Goal: Task Accomplishment & Management: Use online tool/utility

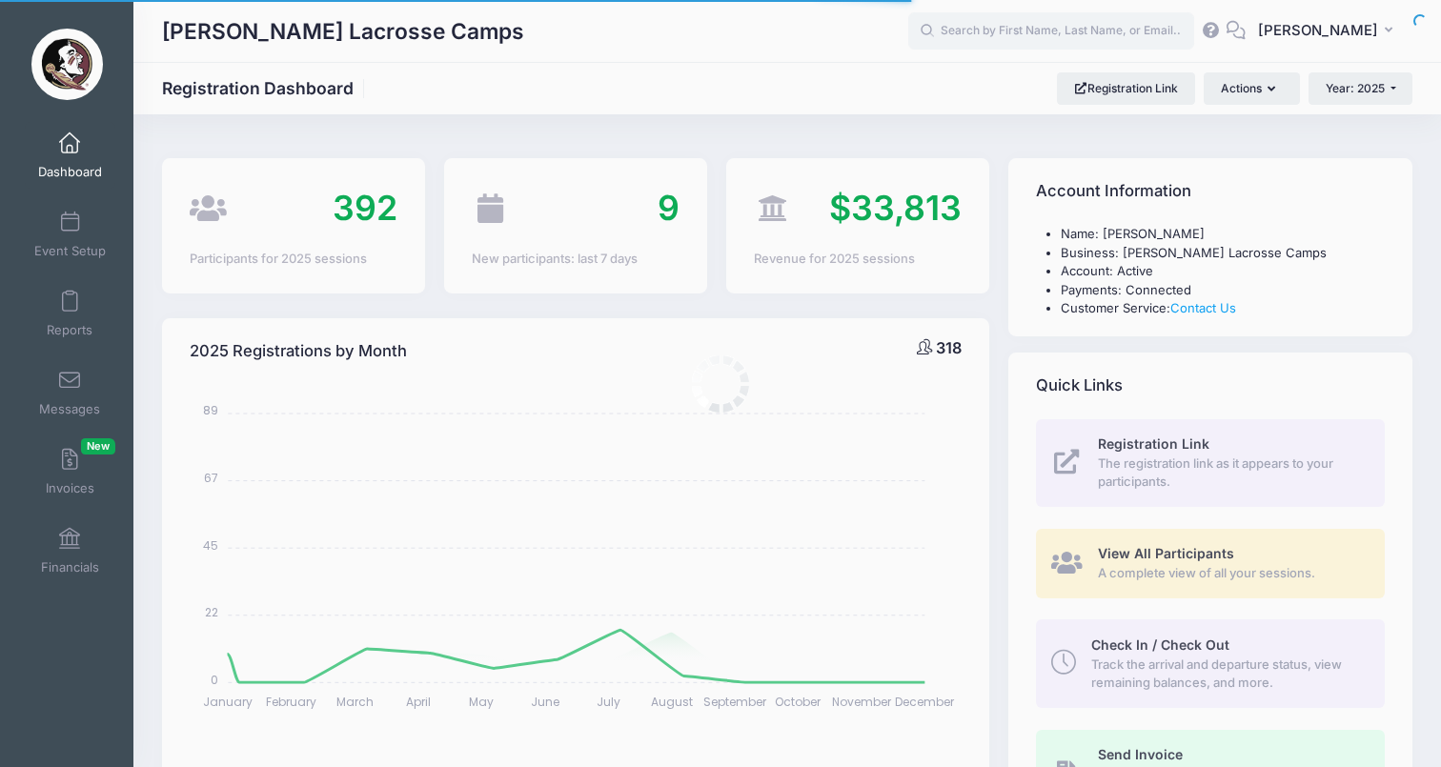
select select
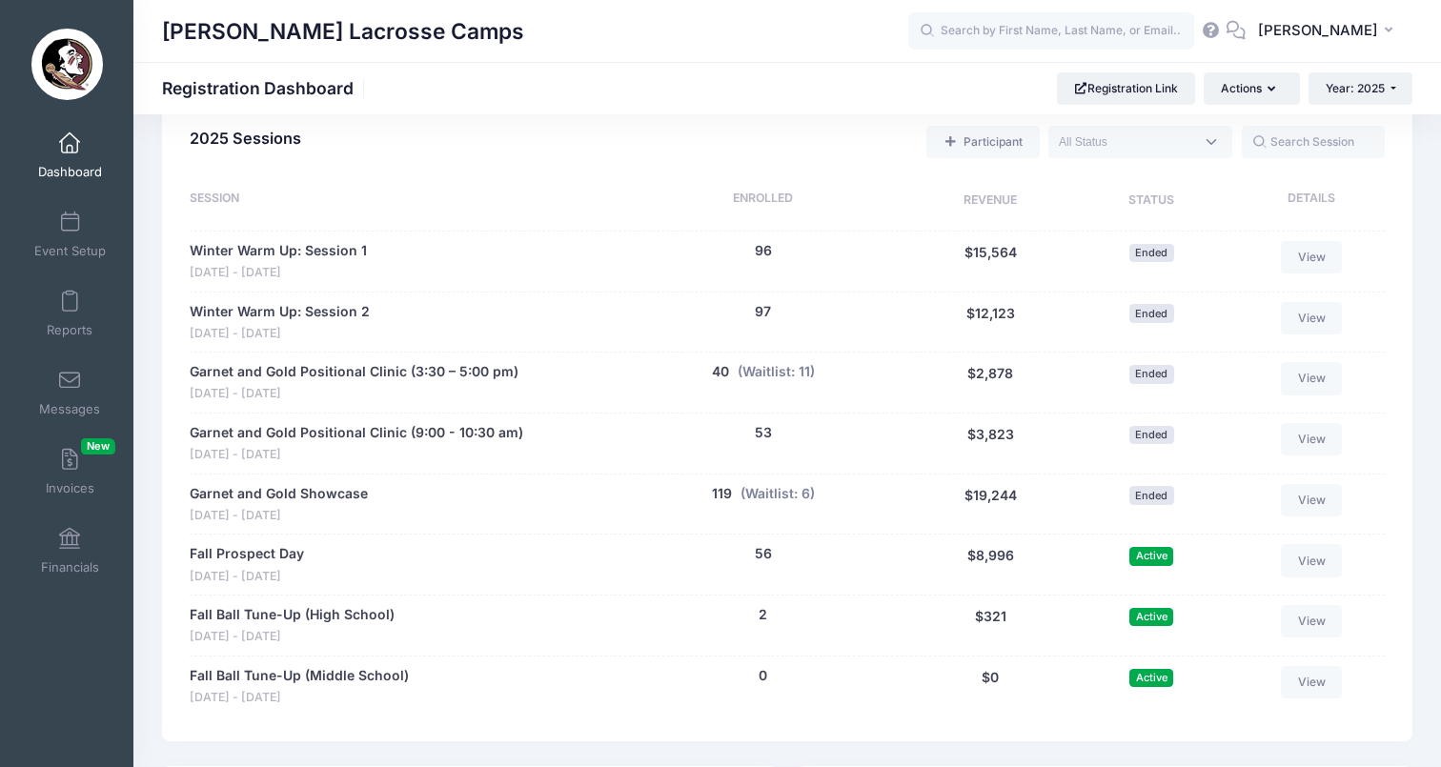
scroll to position [880, 0]
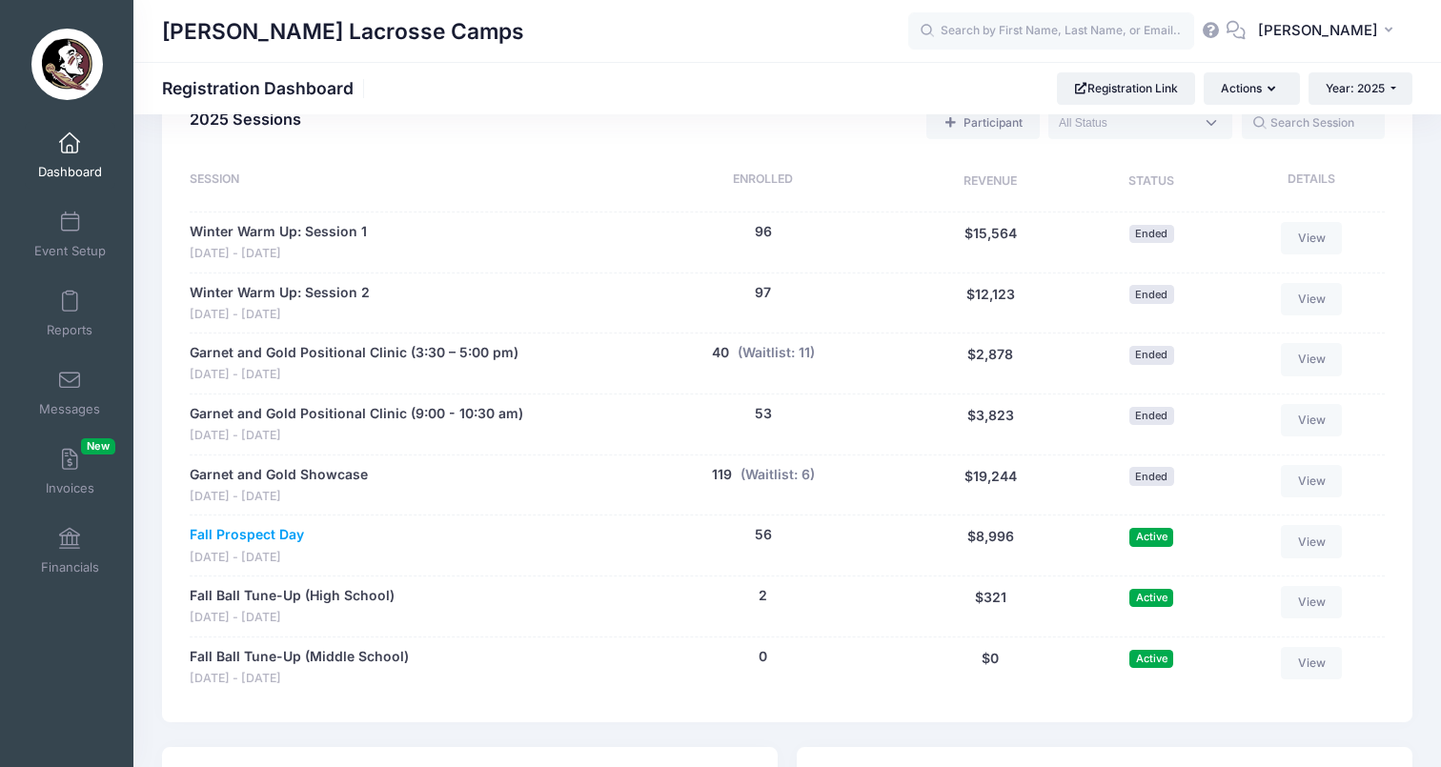
click at [268, 525] on link "Fall Prospect Day" at bounding box center [247, 535] width 114 height 20
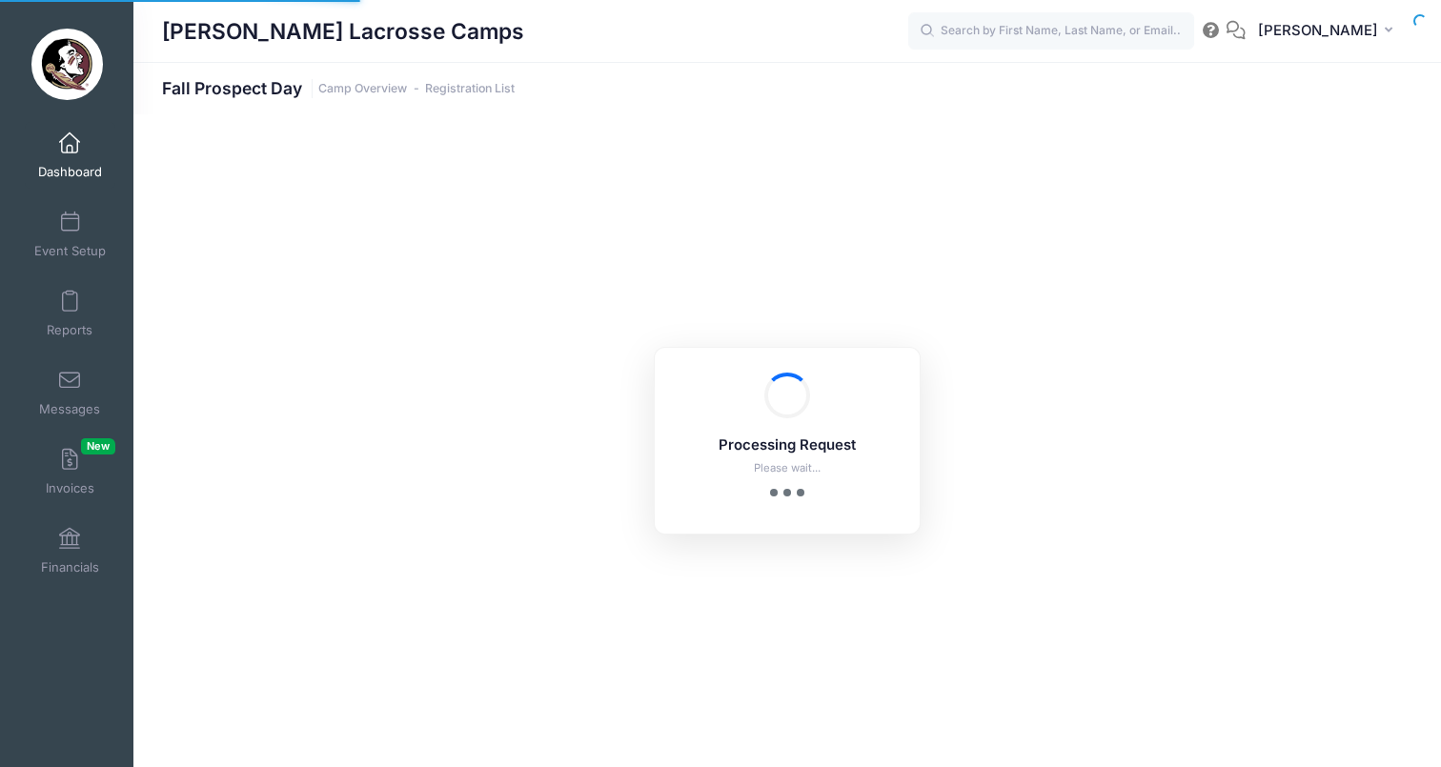
select select "10"
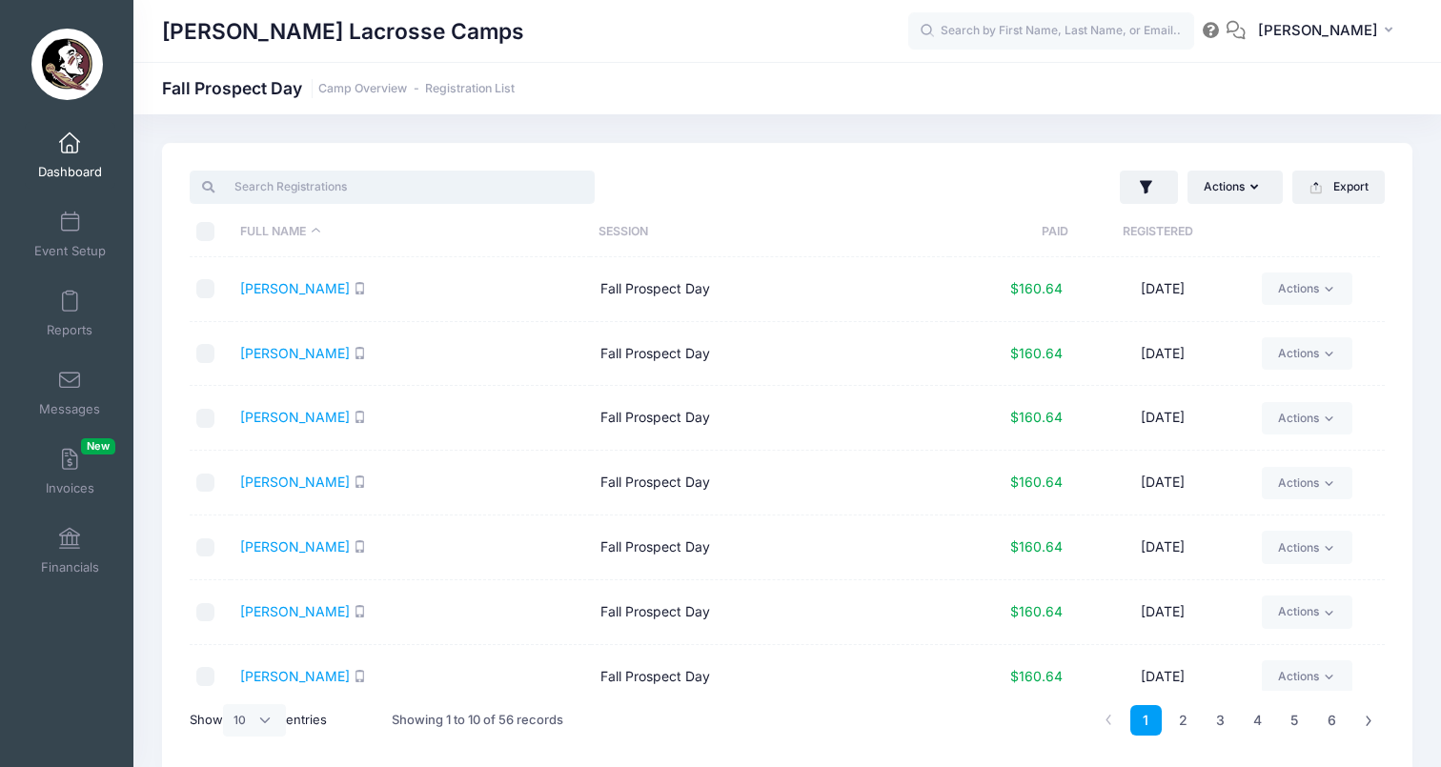
click at [416, 183] on input "search" at bounding box center [392, 187] width 405 height 32
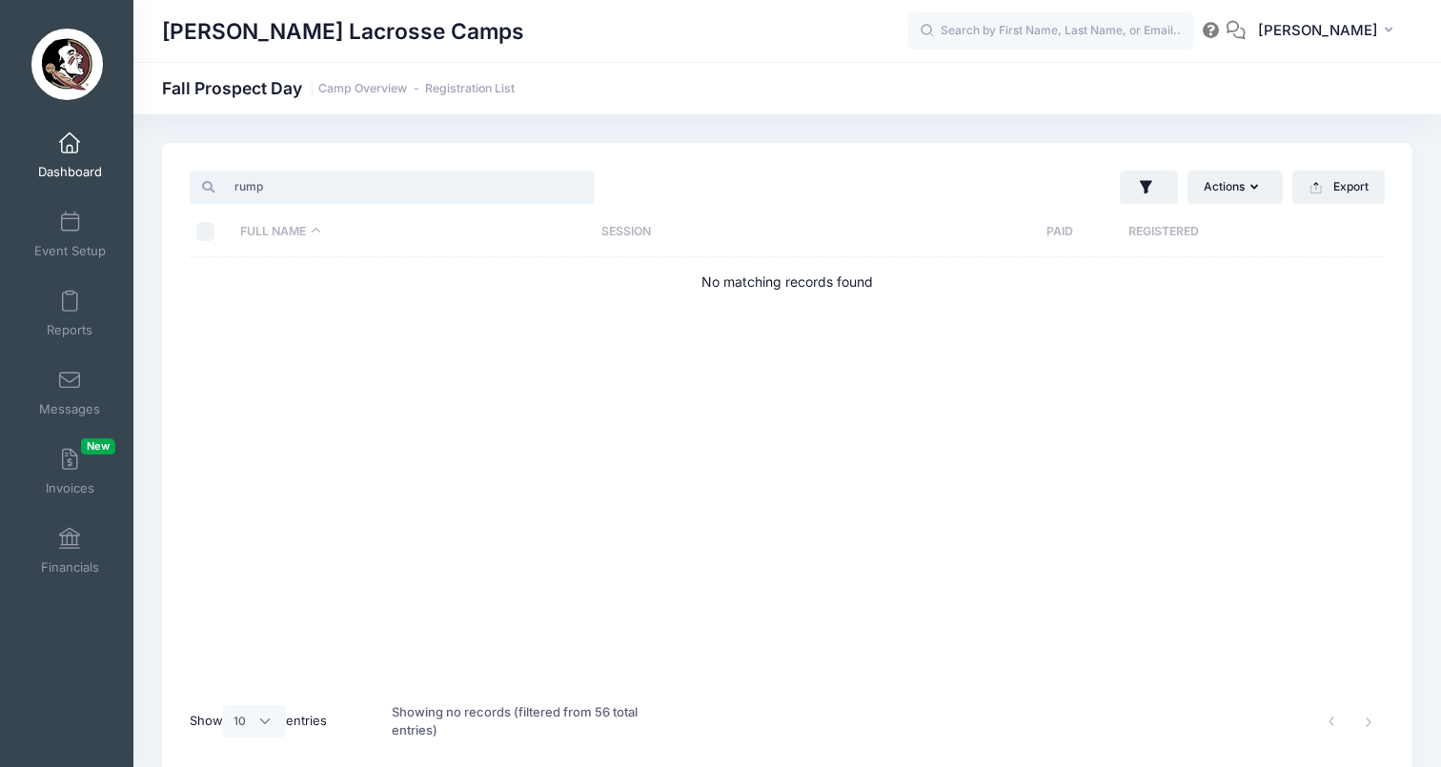
click at [297, 195] on input "rump" at bounding box center [392, 187] width 405 height 32
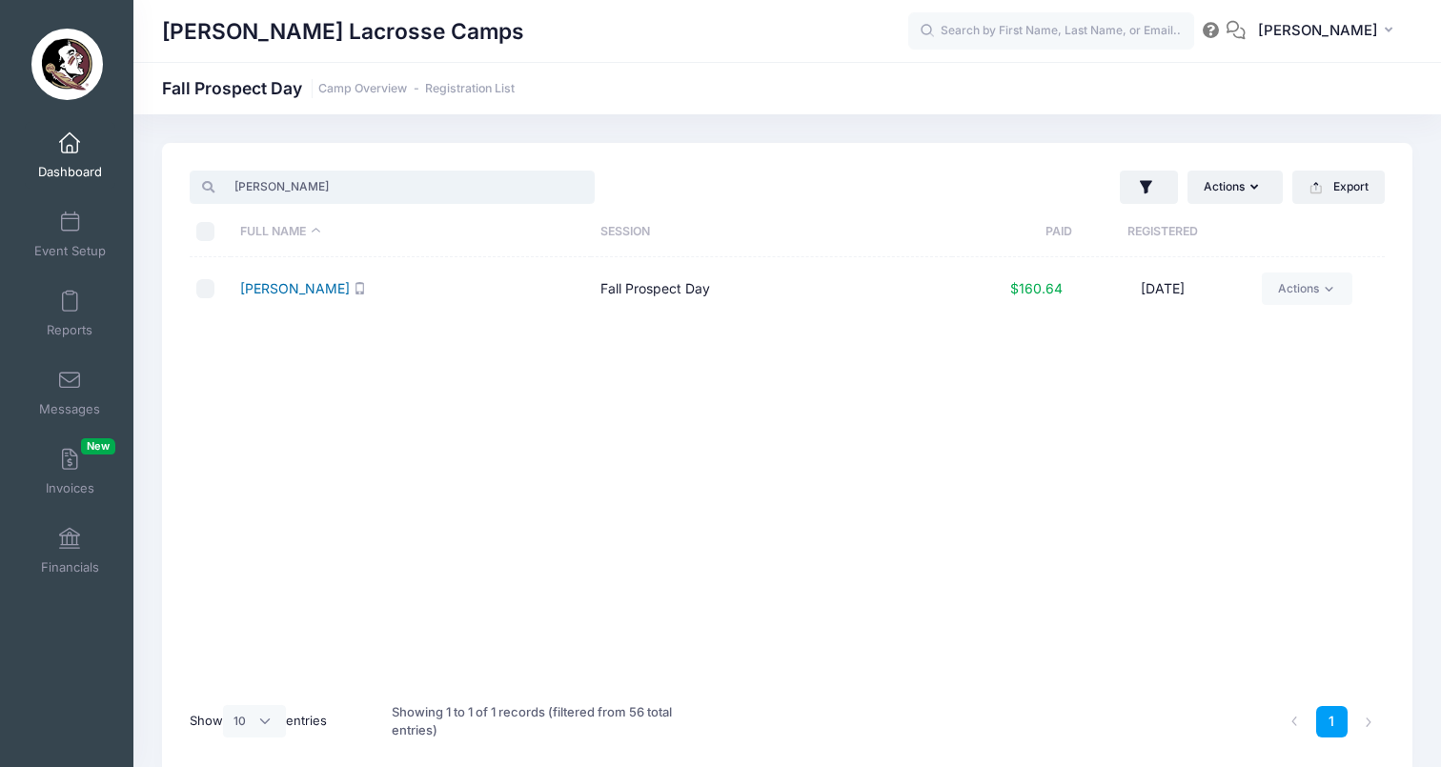
type input "rupp"
click at [258, 289] on link "[PERSON_NAME]" at bounding box center [295, 288] width 110 height 16
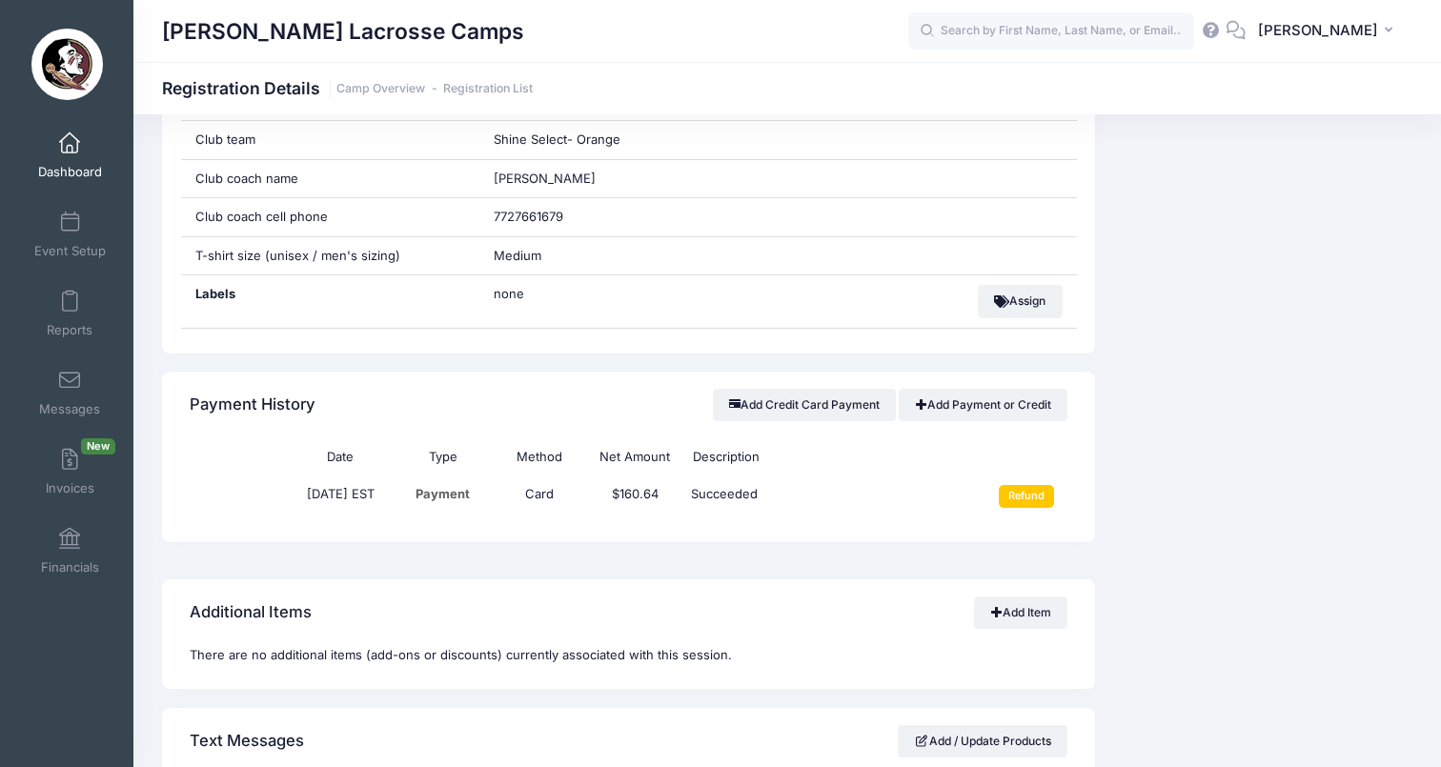
scroll to position [1331, 0]
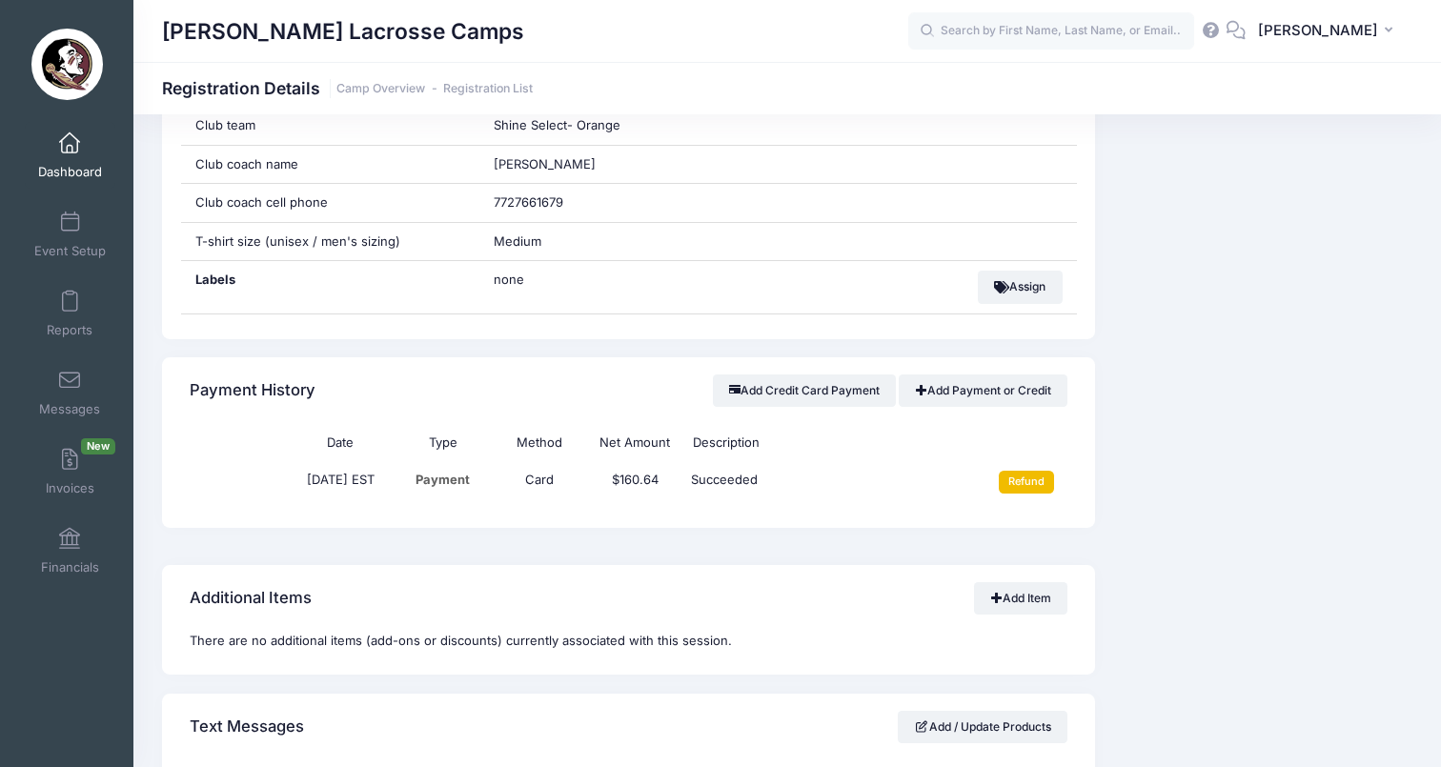
click at [1034, 471] on input "Refund" at bounding box center [1027, 482] width 56 height 23
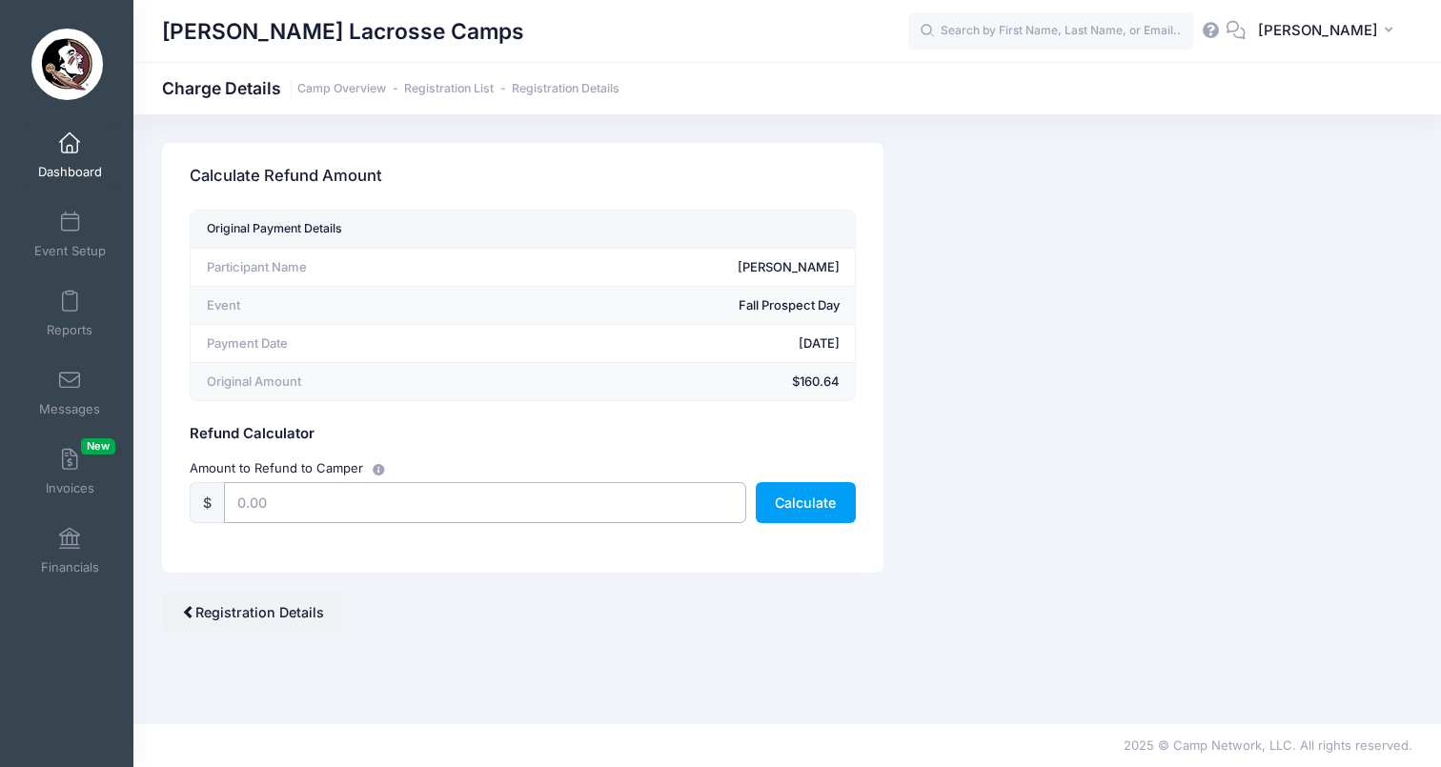
click at [467, 497] on input "text" at bounding box center [485, 502] width 522 height 41
type input "150"
click at [800, 498] on button "Calculate" at bounding box center [806, 502] width 100 height 41
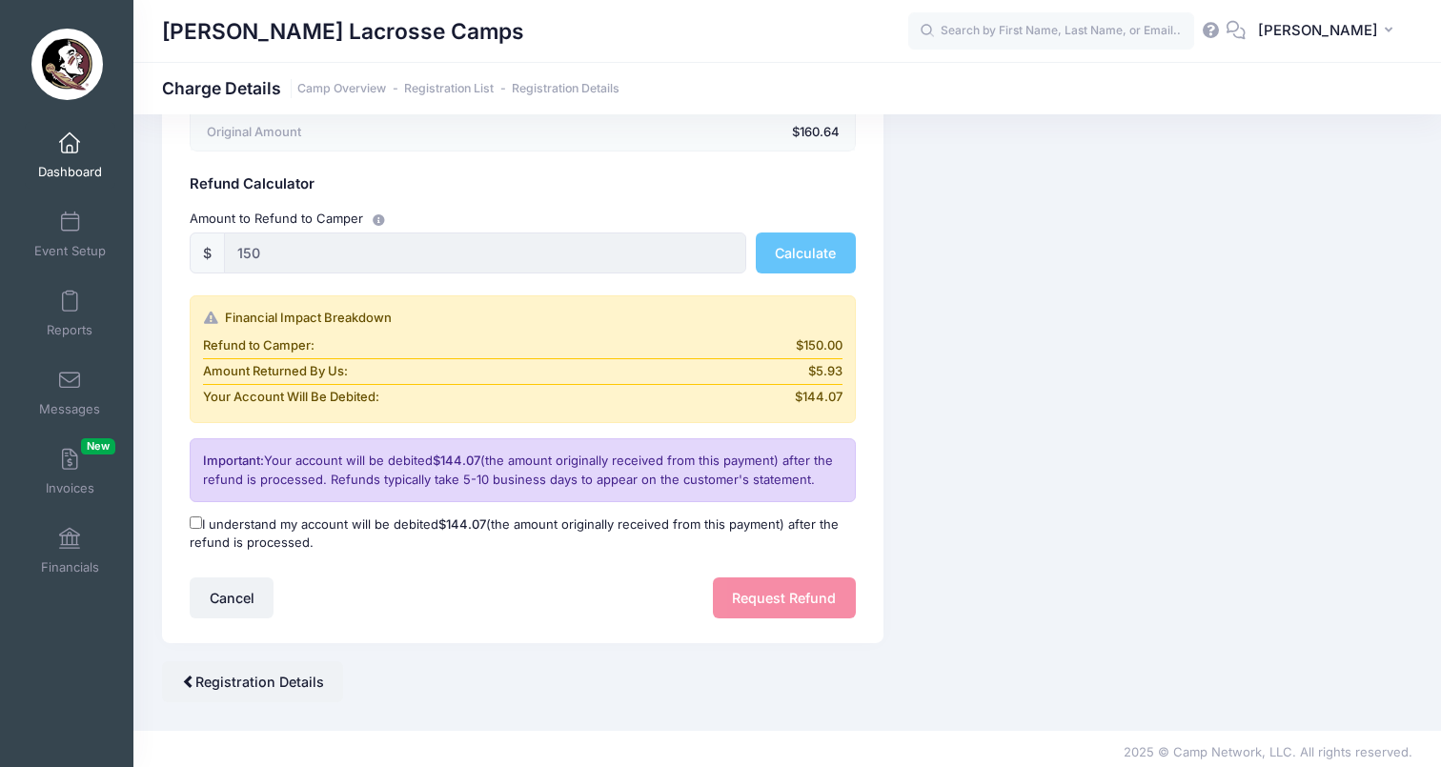
scroll to position [249, 0]
click at [231, 526] on label "I understand my account will be debited $144.07 (the amount originally received…" at bounding box center [523, 535] width 666 height 37
click at [202, 526] on input "I understand my account will be debited $144.07 (the amount originally received…" at bounding box center [196, 523] width 12 height 12
checkbox input "true"
click at [792, 588] on button "Request Refund" at bounding box center [784, 598] width 143 height 41
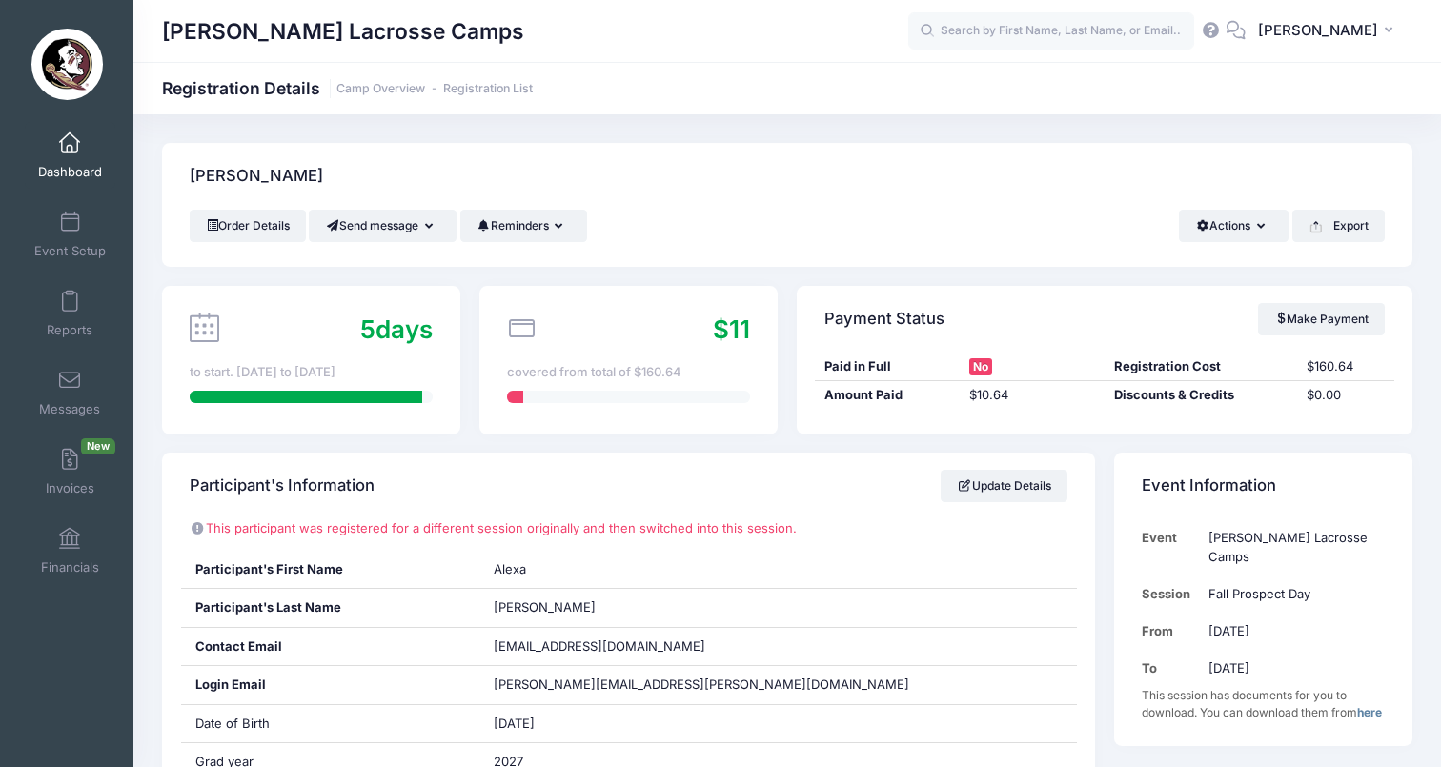
click at [71, 168] on span "Dashboard" at bounding box center [70, 172] width 64 height 16
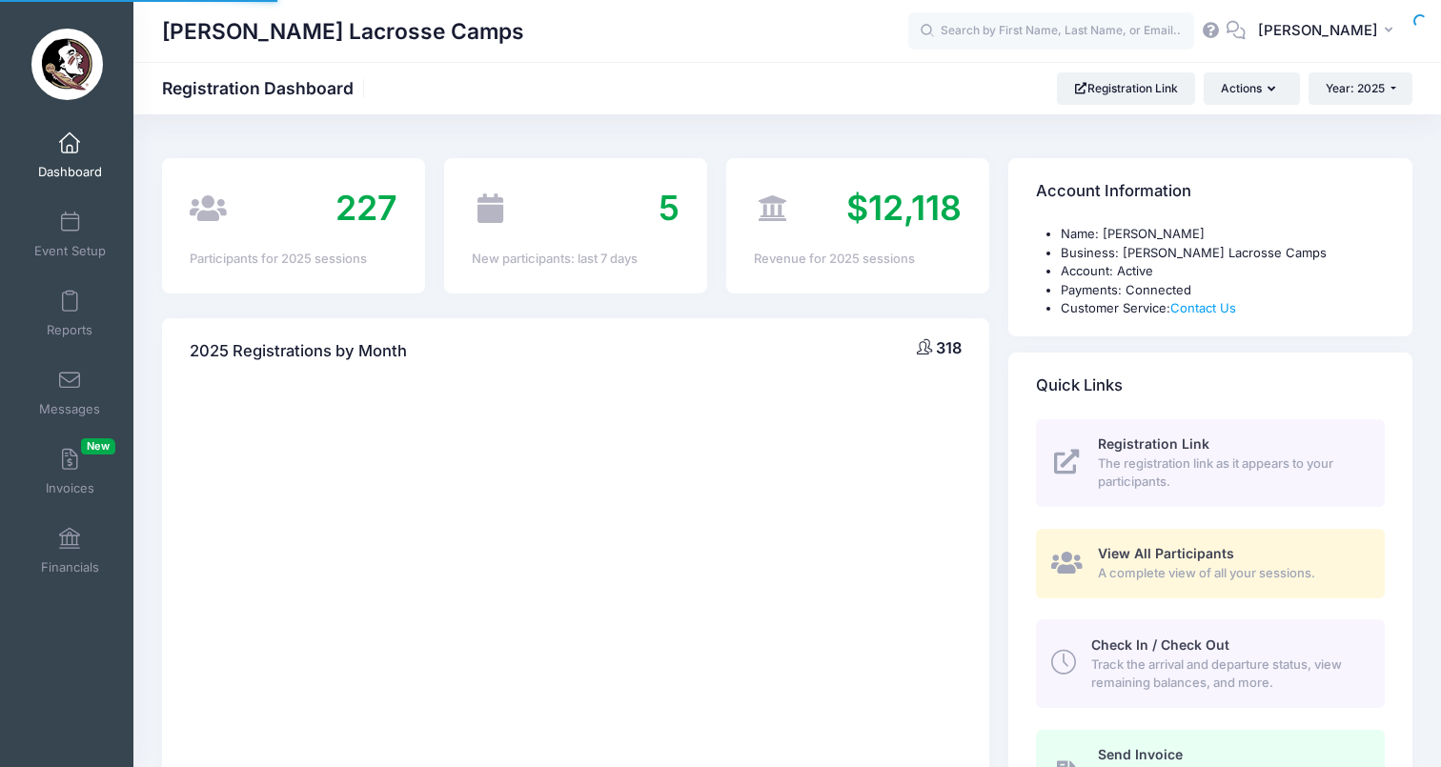
select select
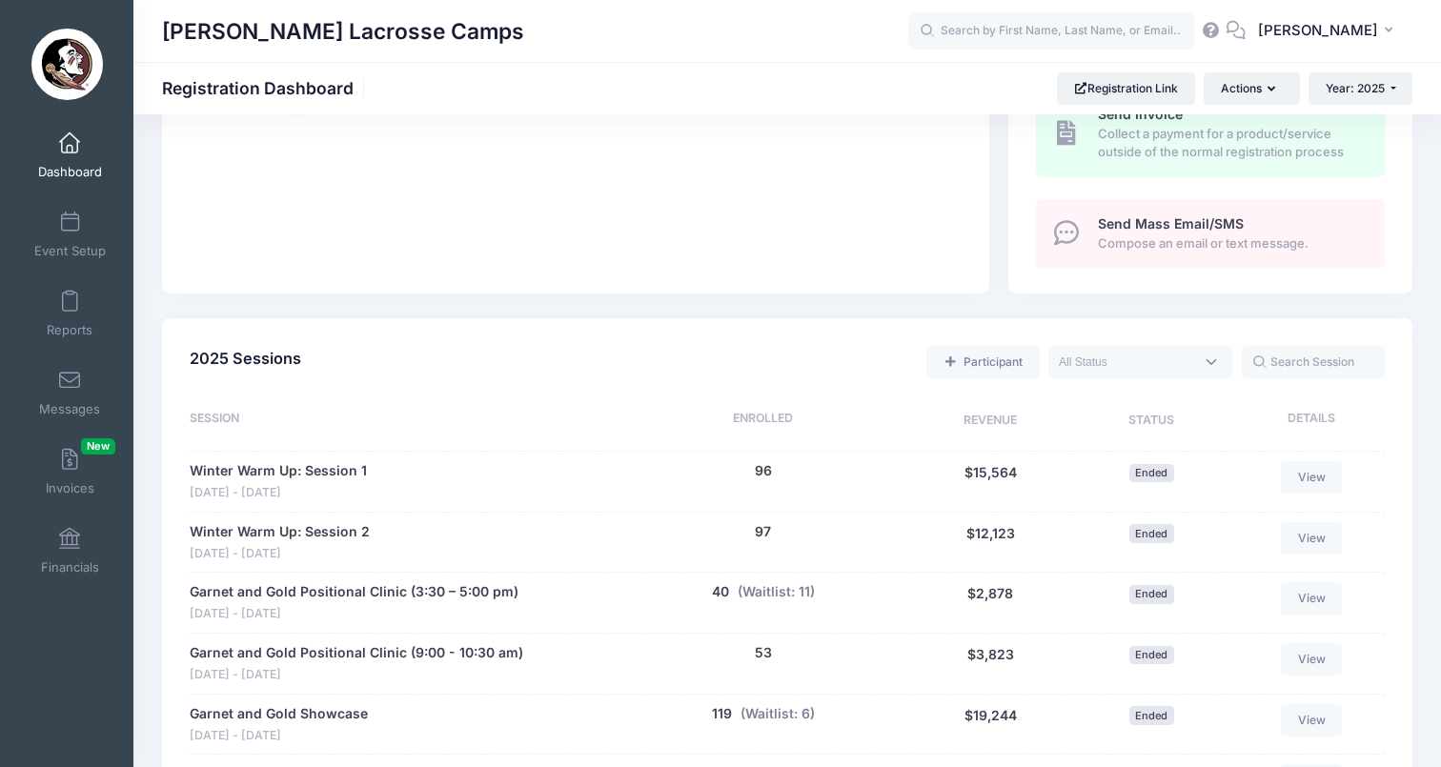
scroll to position [871, 0]
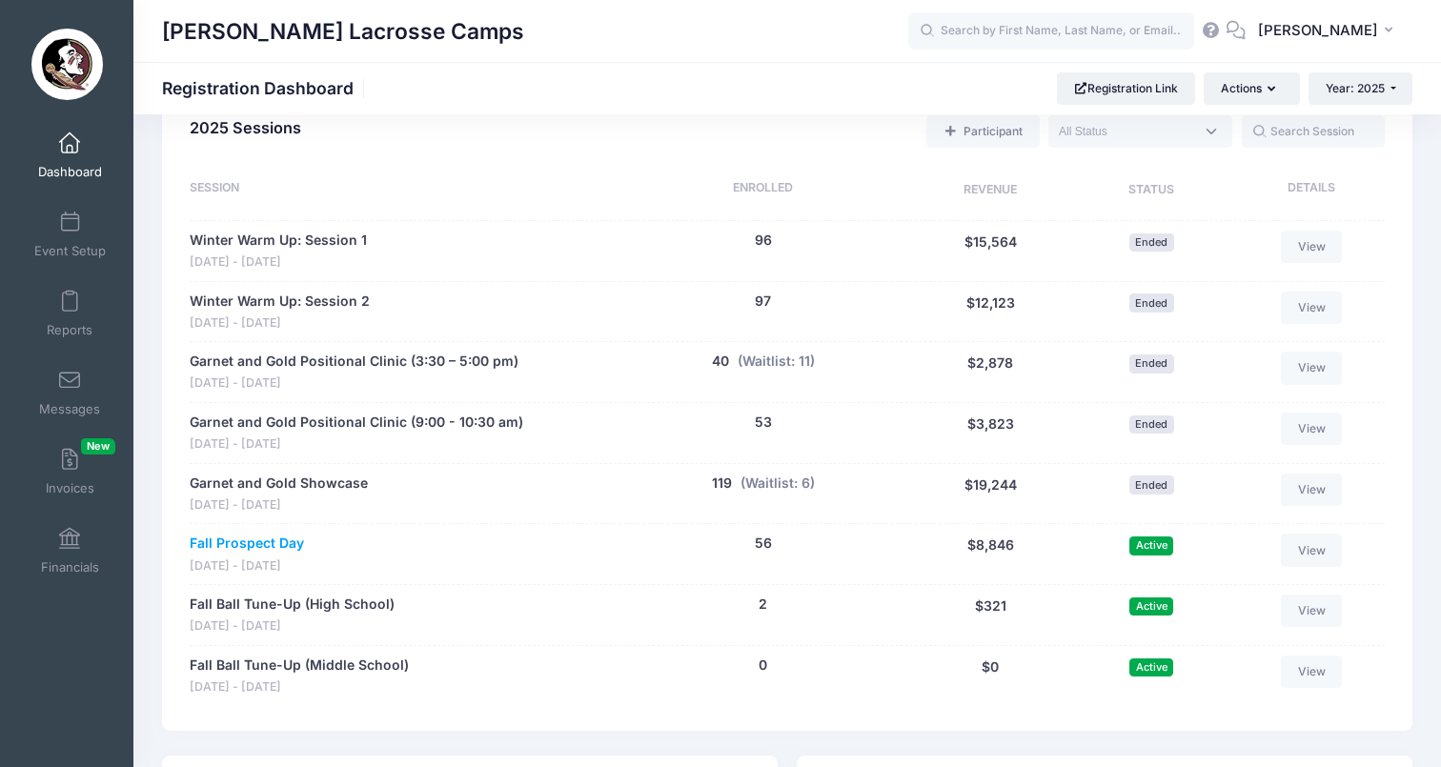
click at [272, 535] on link "Fall Prospect Day" at bounding box center [247, 544] width 114 height 20
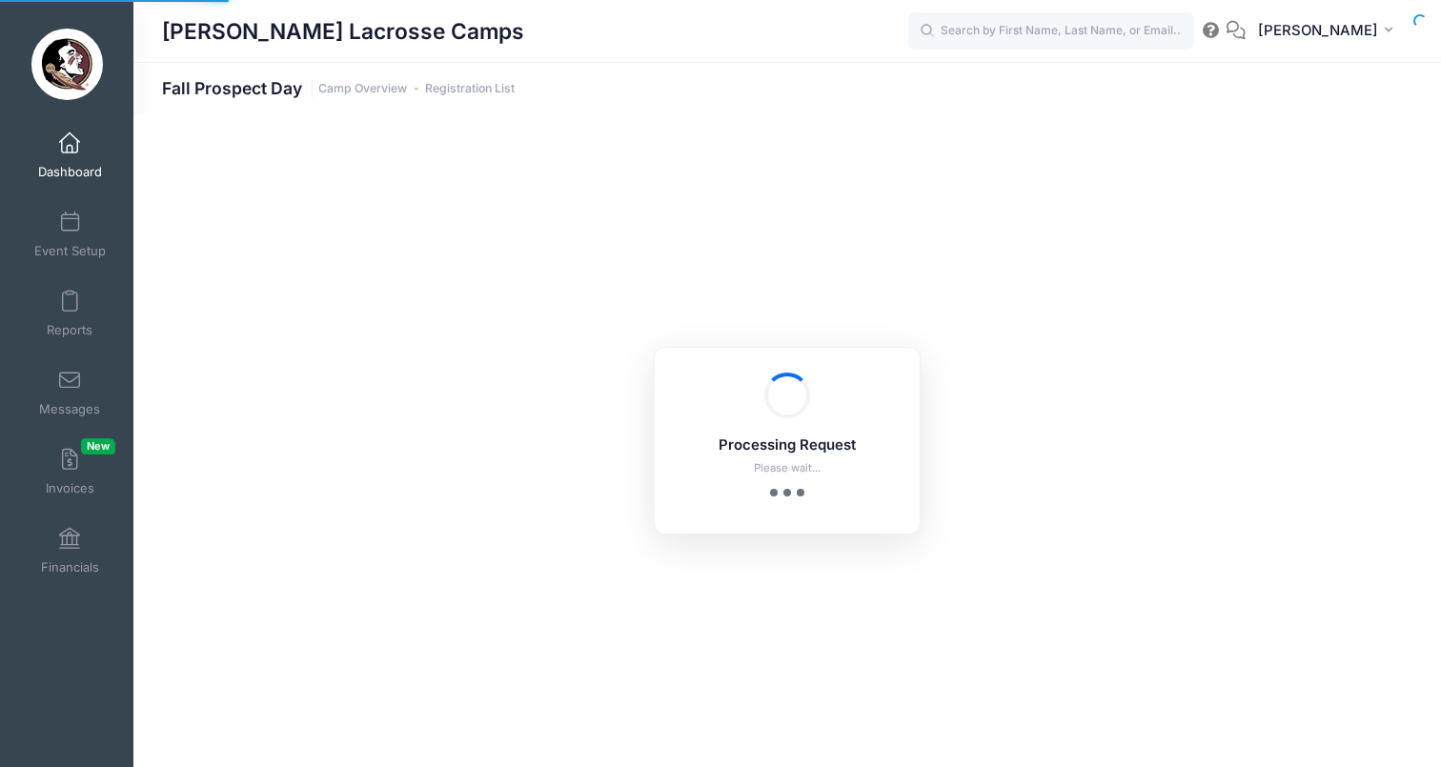
select select "10"
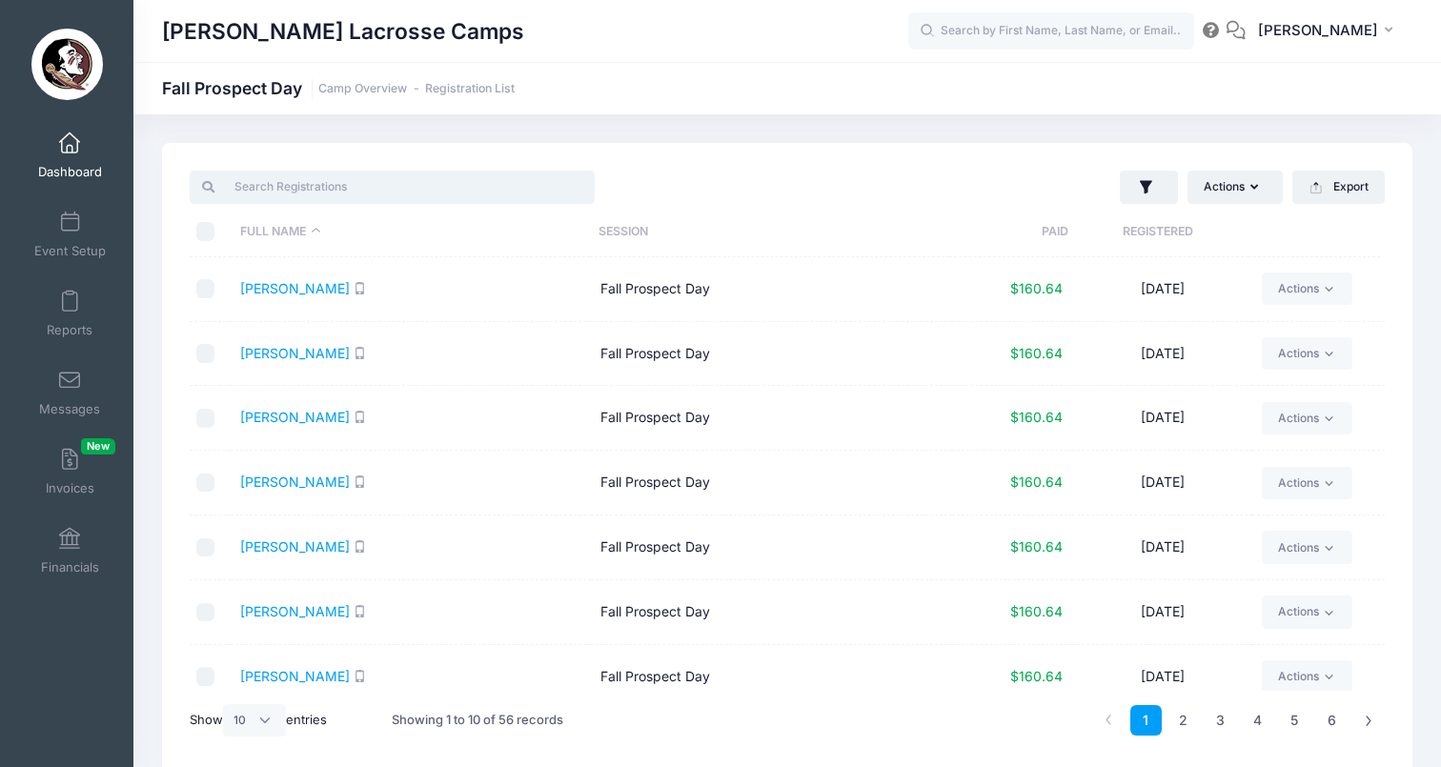
click at [376, 183] on input "search" at bounding box center [392, 187] width 405 height 32
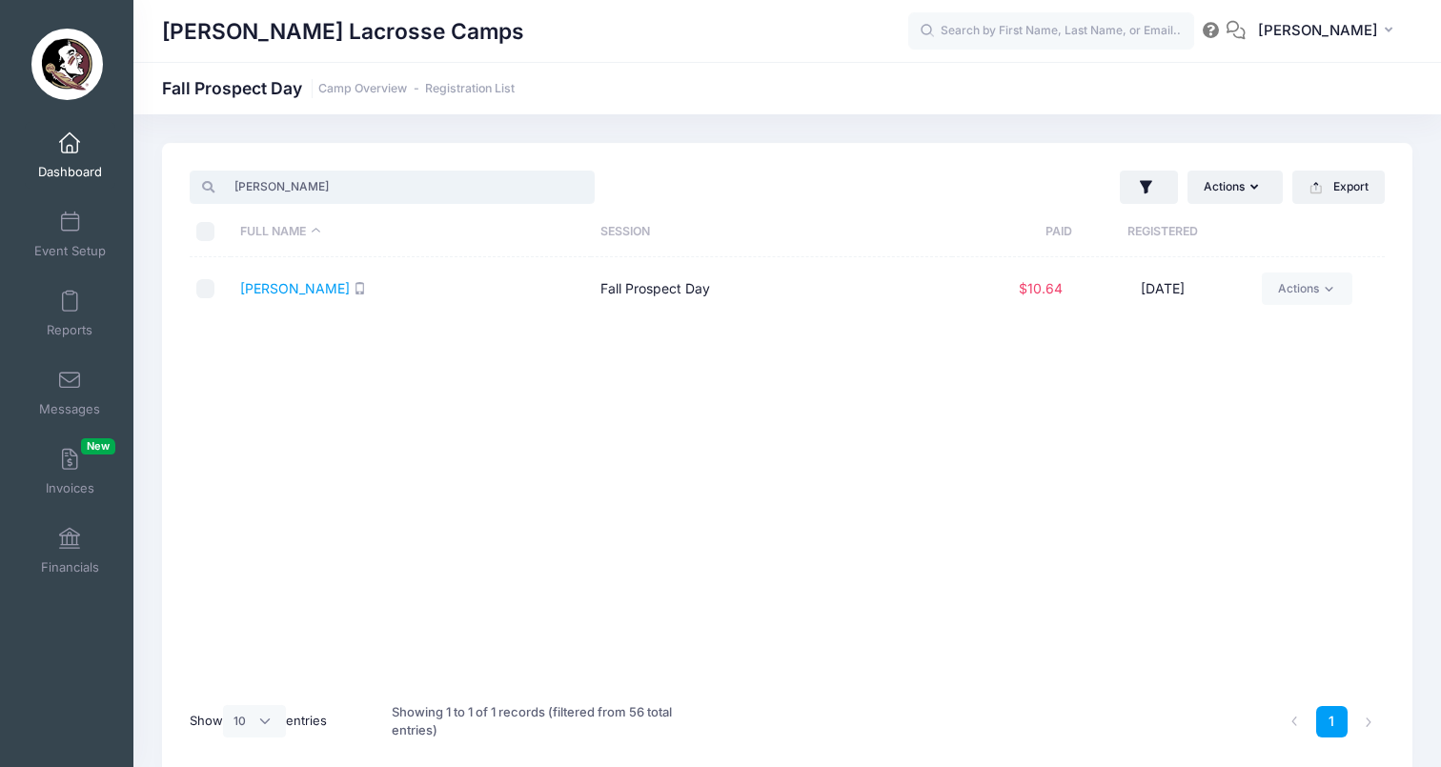
type input "rupp"
click at [207, 284] on input "checkbox" at bounding box center [205, 288] width 19 height 19
checkbox input "true"
click at [1264, 192] on button "Actions" at bounding box center [1234, 187] width 95 height 32
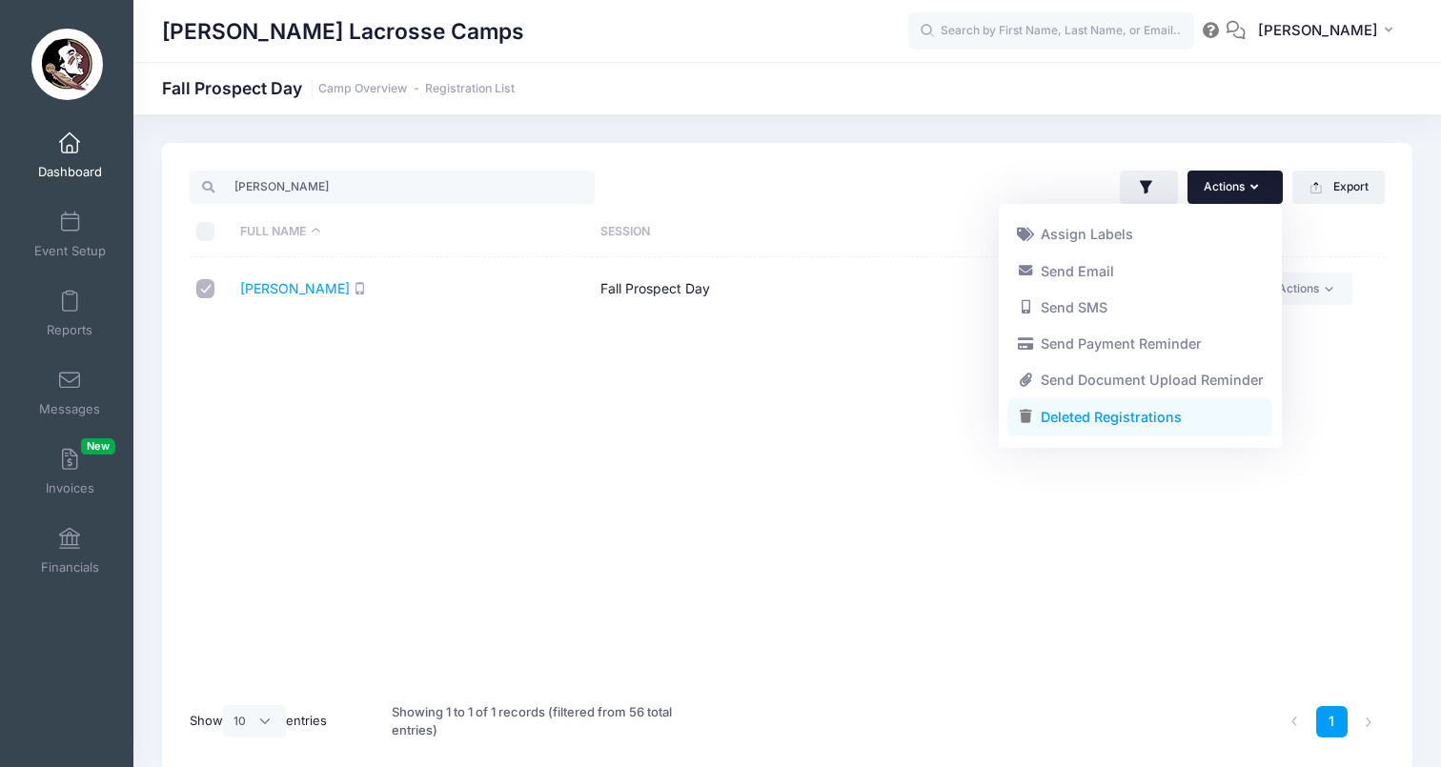
click at [1172, 408] on link "Deleted Registrations" at bounding box center [1139, 417] width 265 height 36
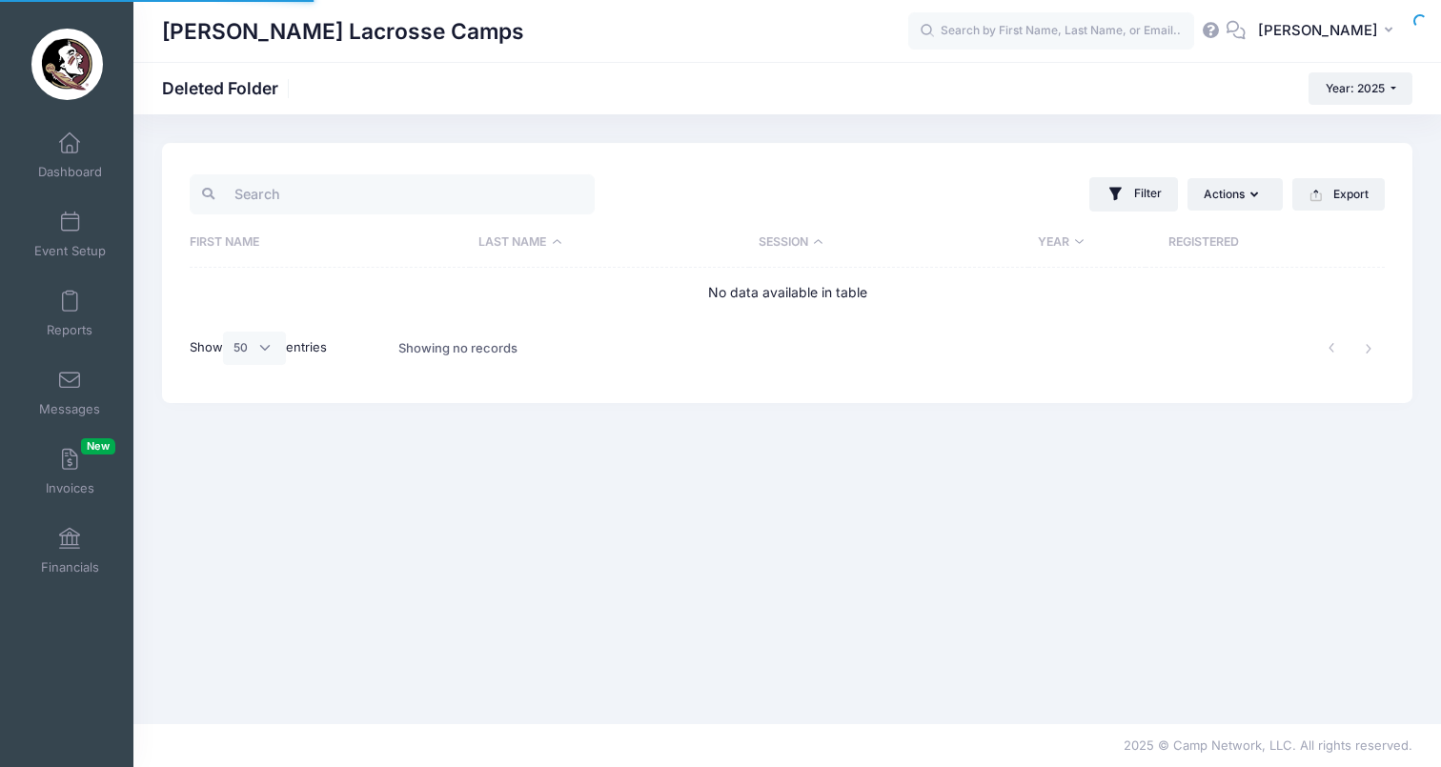
select select "50"
click at [73, 166] on span "Dashboard" at bounding box center [70, 172] width 64 height 16
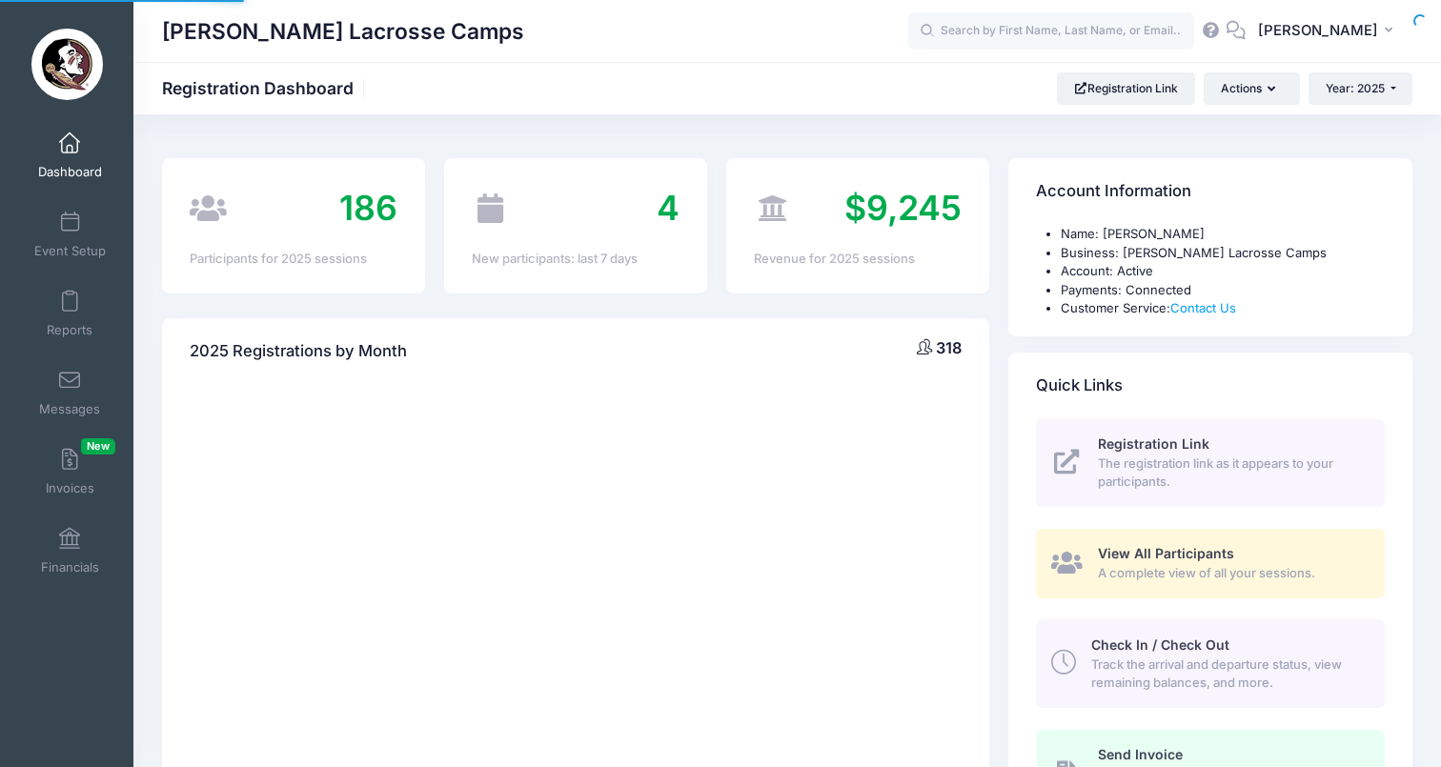
select select
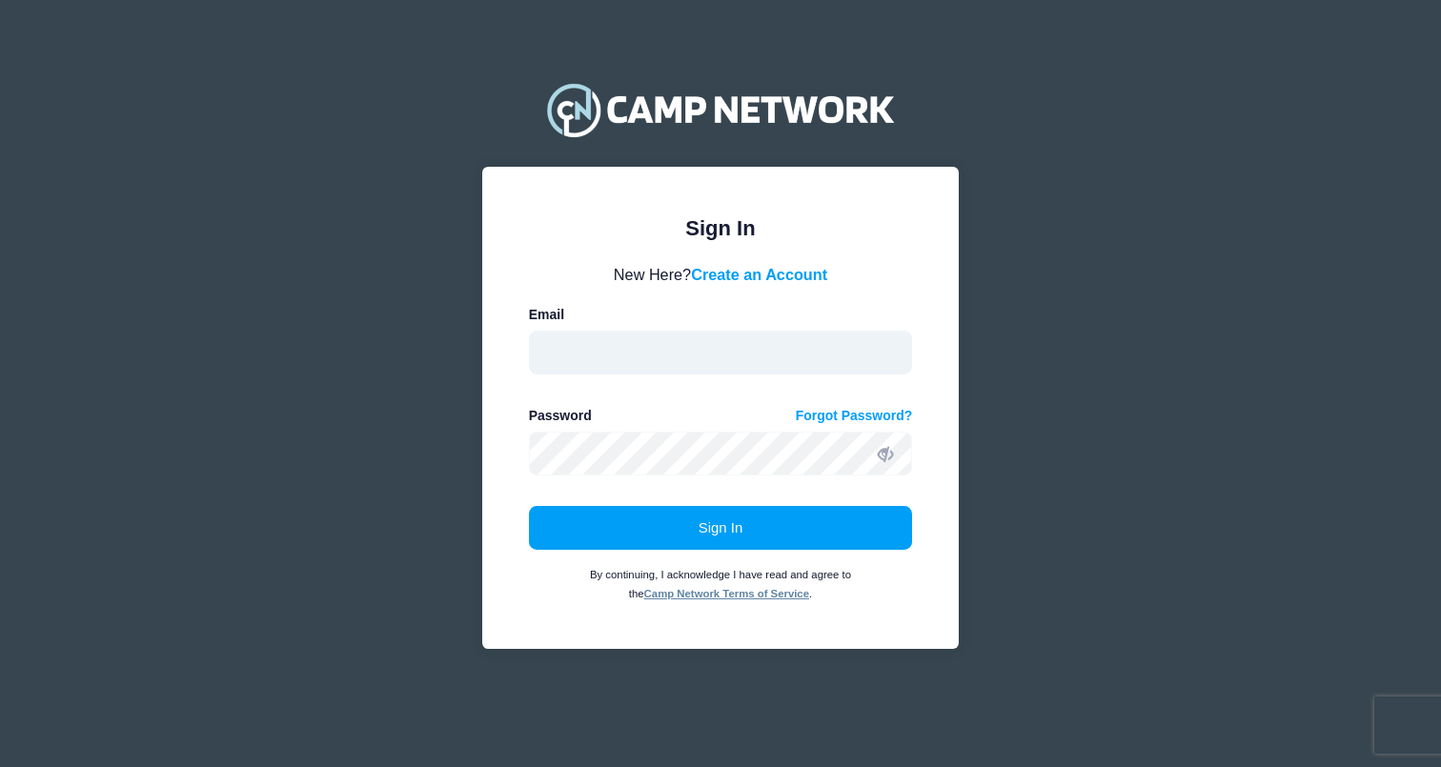
type input "[EMAIL_ADDRESS][DOMAIN_NAME]"
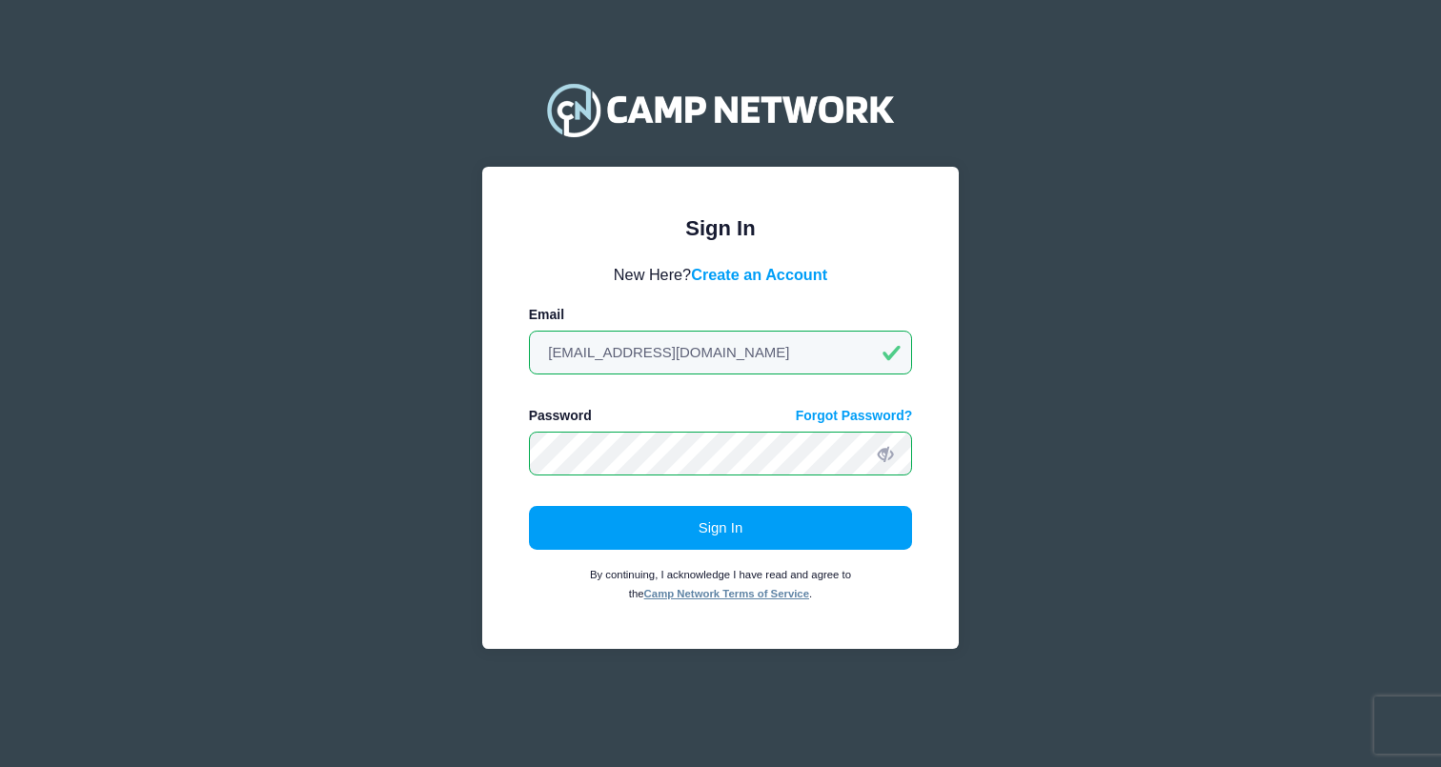
click at [720, 527] on button "Sign In" at bounding box center [721, 528] width 384 height 44
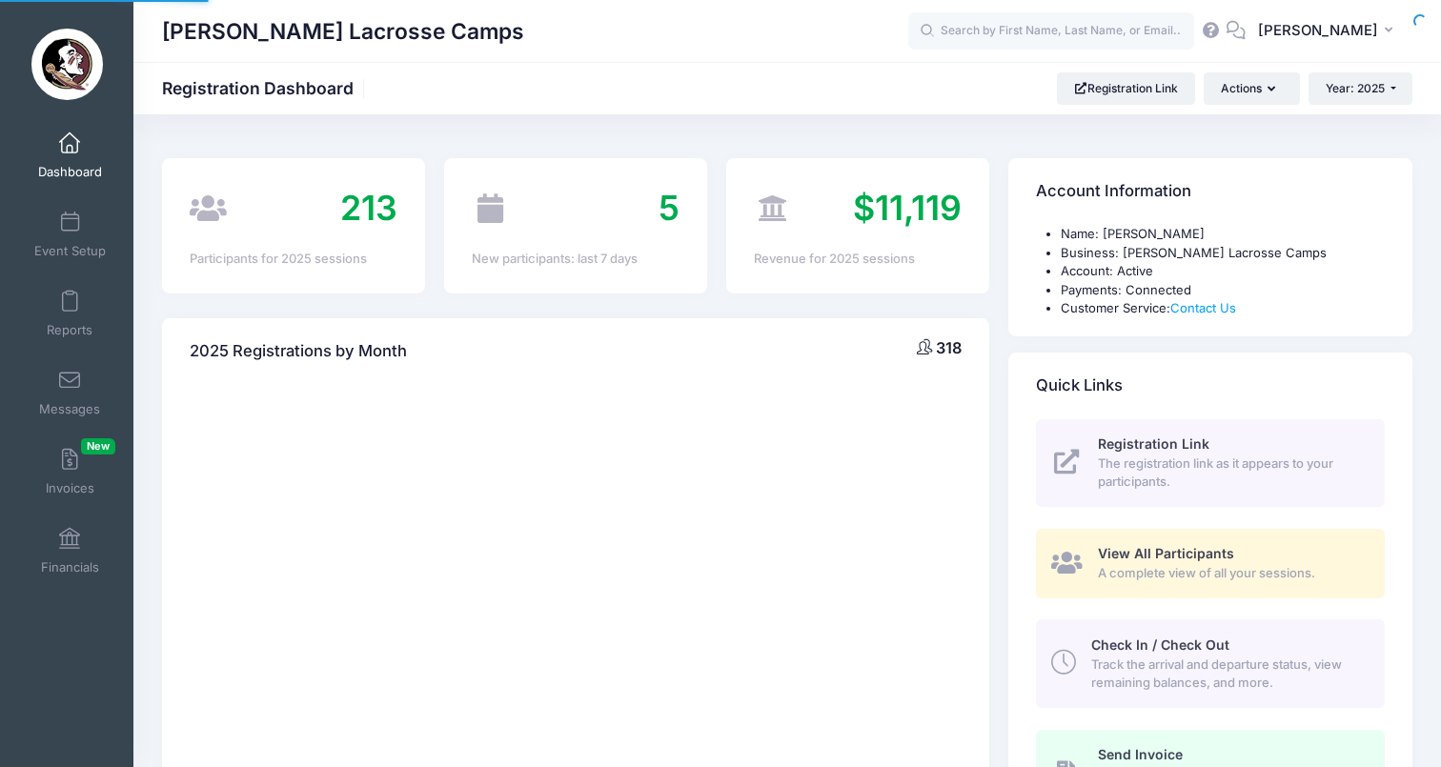
select select
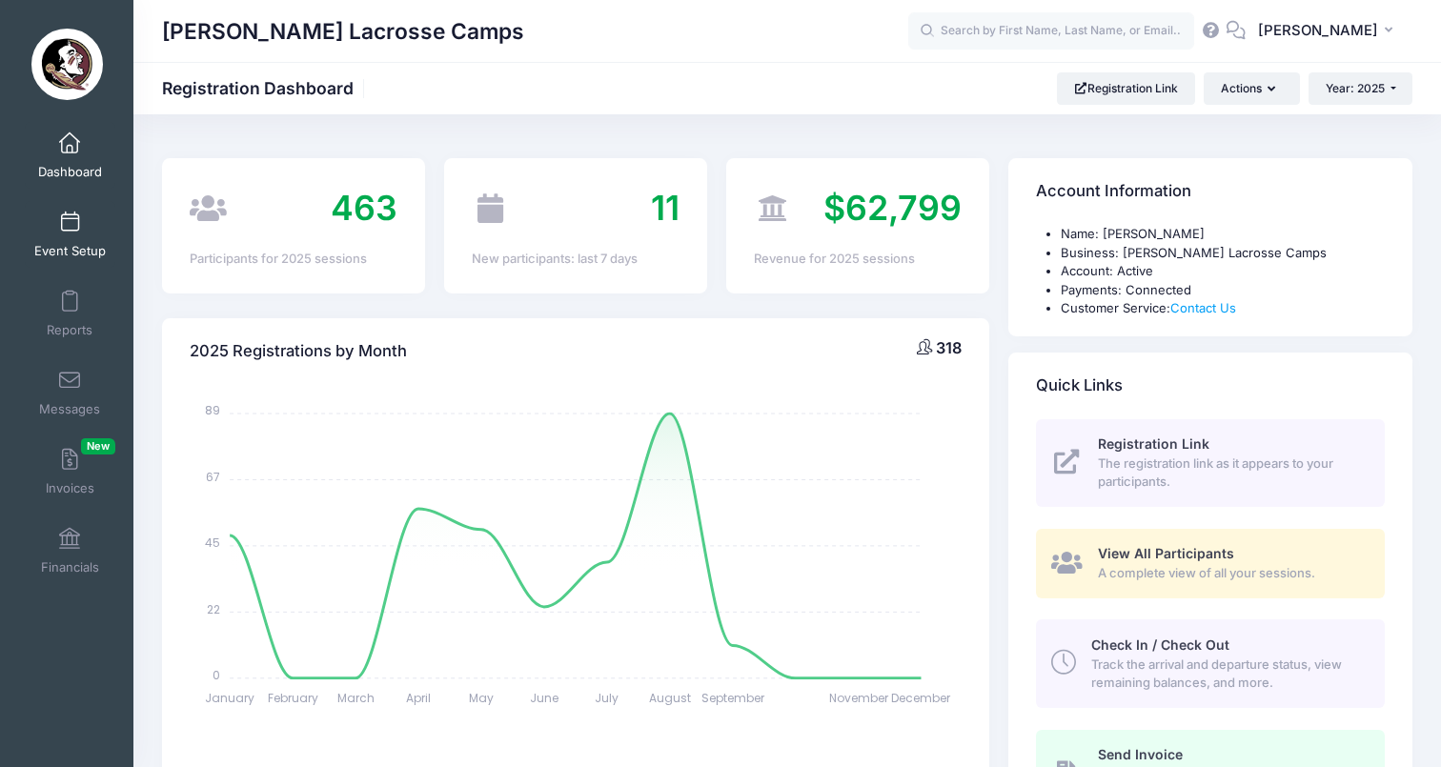
click at [76, 216] on link "Event Setup" at bounding box center [70, 234] width 91 height 67
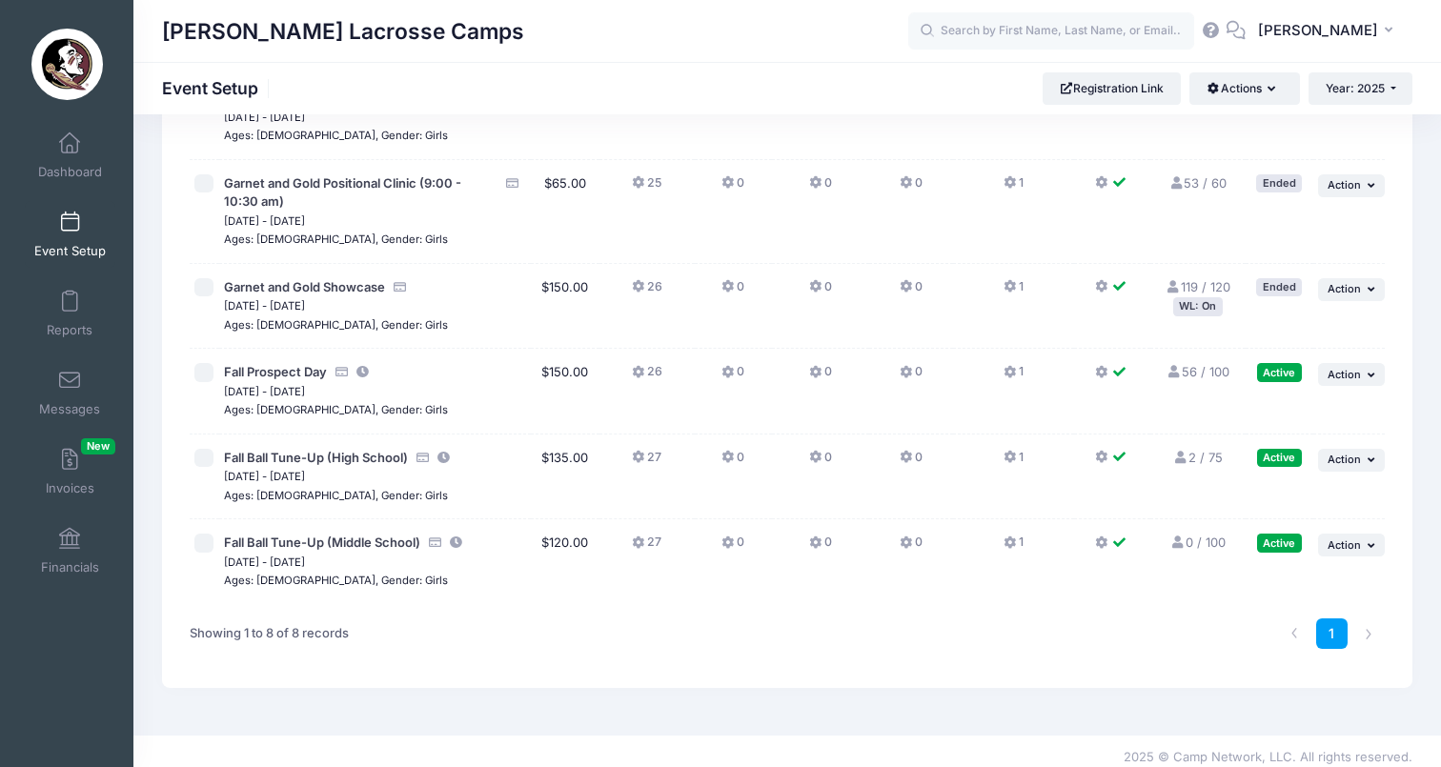
scroll to position [362, 0]
click at [55, 175] on span "Dashboard" at bounding box center [70, 172] width 64 height 16
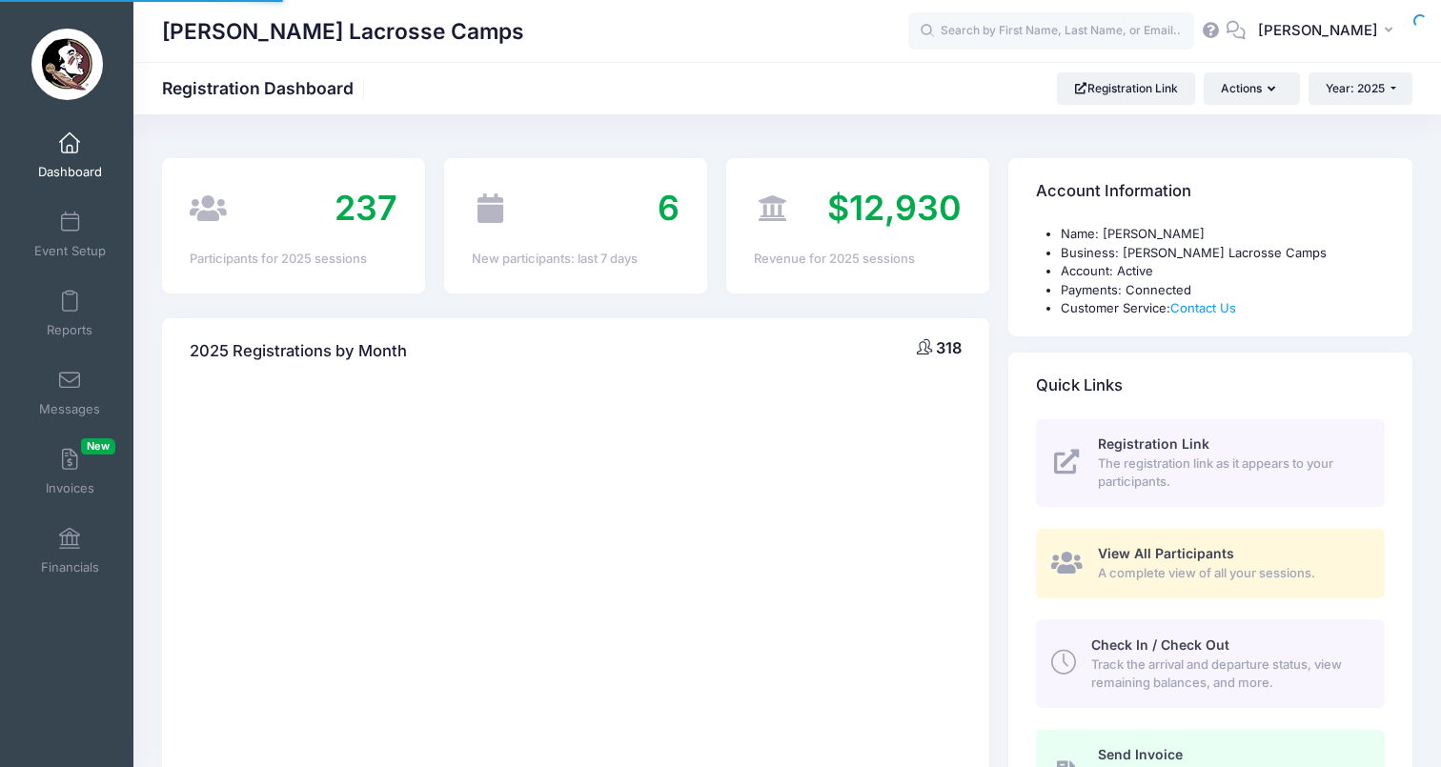
select select
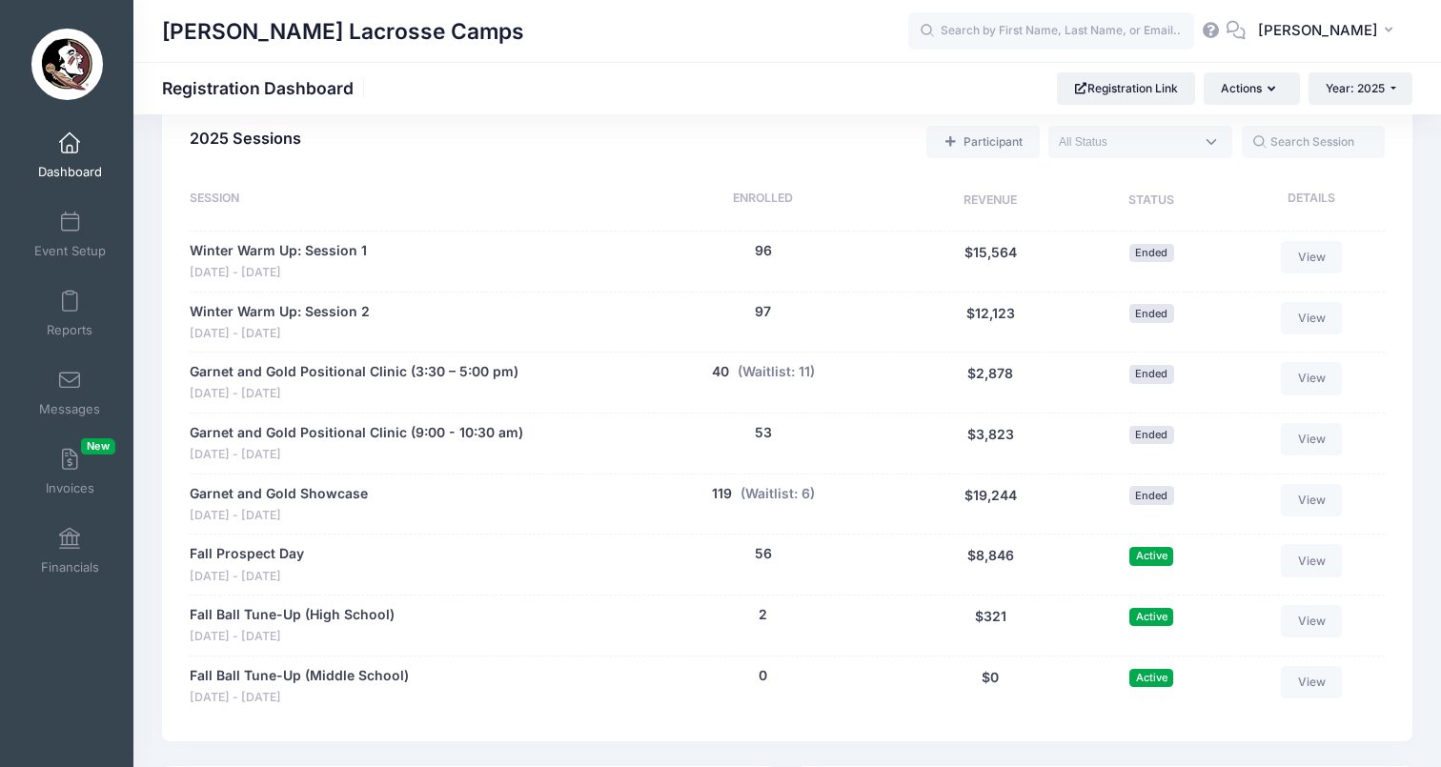
scroll to position [892, 0]
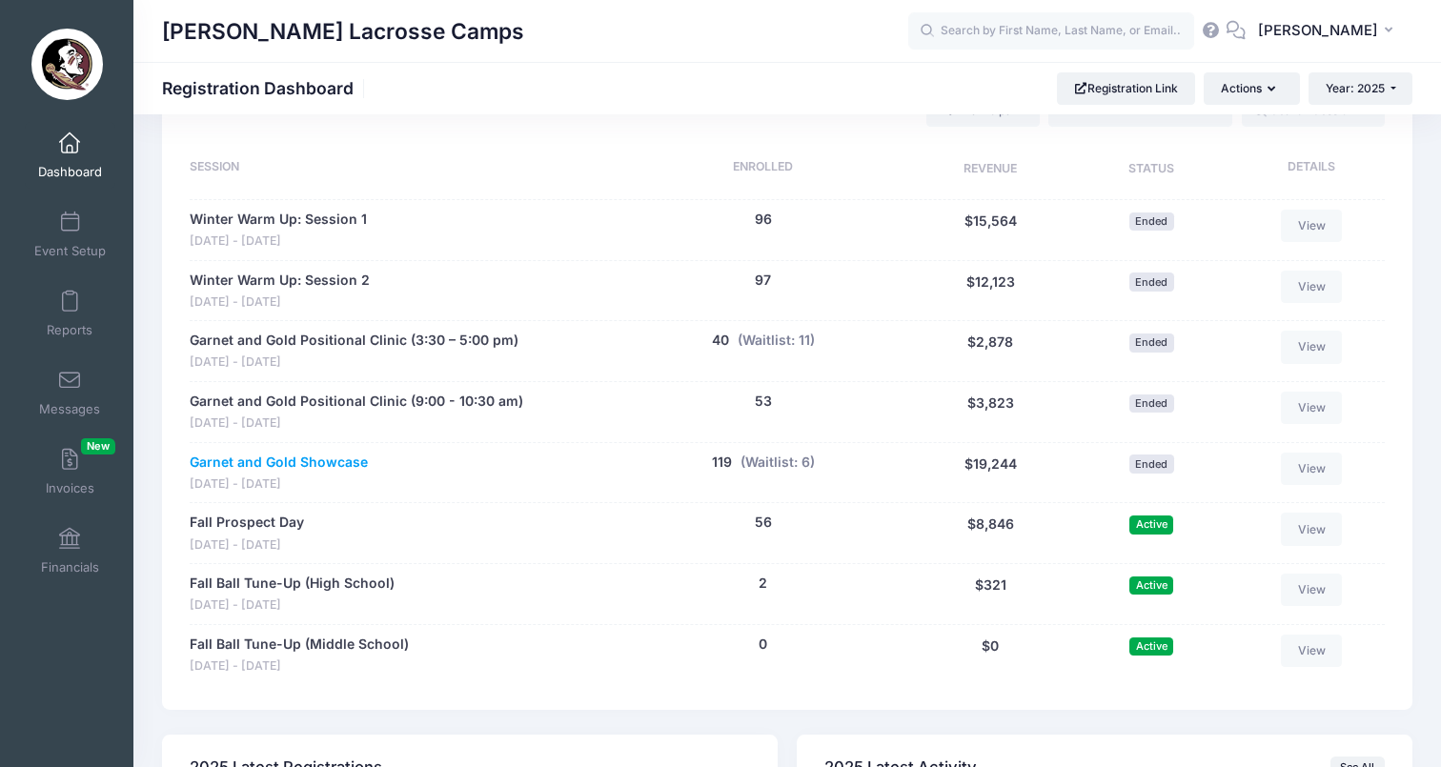
click at [324, 453] on link "Garnet and Gold Showcase" at bounding box center [279, 463] width 178 height 20
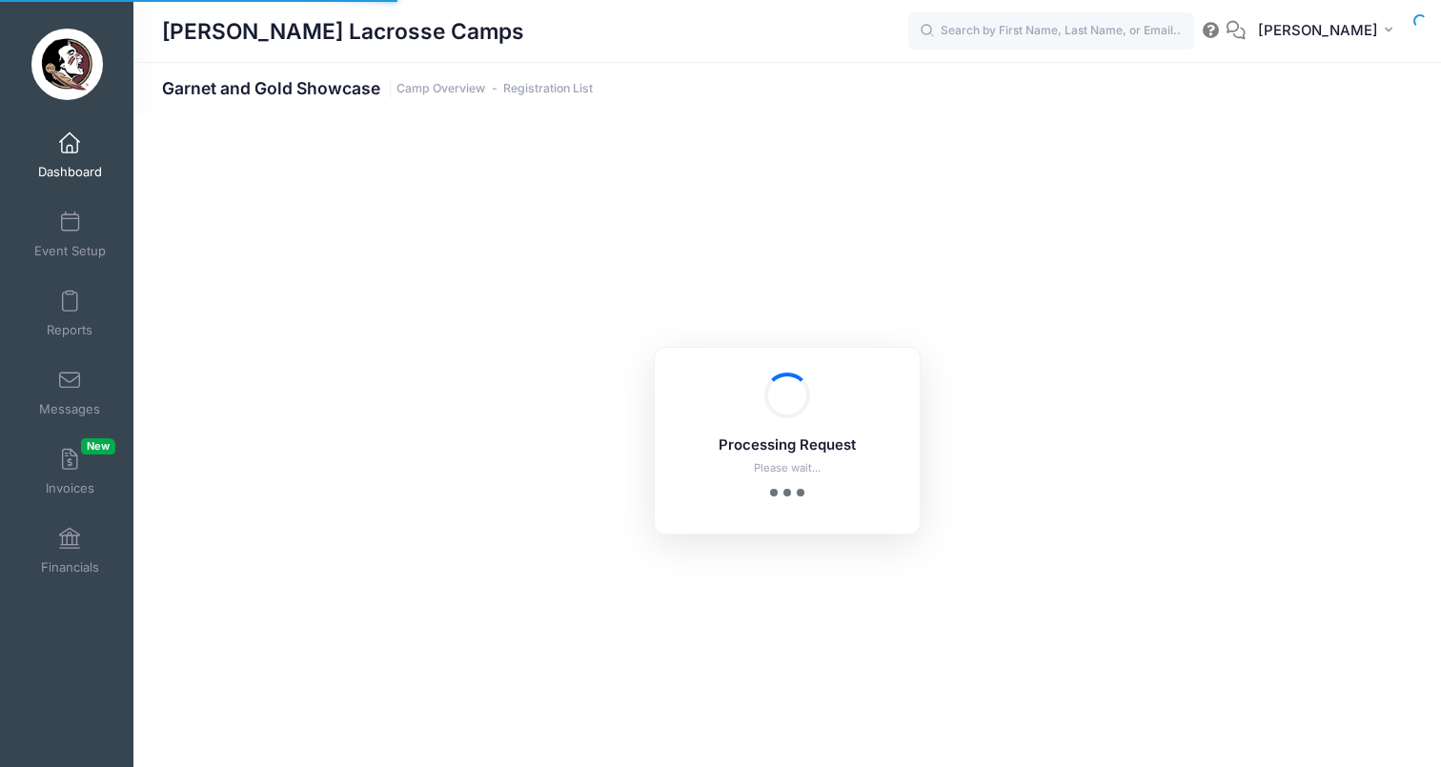
select select "10"
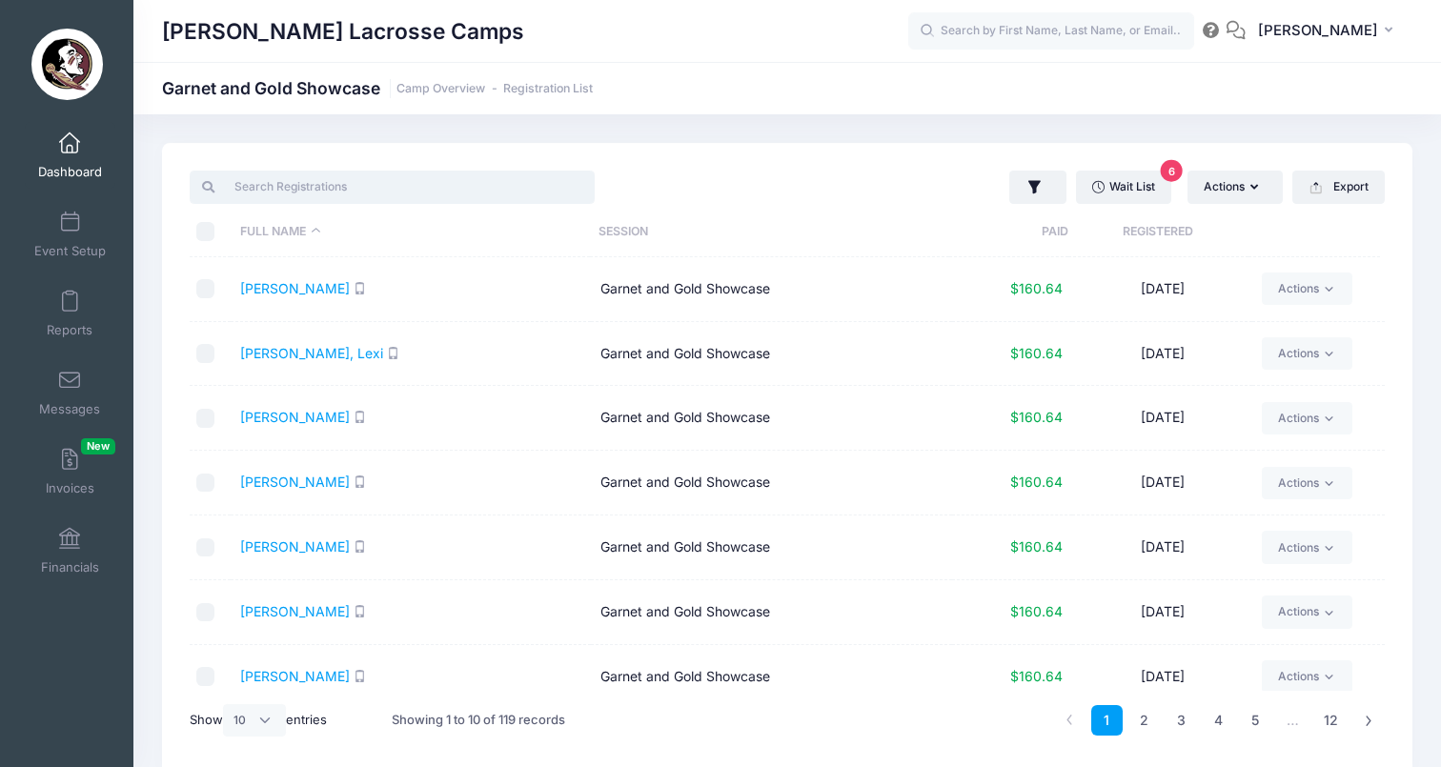
click at [452, 181] on input "search" at bounding box center [392, 187] width 405 height 32
paste input "Frye"
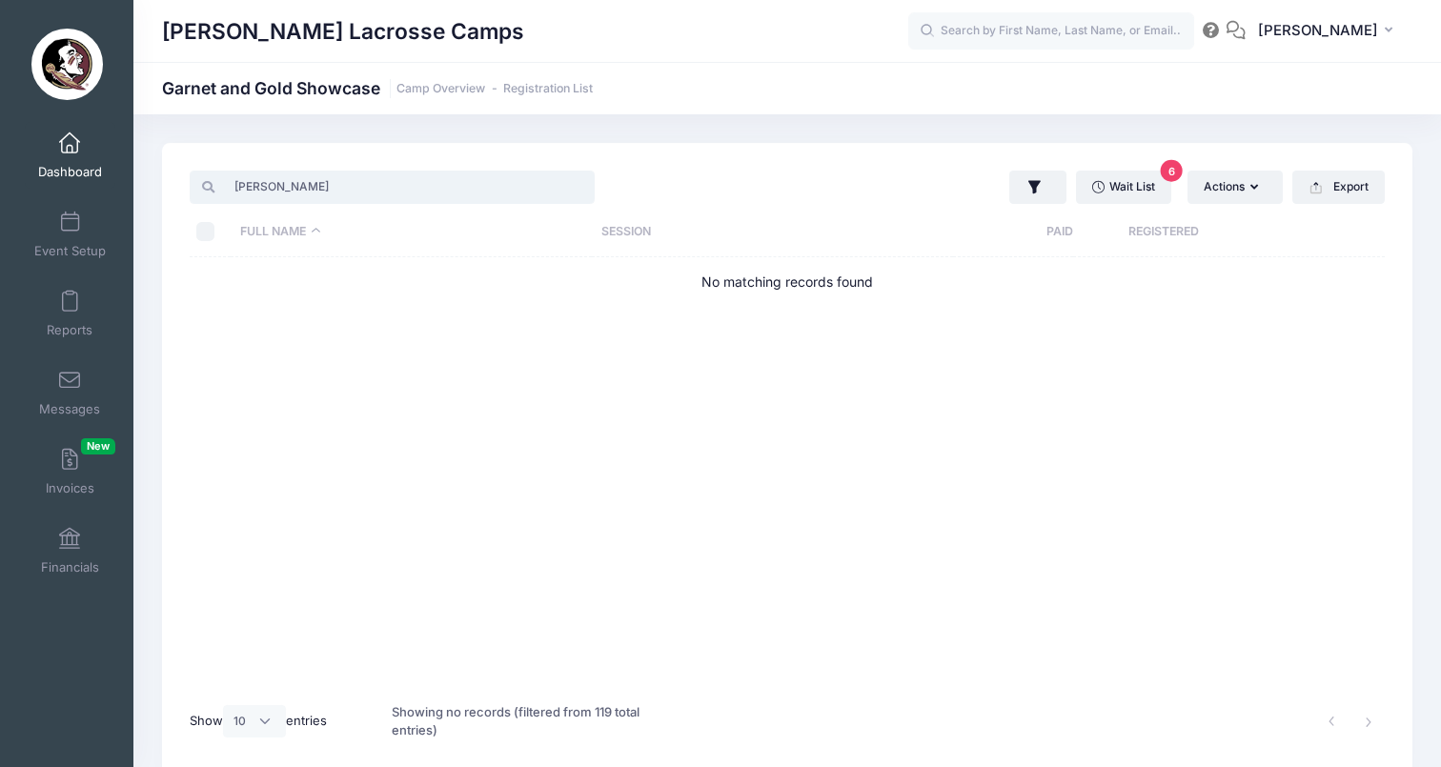
type input "Frye"
click at [70, 169] on span "Dashboard" at bounding box center [70, 172] width 64 height 16
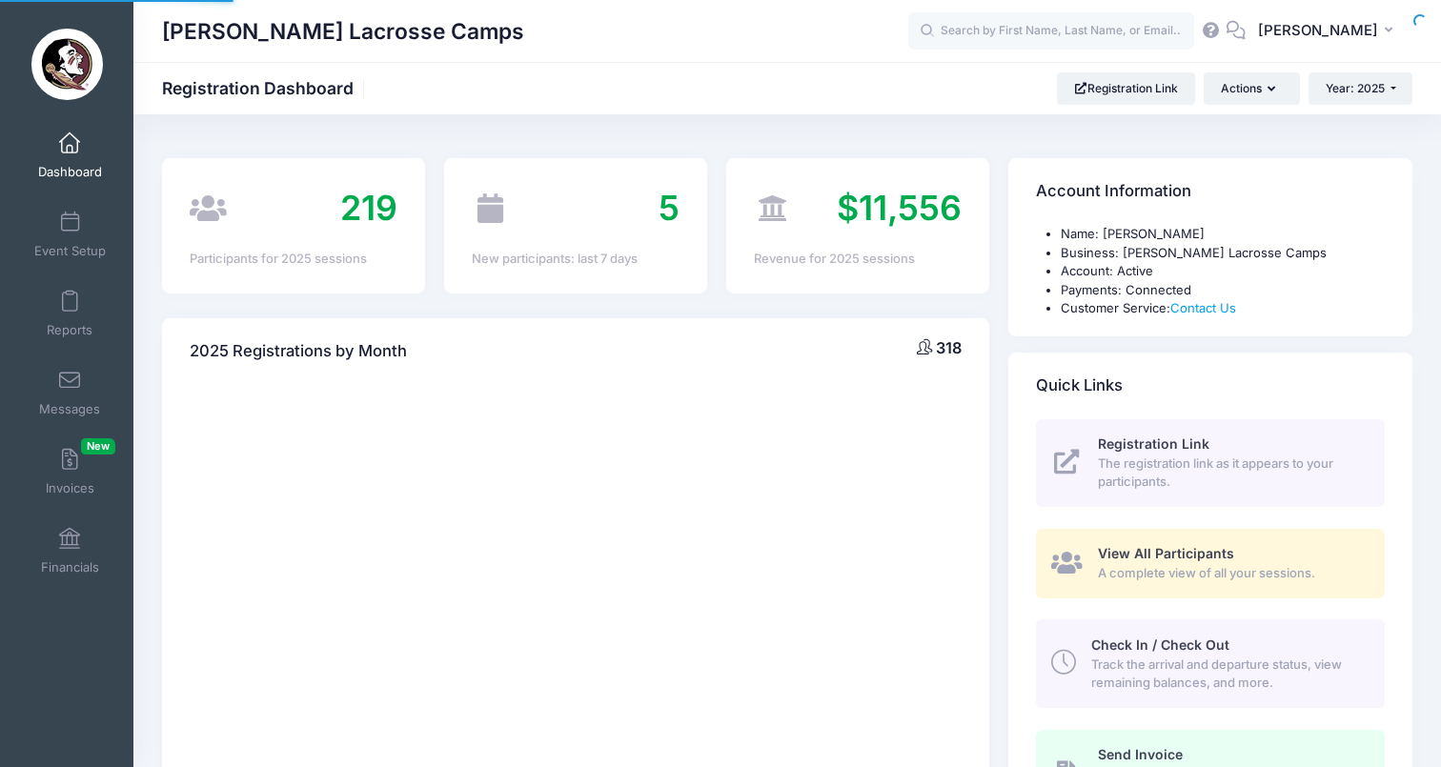
select select
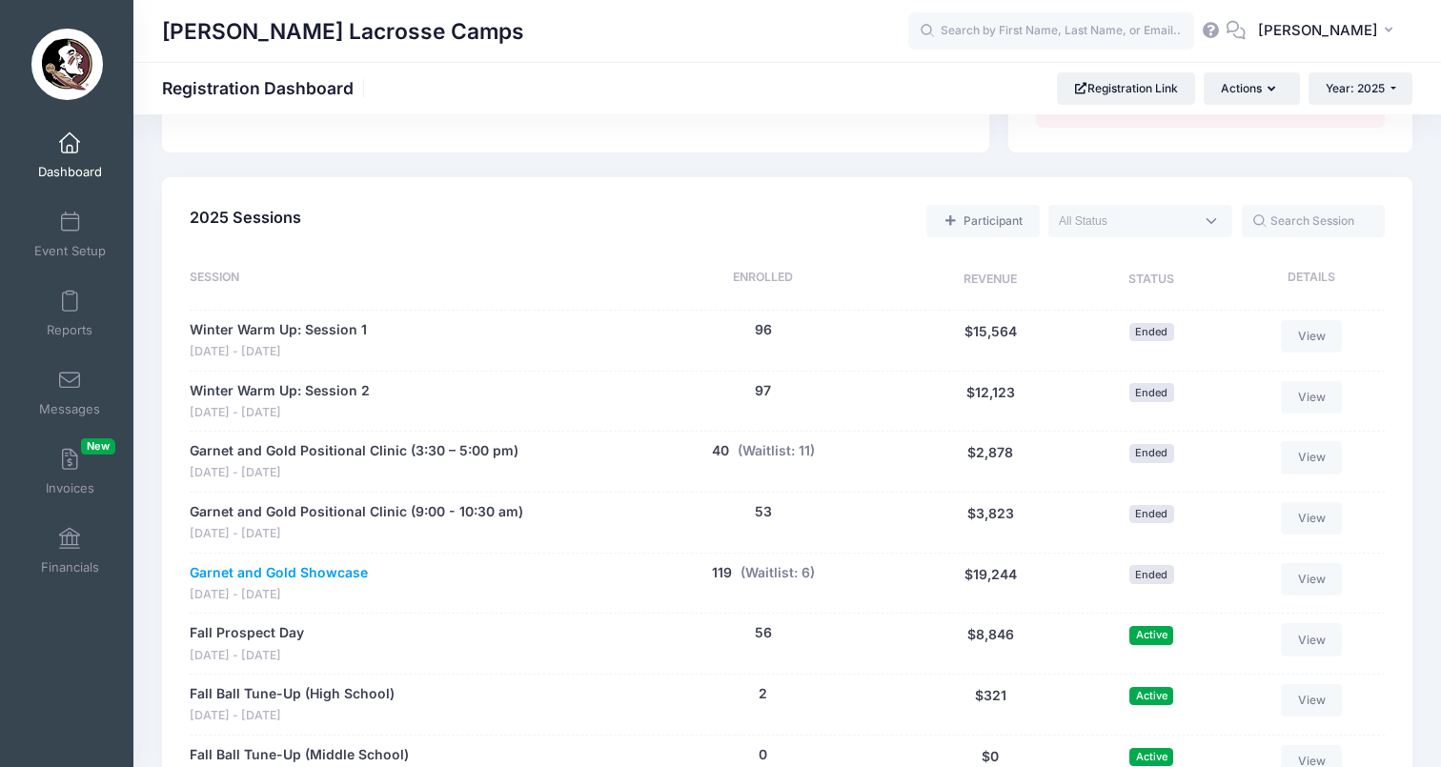
scroll to position [955, 0]
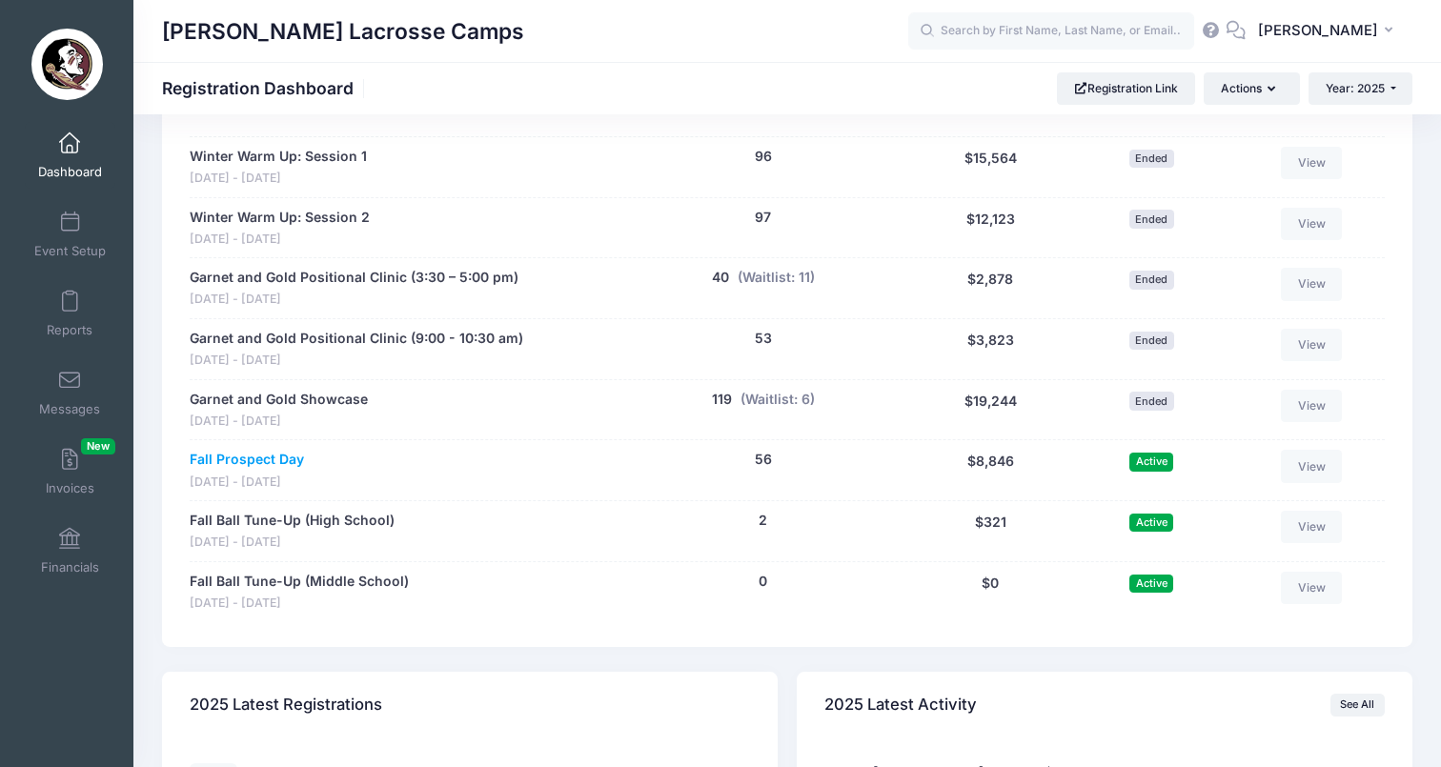
click at [287, 450] on link "Fall Prospect Day" at bounding box center [247, 460] width 114 height 20
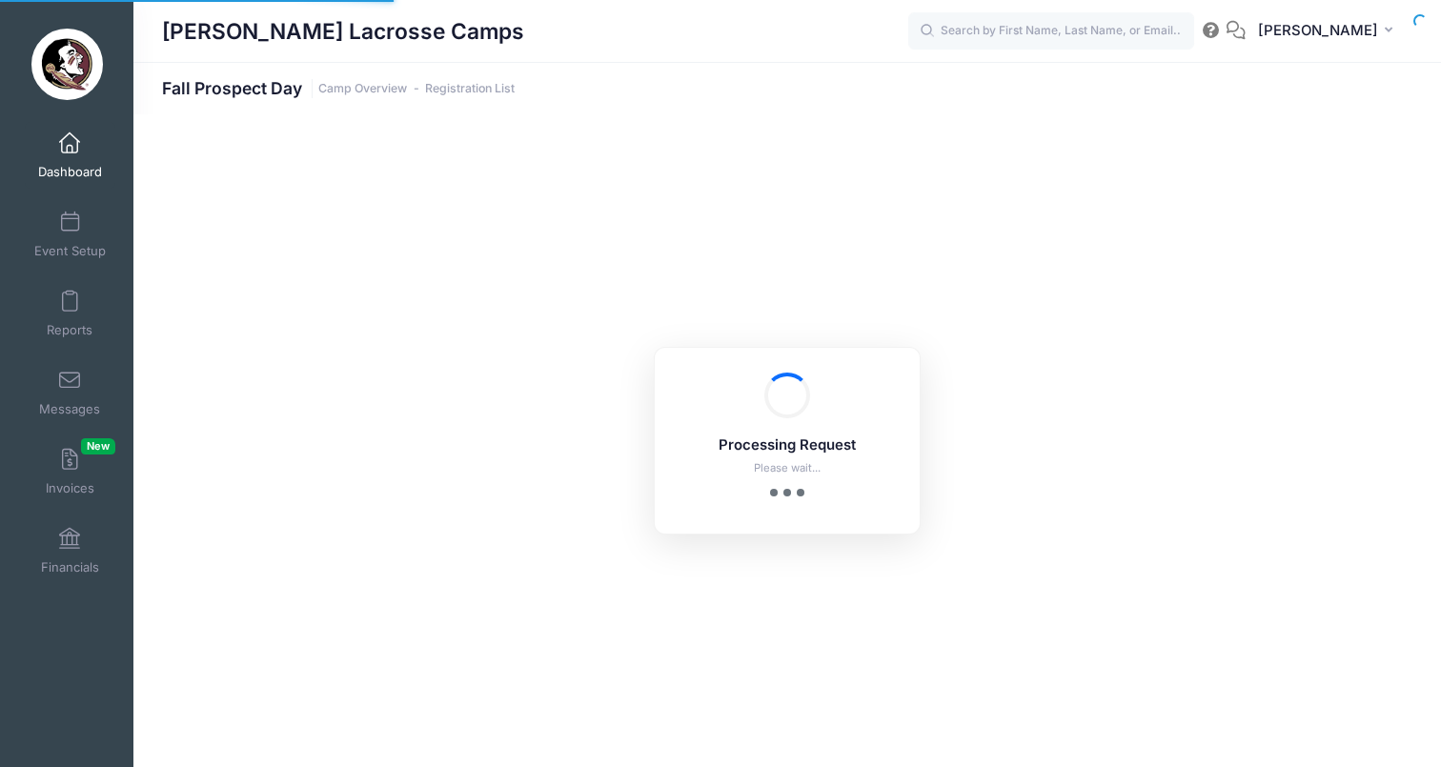
select select "10"
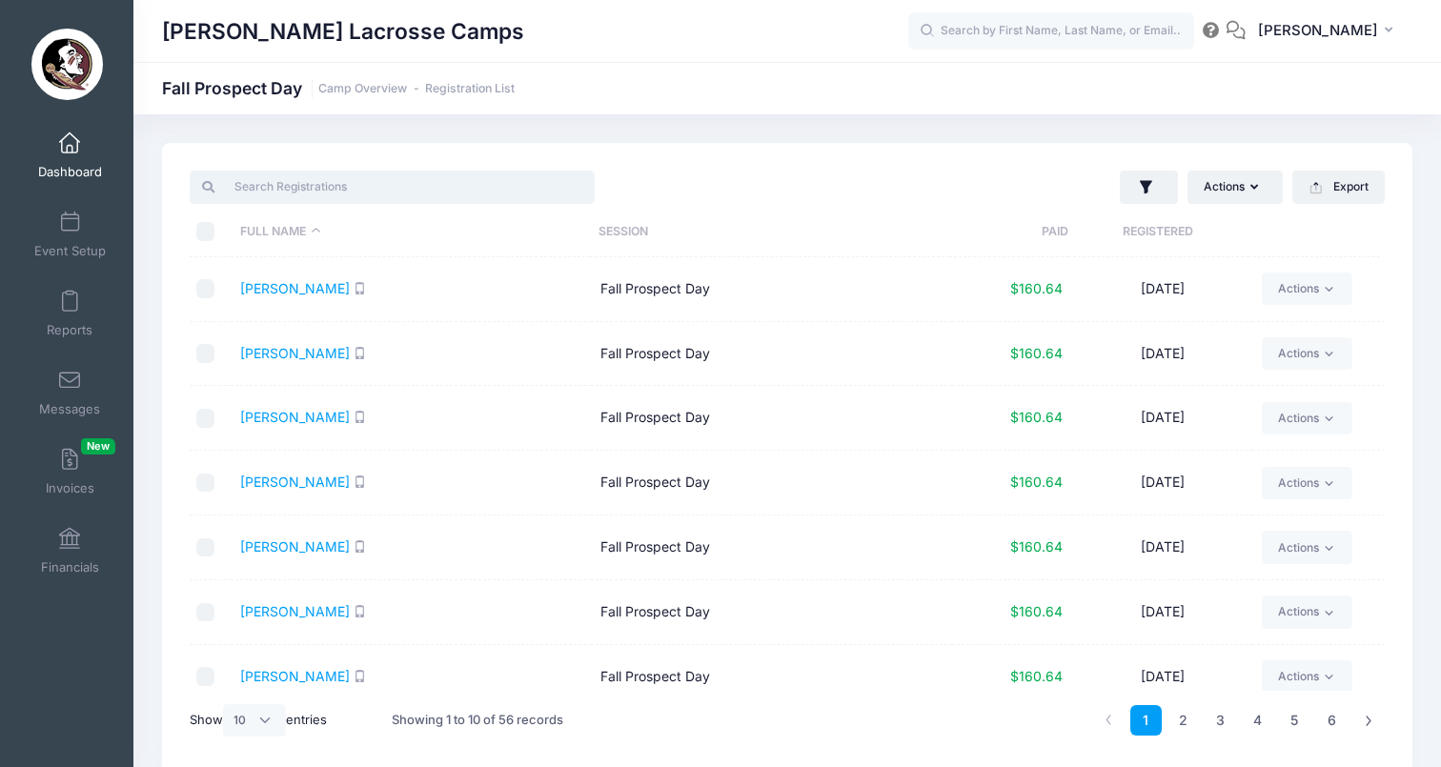
click at [317, 189] on input "search" at bounding box center [392, 187] width 405 height 32
paste input "[PERSON_NAME]"
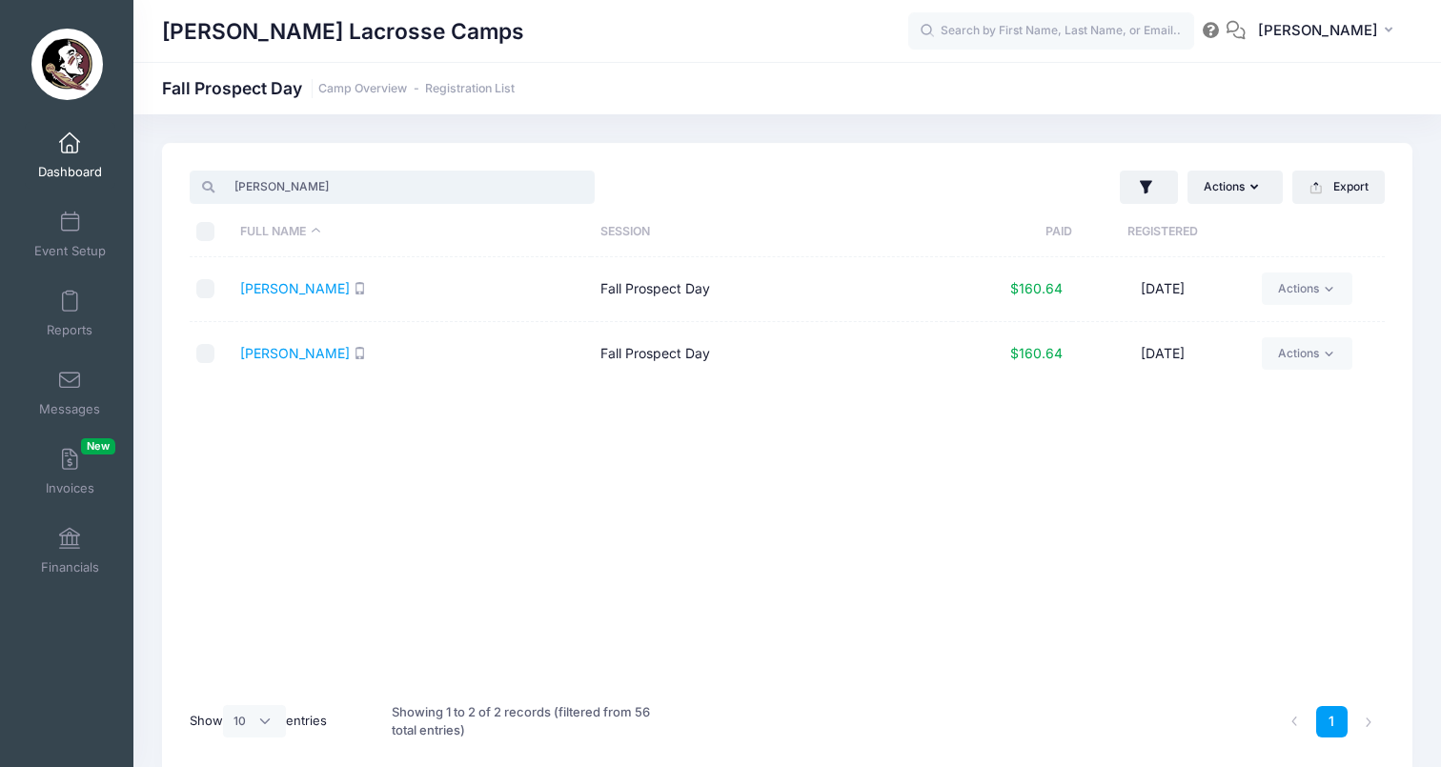
type input "[PERSON_NAME]"
click at [212, 357] on input "checkbox" at bounding box center [205, 353] width 19 height 19
checkbox input "true"
click at [286, 358] on link "[PERSON_NAME]" at bounding box center [295, 353] width 110 height 16
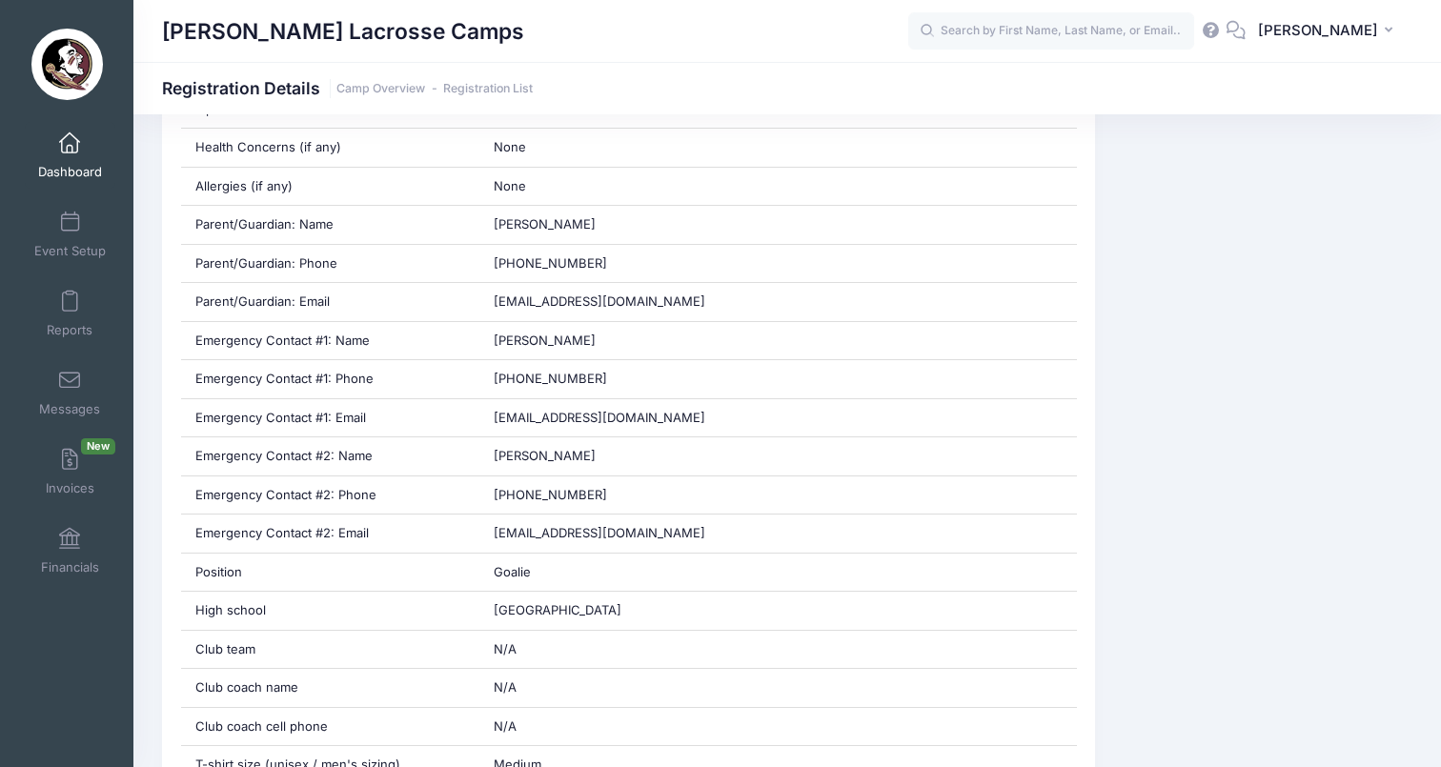
scroll to position [1105, 0]
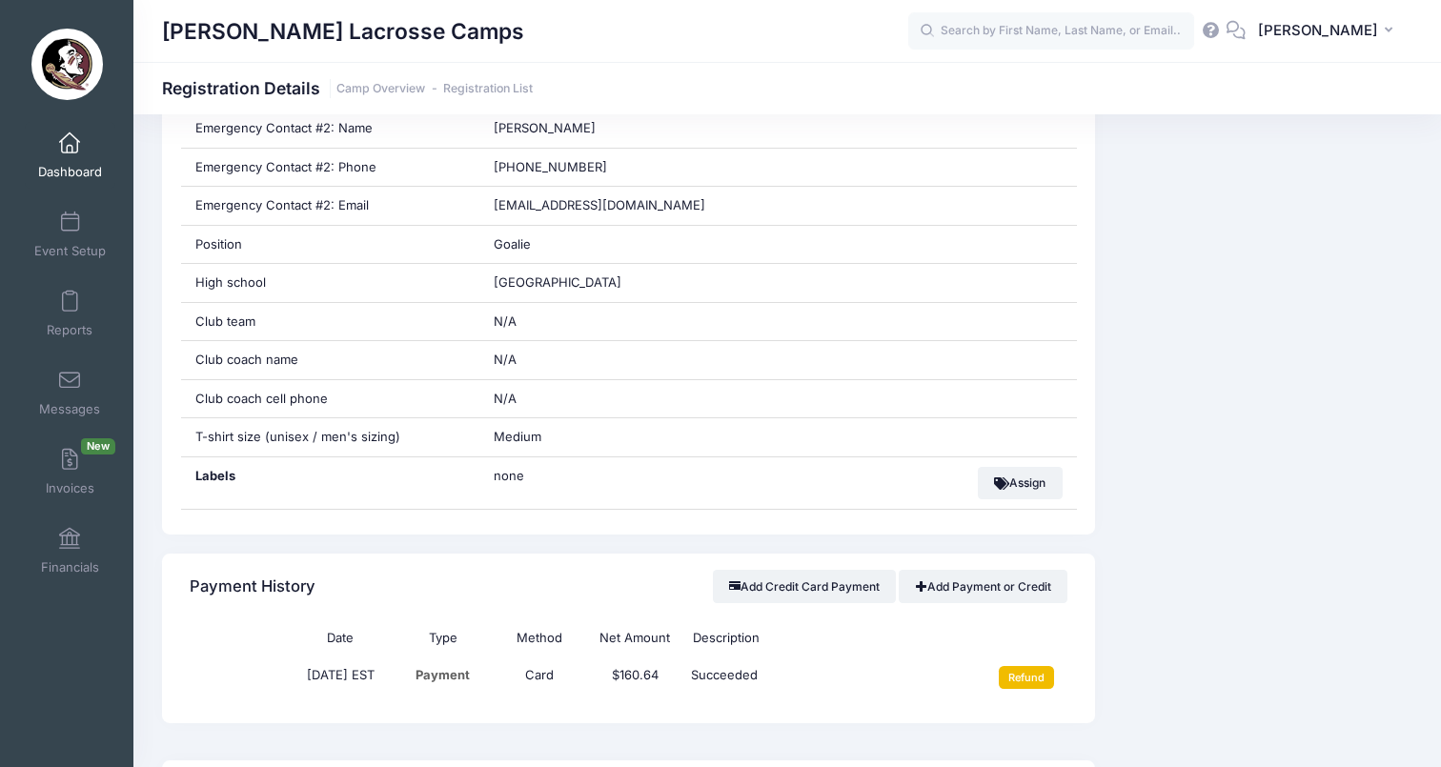
click at [1045, 674] on input "Refund" at bounding box center [1027, 677] width 56 height 23
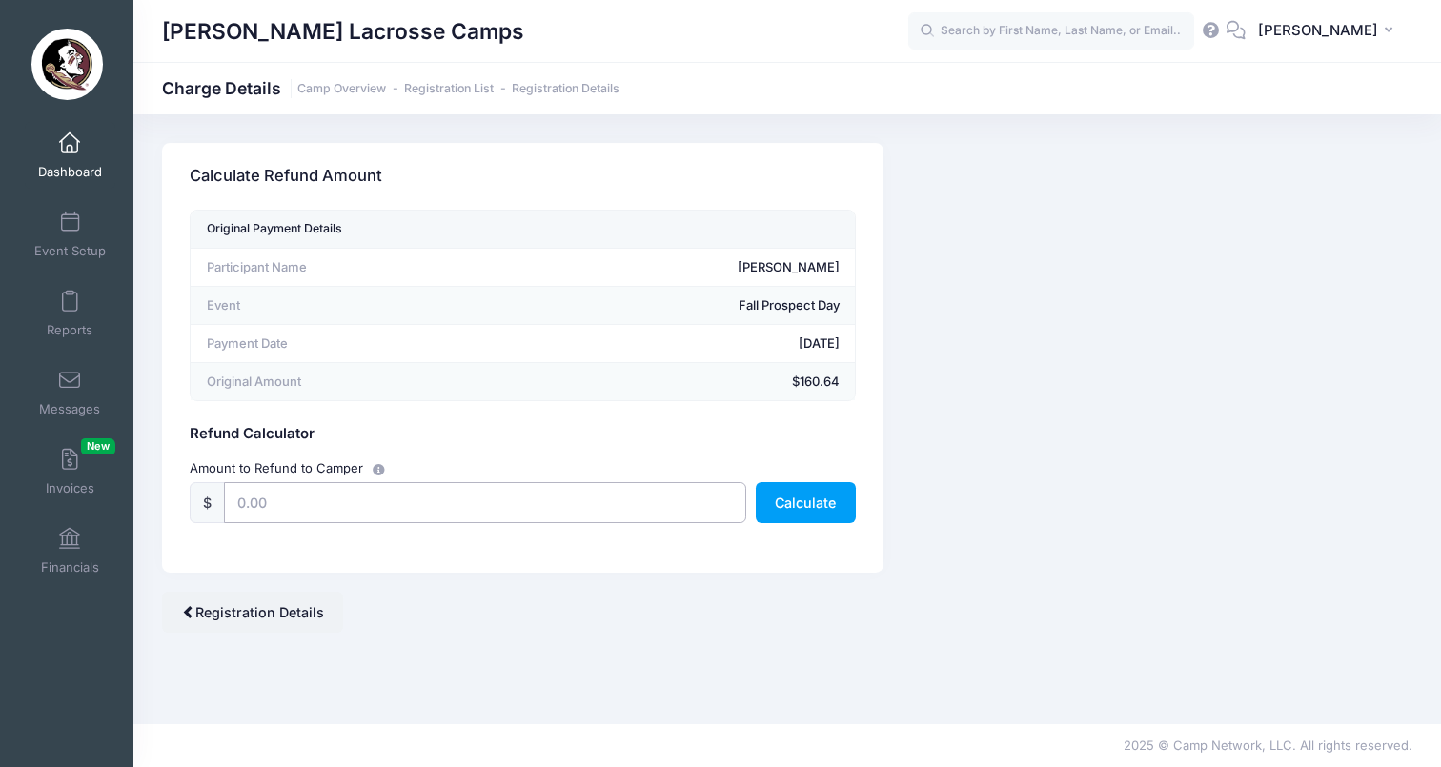
click at [475, 487] on input "text" at bounding box center [485, 502] width 522 height 41
type input "150"
click at [807, 509] on button "Calculate" at bounding box center [806, 502] width 100 height 41
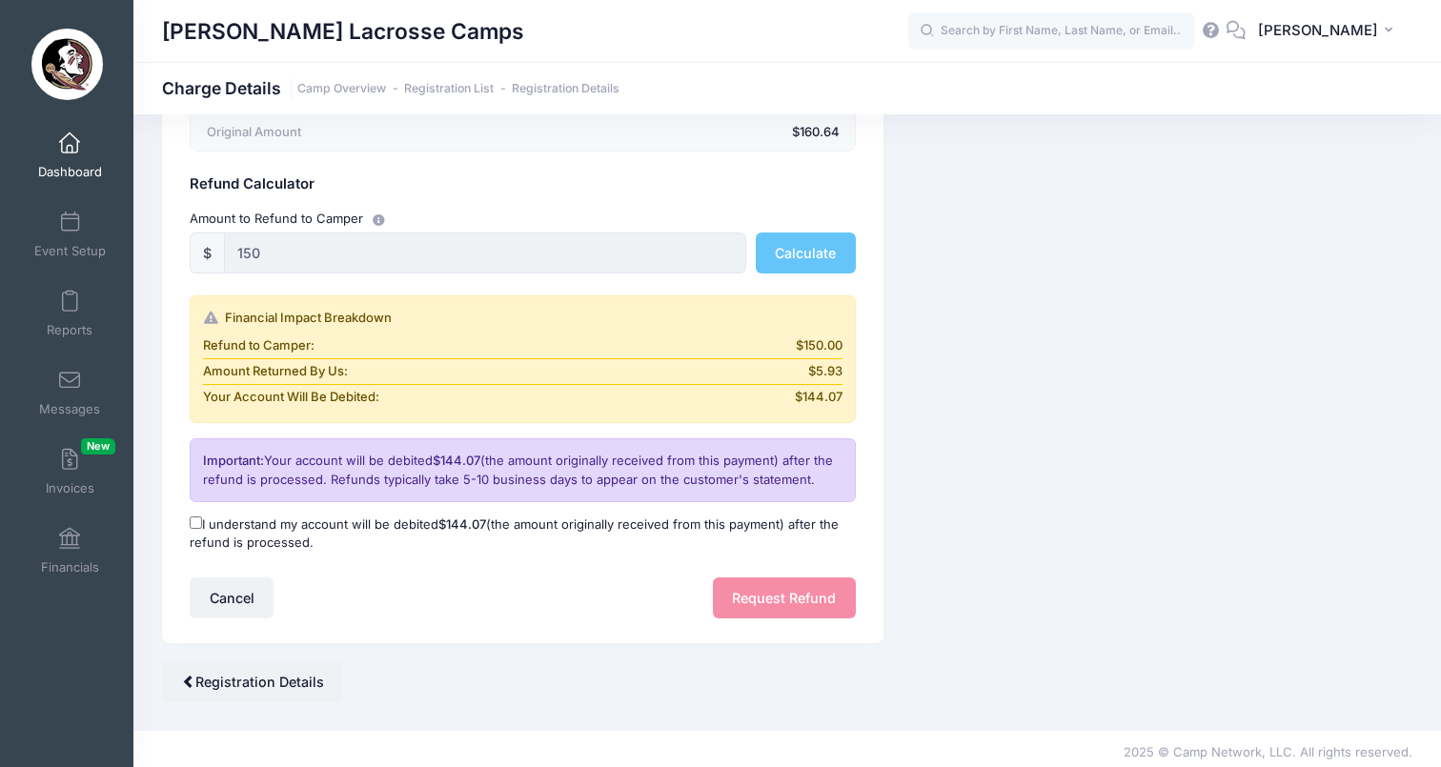
scroll to position [249, 0]
click at [382, 521] on label "I understand my account will be debited $144.07 (the amount originally received…" at bounding box center [523, 535] width 666 height 37
click at [202, 521] on input "I understand my account will be debited $144.07 (the amount originally received…" at bounding box center [196, 523] width 12 height 12
checkbox input "true"
click at [817, 599] on button "Request Refund" at bounding box center [784, 598] width 143 height 41
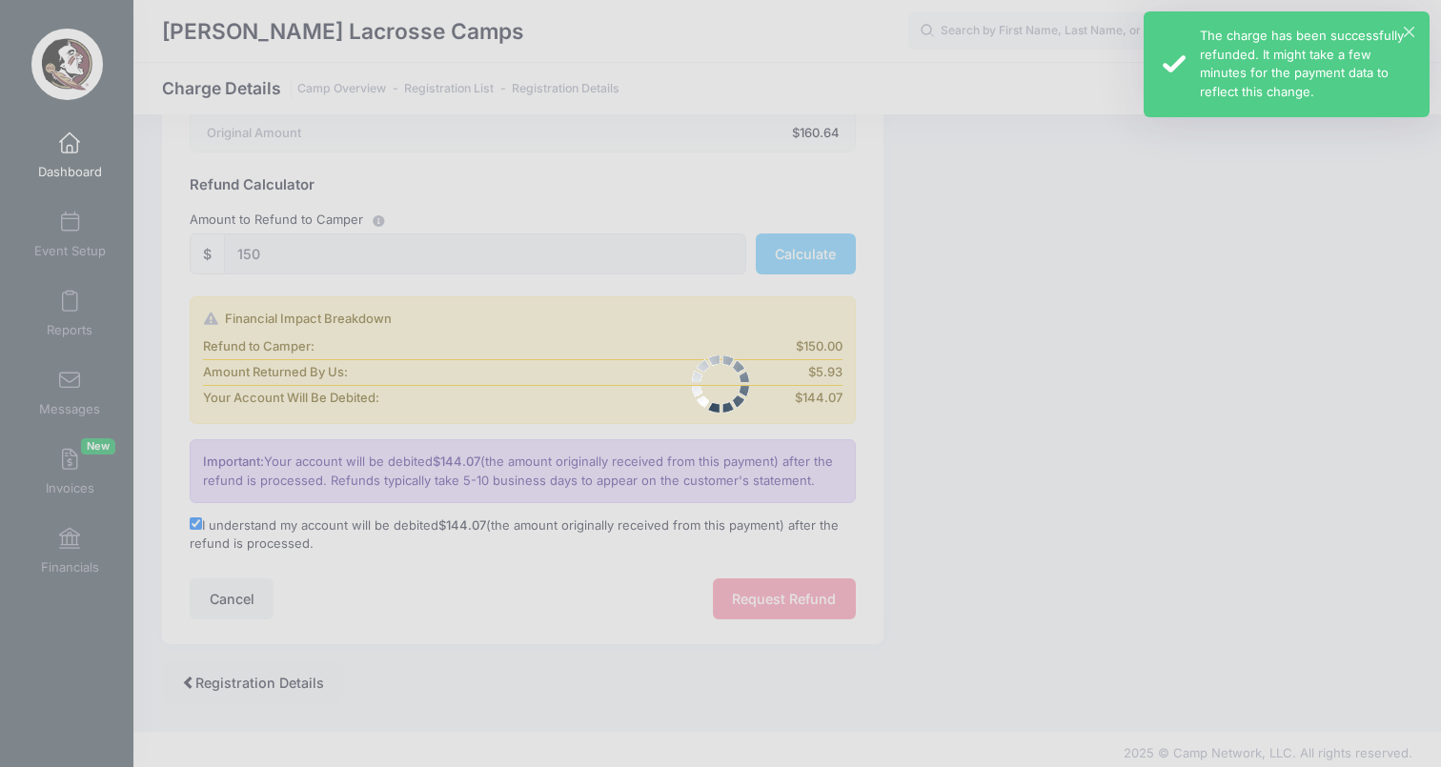
click at [1412, 26] on div "× The charge has been successfully refunded. It might take a few minutes for th…" at bounding box center [1287, 64] width 286 height 106
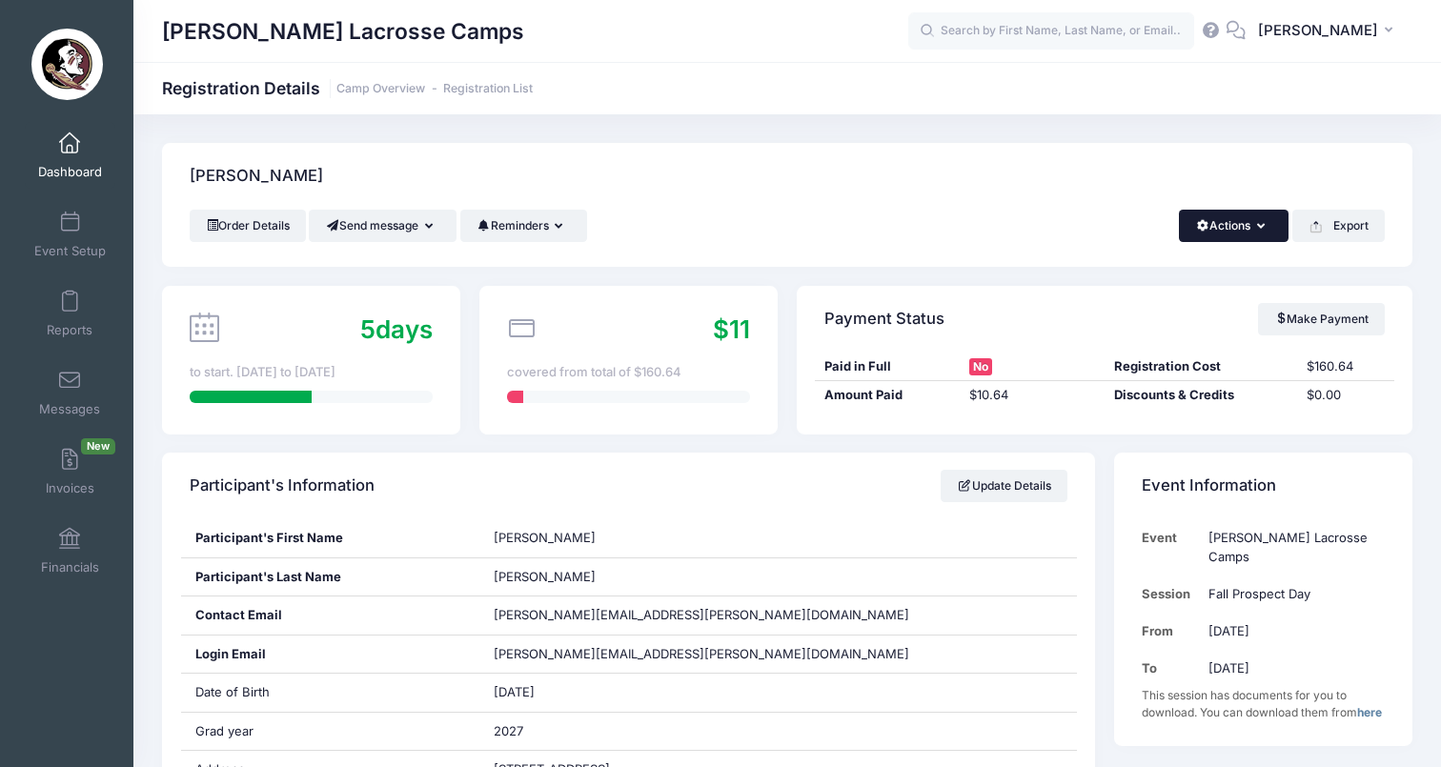
click at [1232, 227] on button "Actions" at bounding box center [1234, 226] width 110 height 32
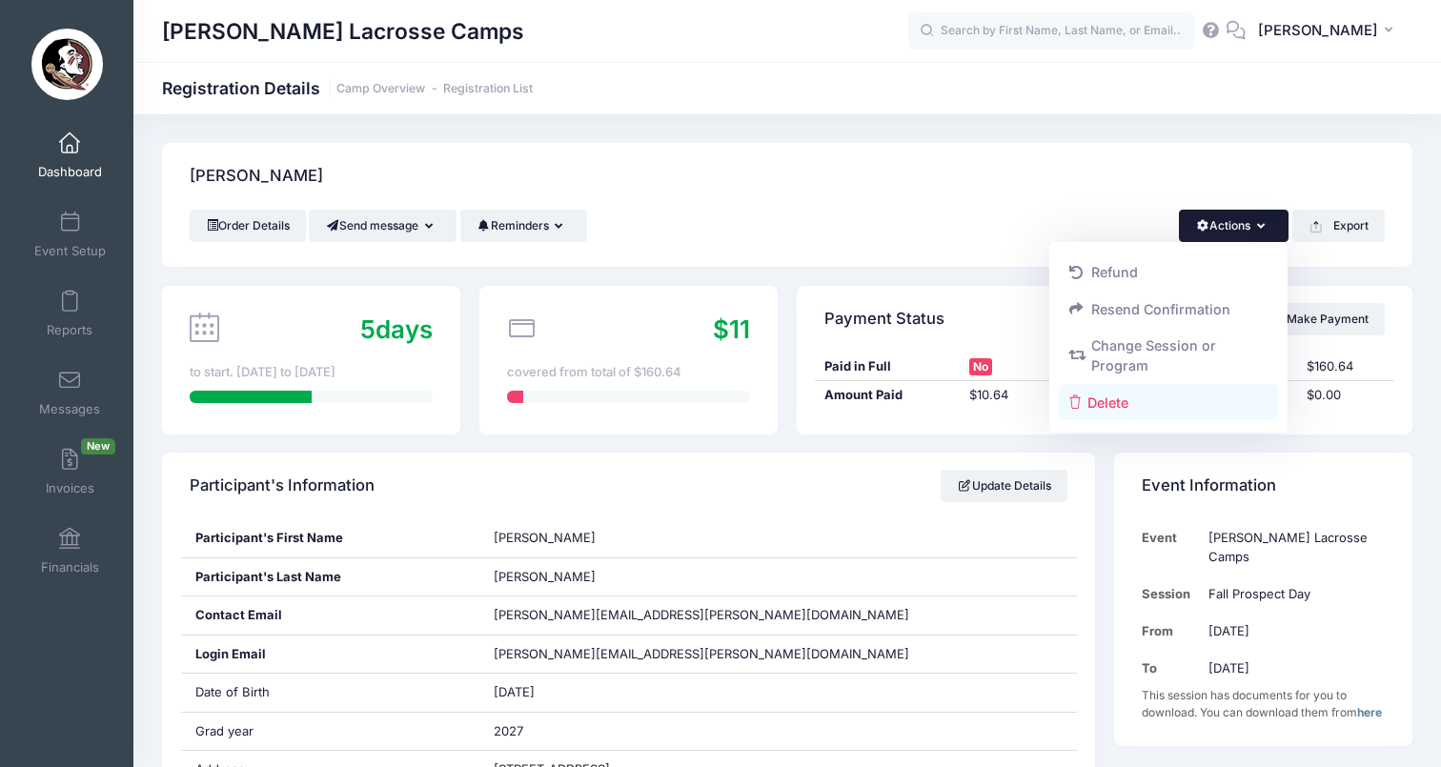
click at [1164, 401] on link "Delete" at bounding box center [1169, 402] width 220 height 36
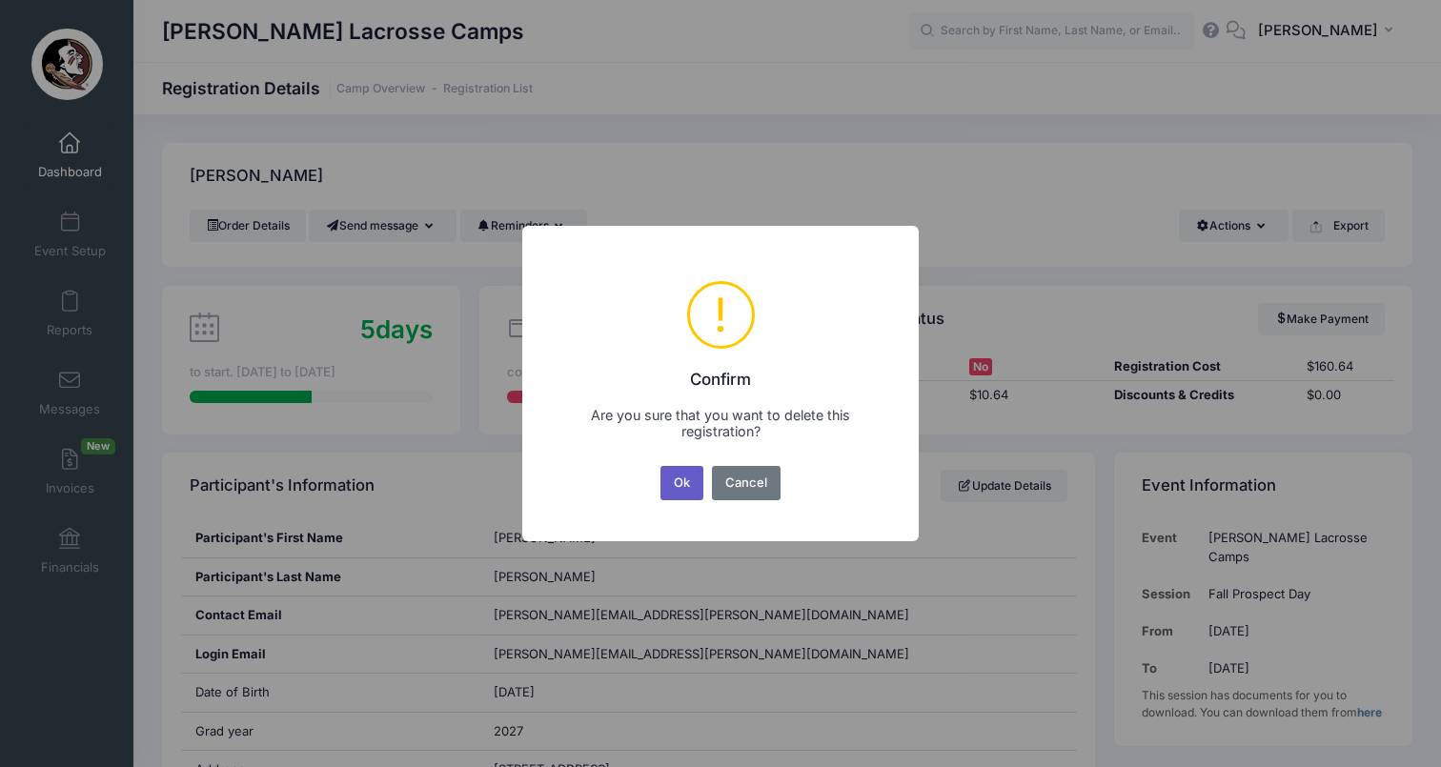
click at [678, 487] on button "Ok" at bounding box center [682, 483] width 44 height 34
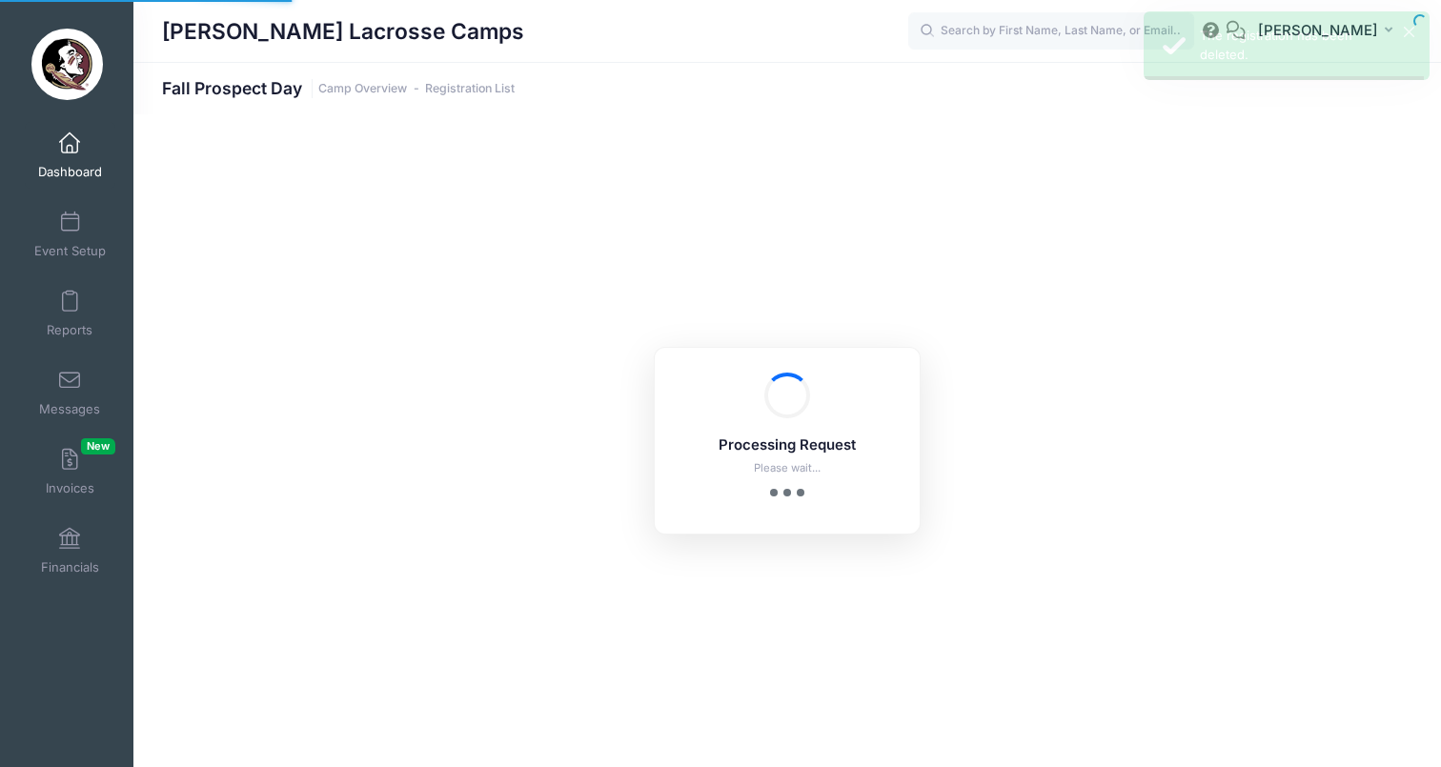
select select "10"
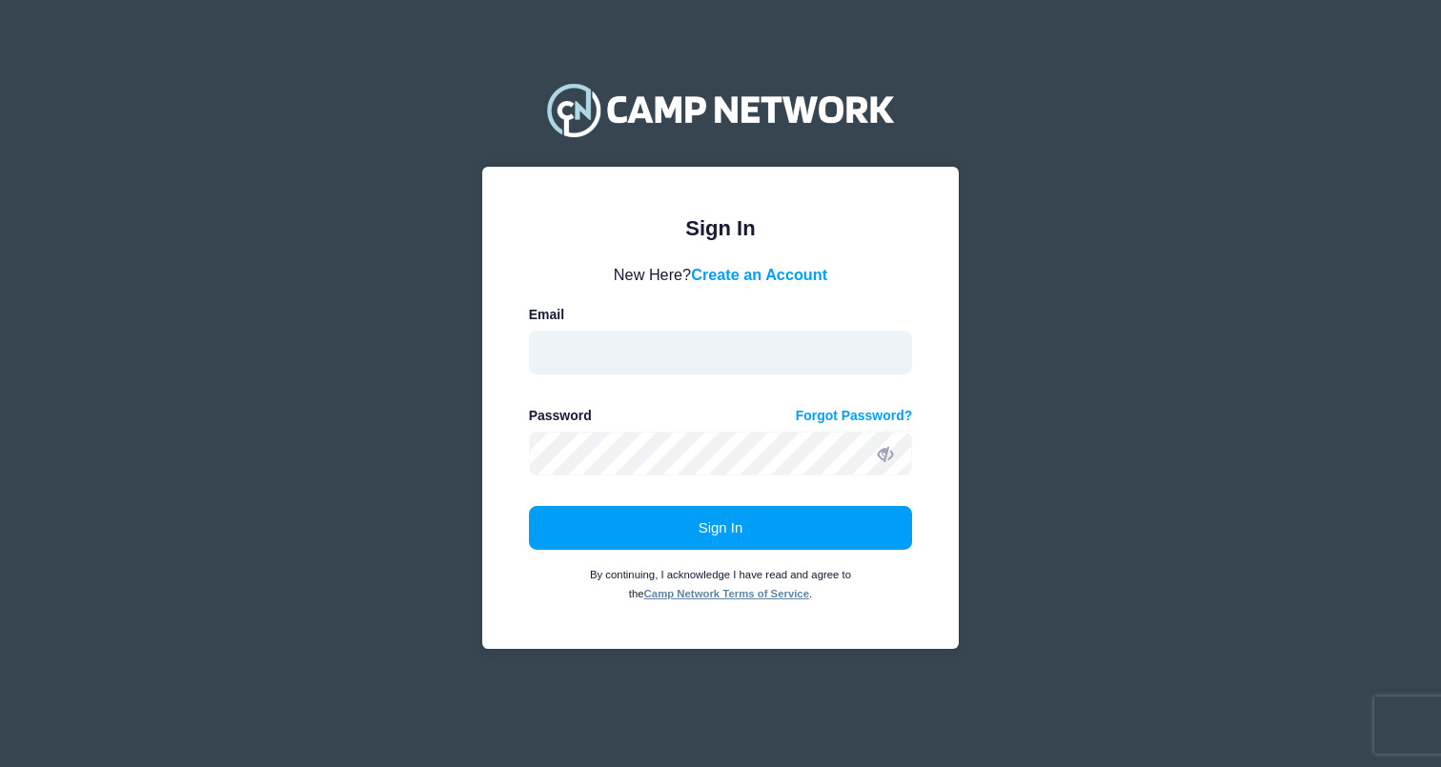
type input "[EMAIL_ADDRESS][DOMAIN_NAME]"
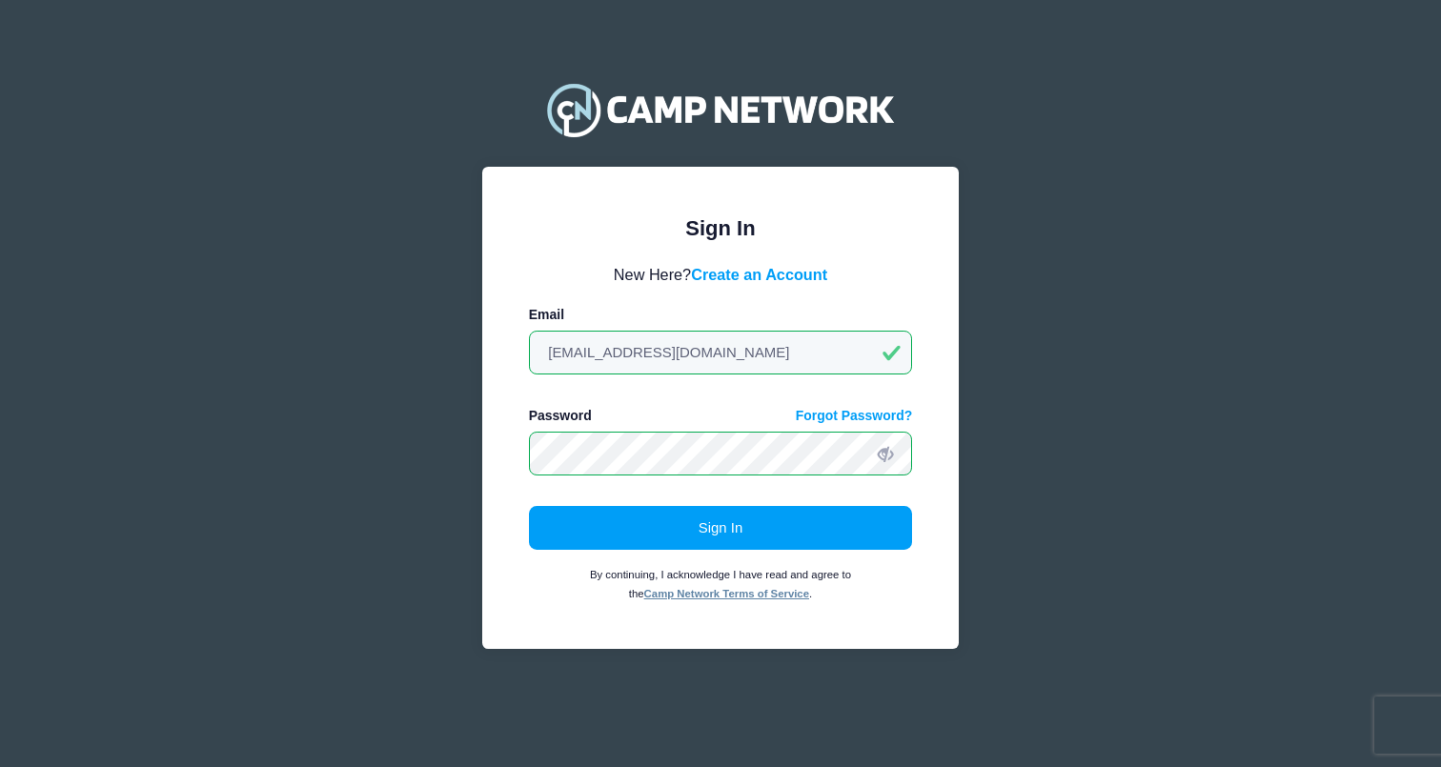
click at [720, 527] on button "Sign In" at bounding box center [721, 528] width 384 height 44
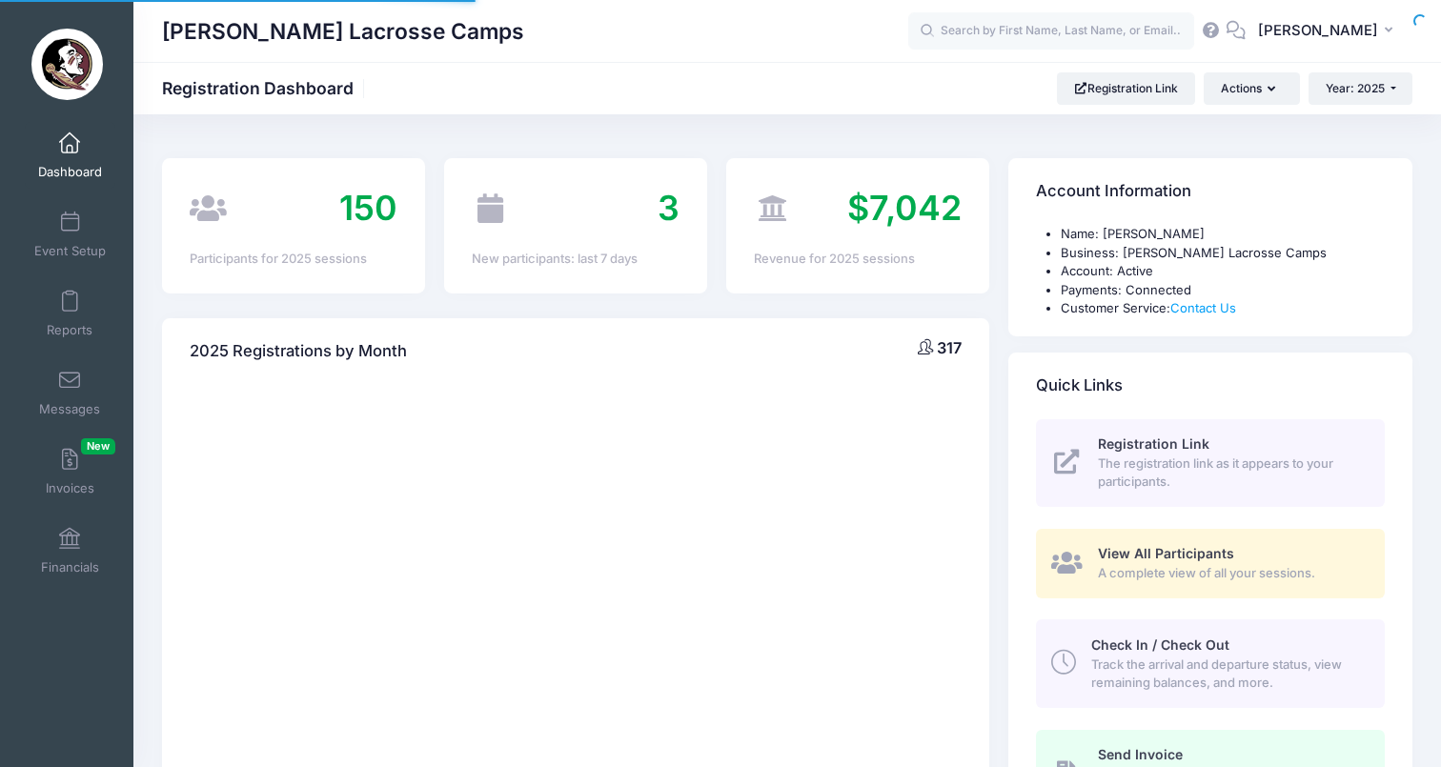
select select
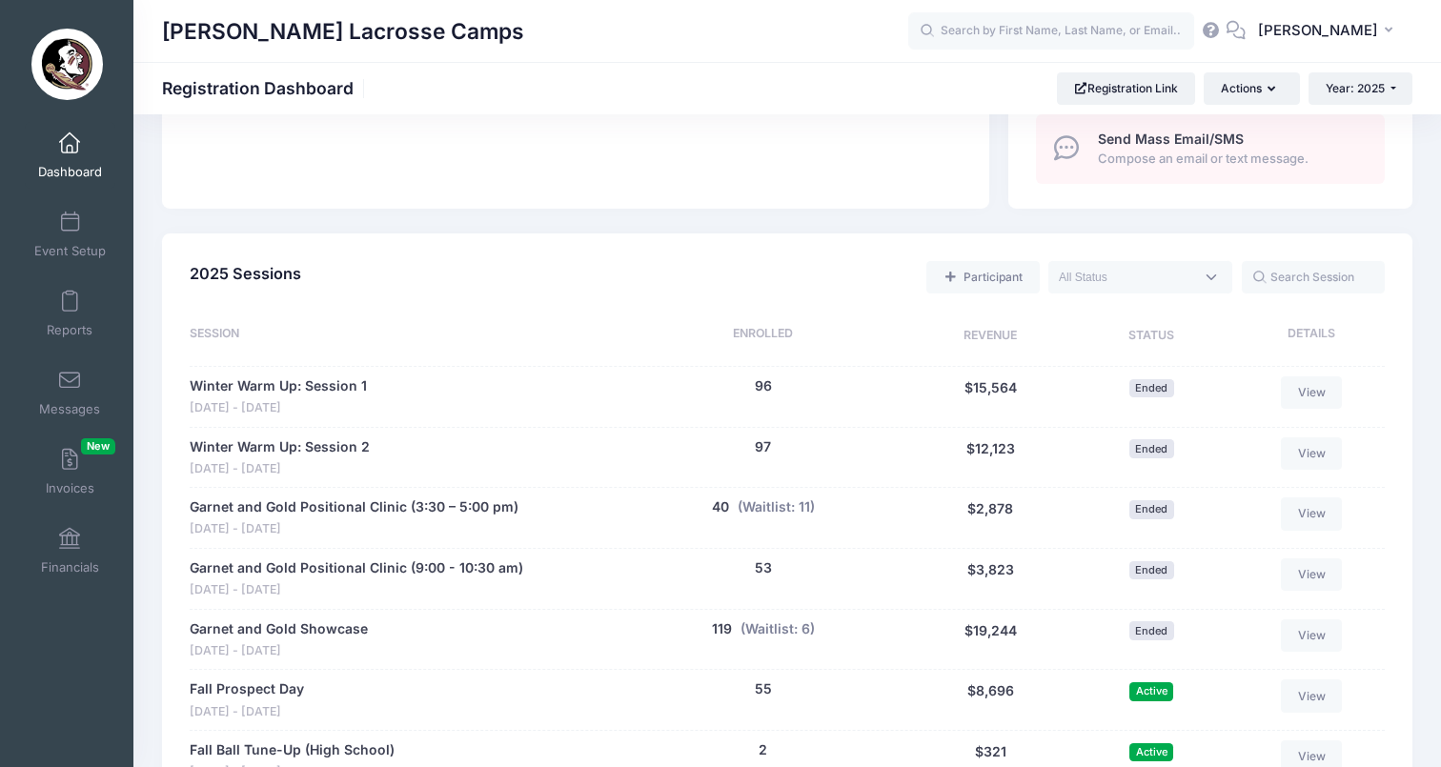
scroll to position [730, 0]
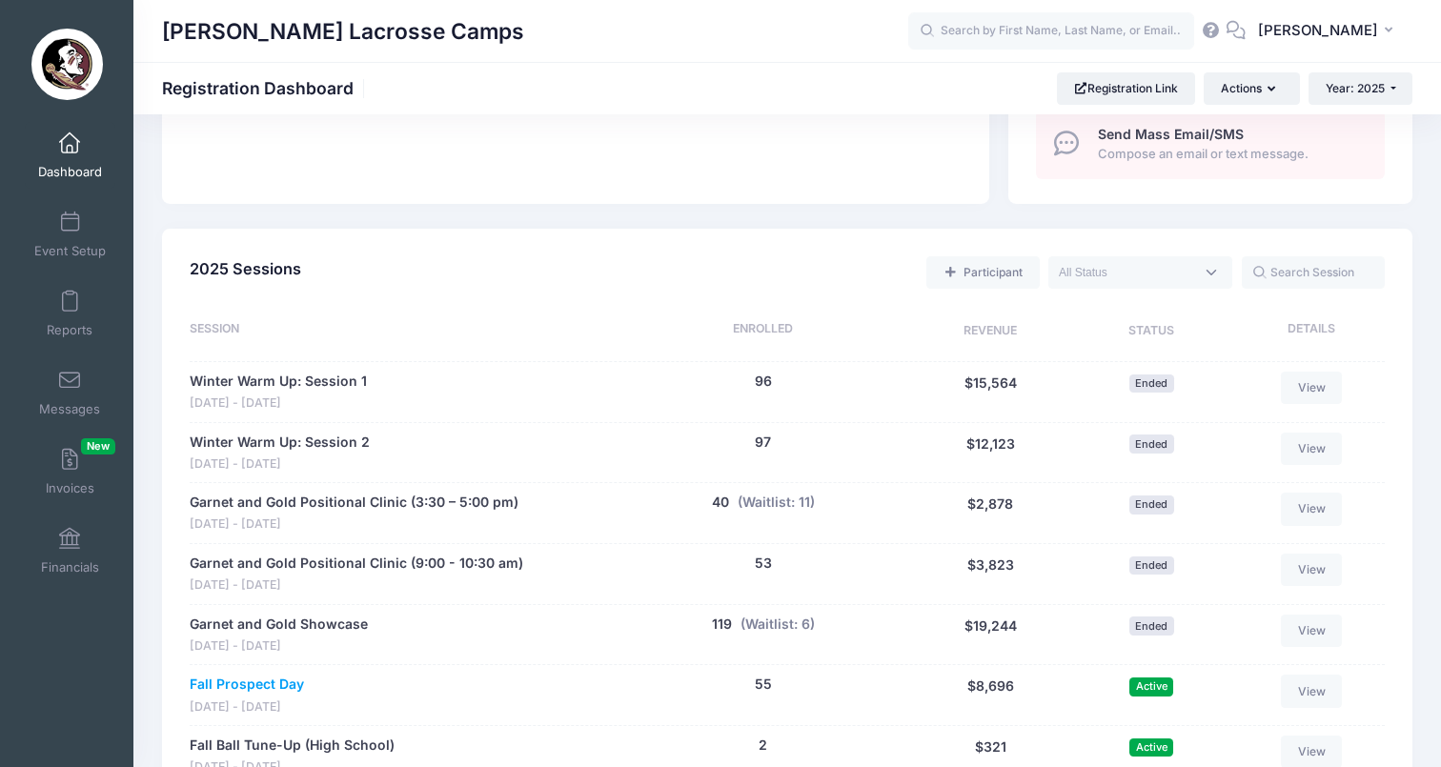
click at [293, 675] on link "Fall Prospect Day" at bounding box center [247, 685] width 114 height 20
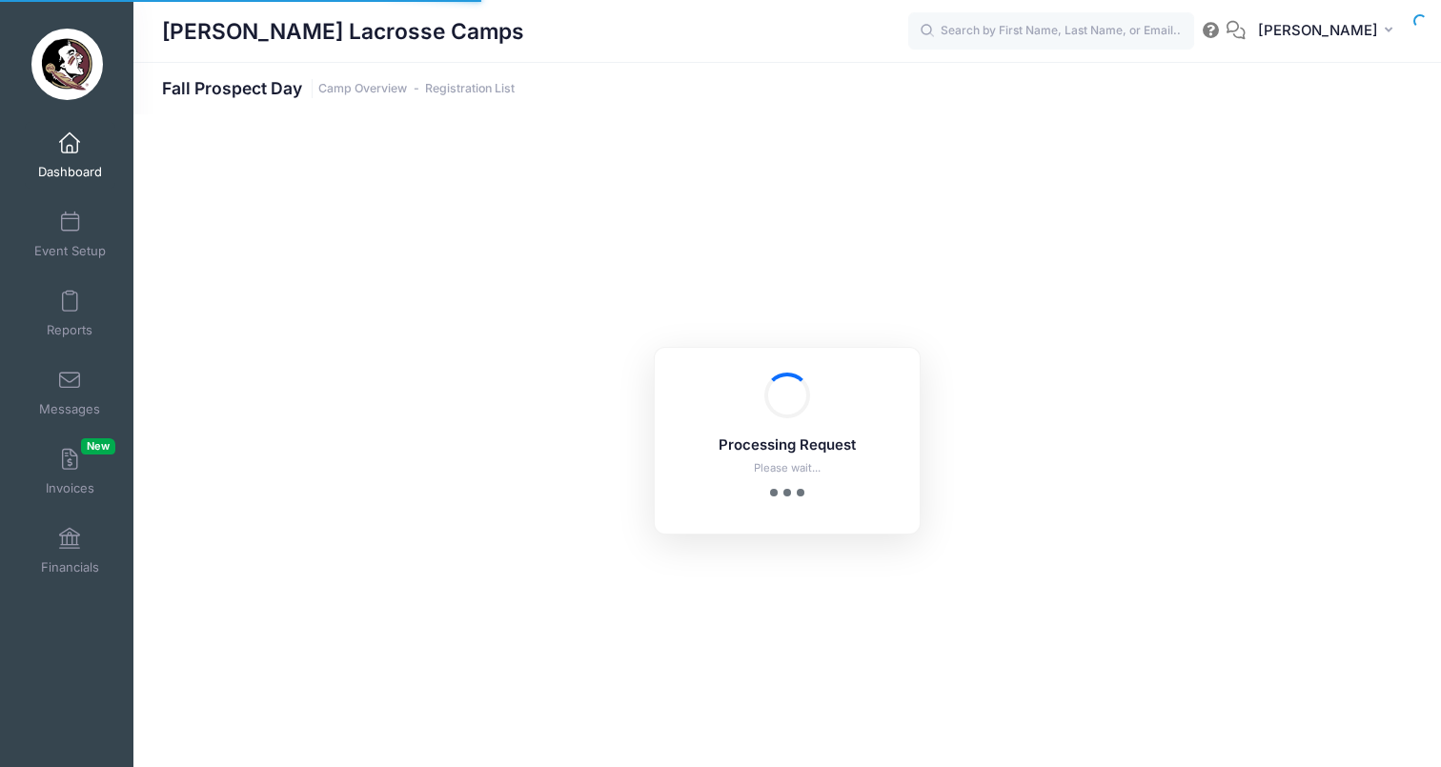
select select "10"
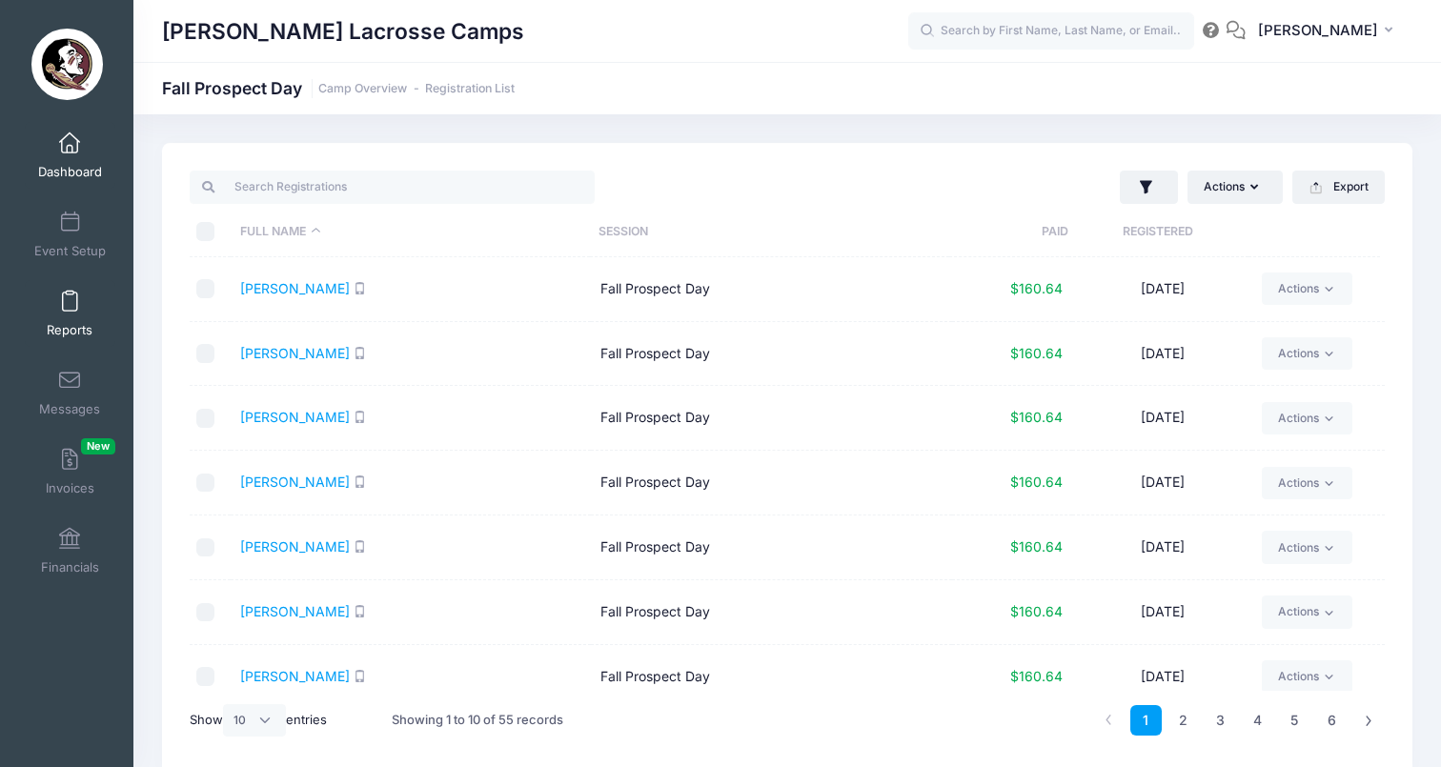
click at [77, 315] on link "Reports" at bounding box center [70, 313] width 91 height 67
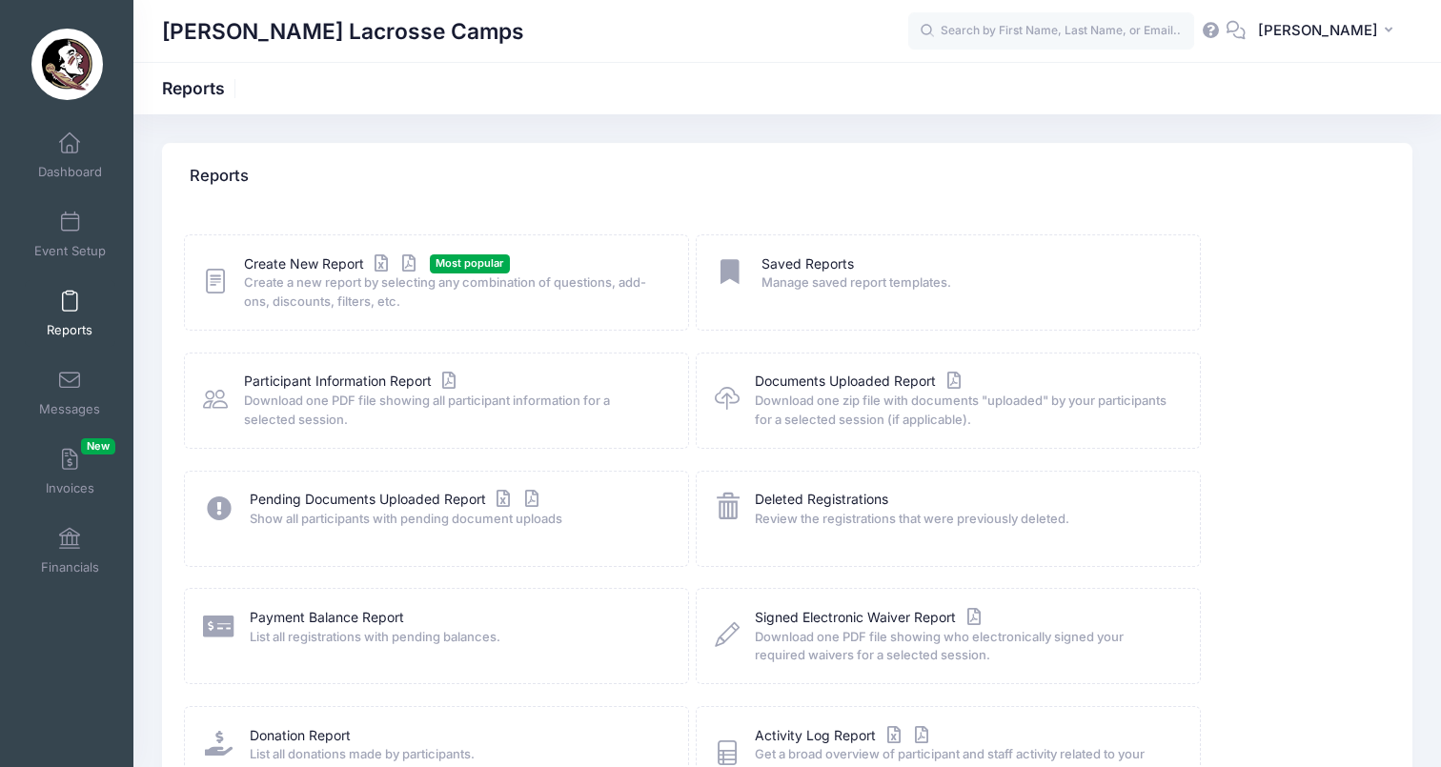
click at [294, 287] on span "Create a new report by selecting any combination of questions, add-ons, discoun…" at bounding box center [454, 292] width 420 height 37
click at [311, 255] on link "Create New Report" at bounding box center [332, 264] width 177 height 20
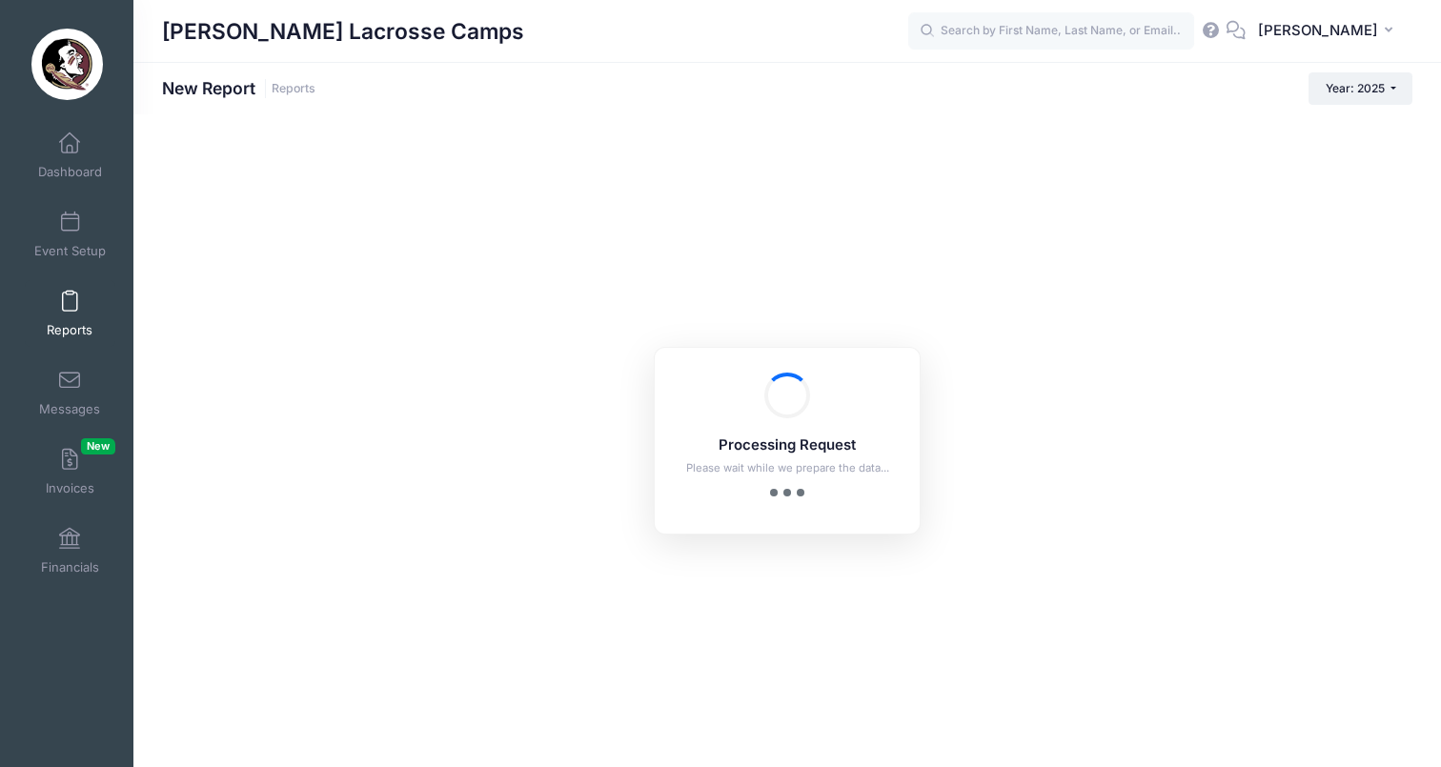
checkbox input "true"
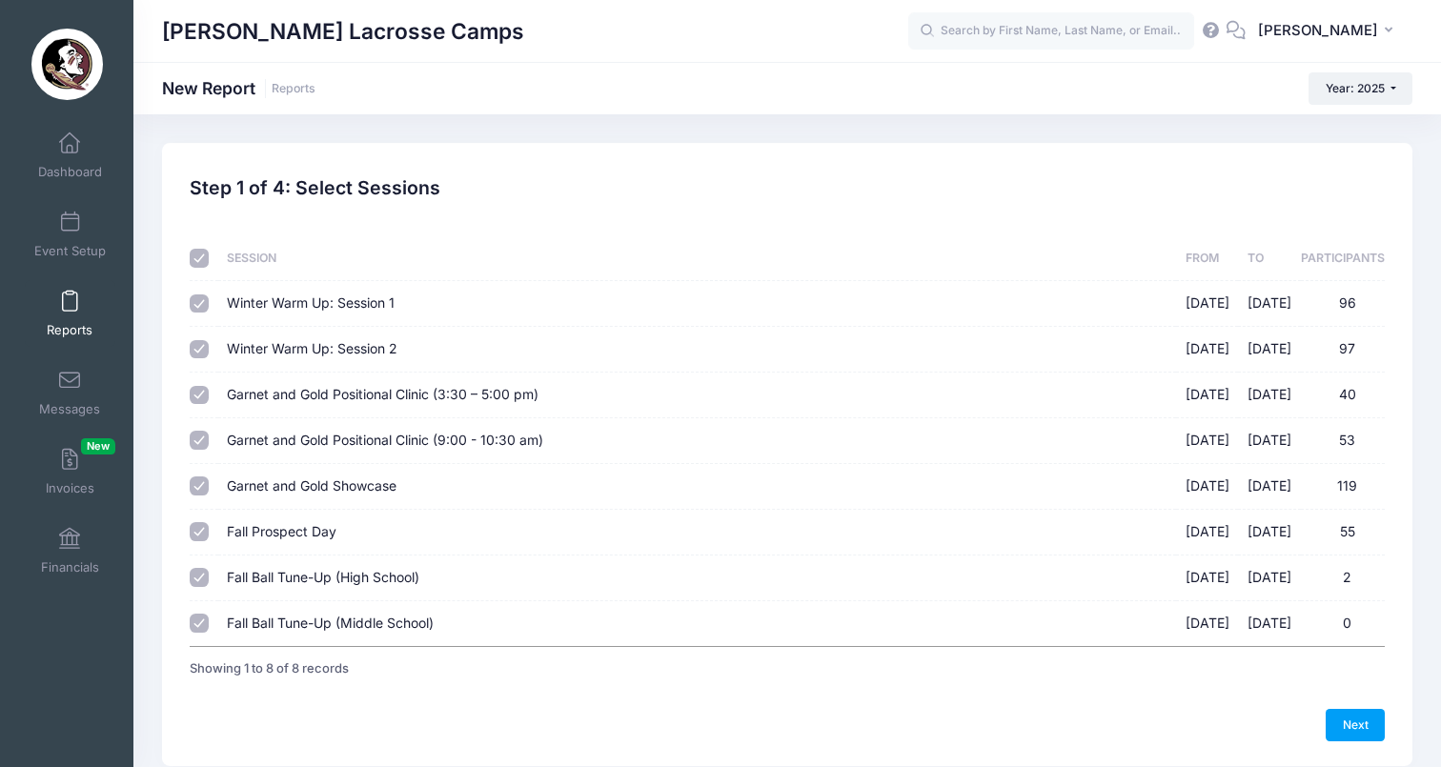
click at [201, 253] on input "checkbox" at bounding box center [199, 258] width 19 height 19
checkbox input "false"
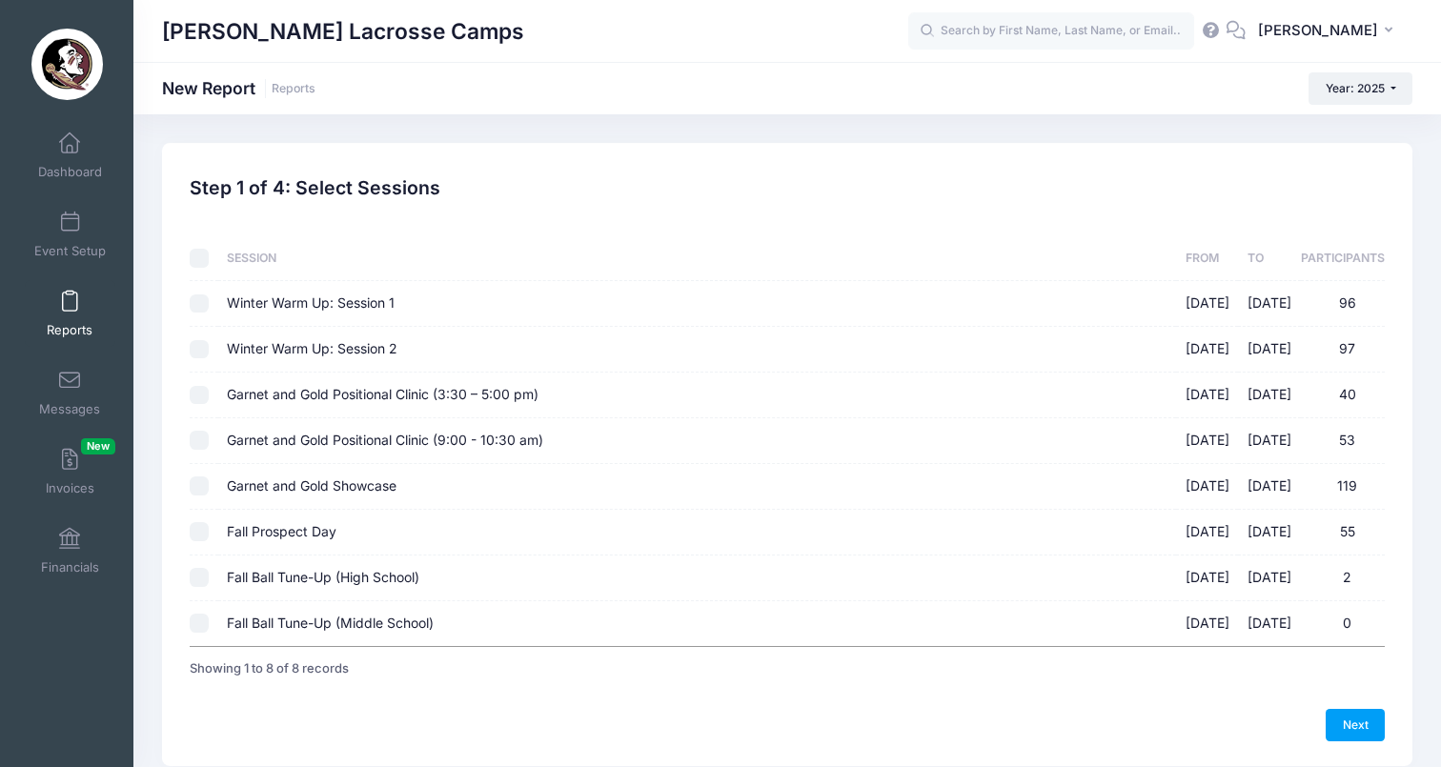
checkbox input "false"
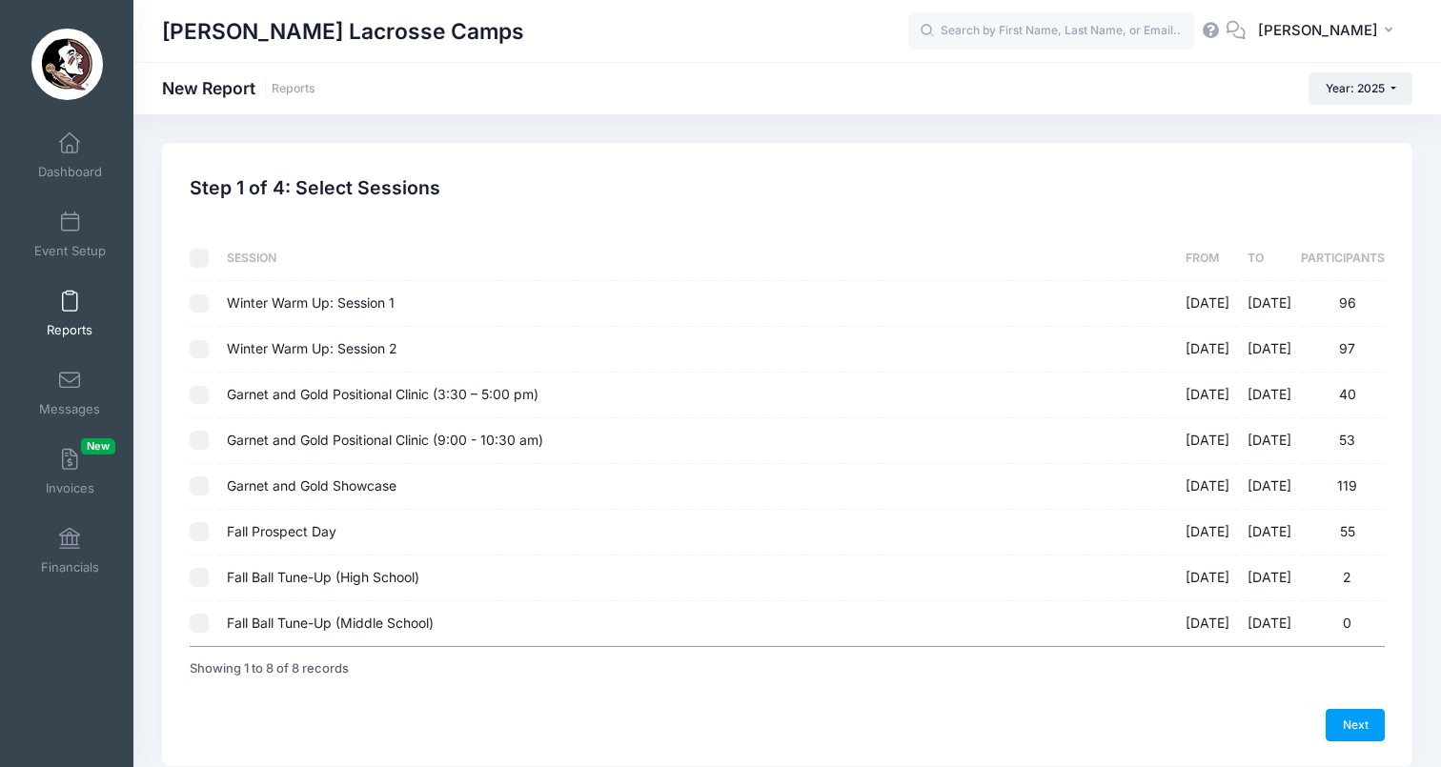
click at [213, 528] on td at bounding box center [204, 533] width 28 height 46
click at [203, 528] on input "Fall Prospect Day 09/14/2025 - 09/14/2025 55" at bounding box center [199, 531] width 19 height 19
checkbox input "true"
click at [1361, 713] on link "Next" at bounding box center [1355, 725] width 59 height 32
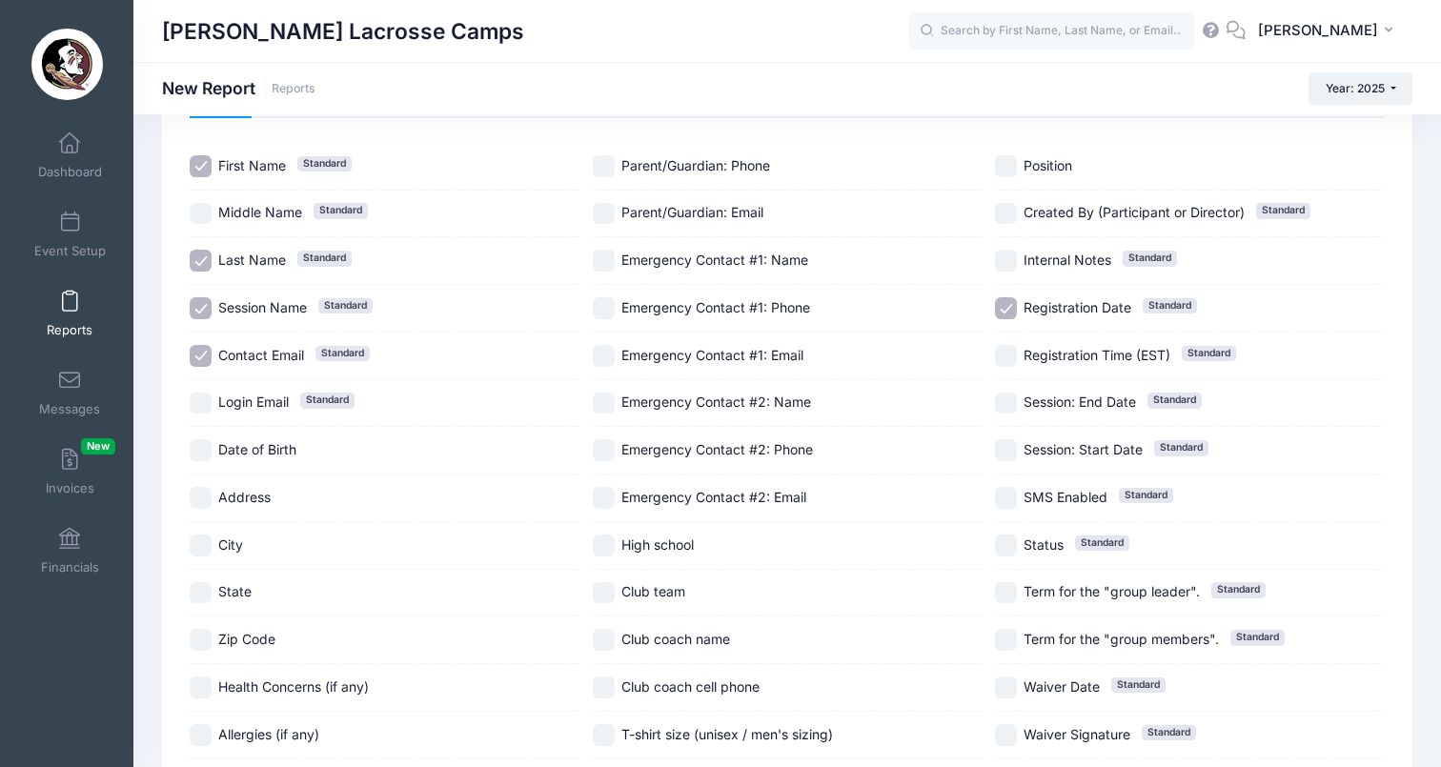
scroll to position [147, 0]
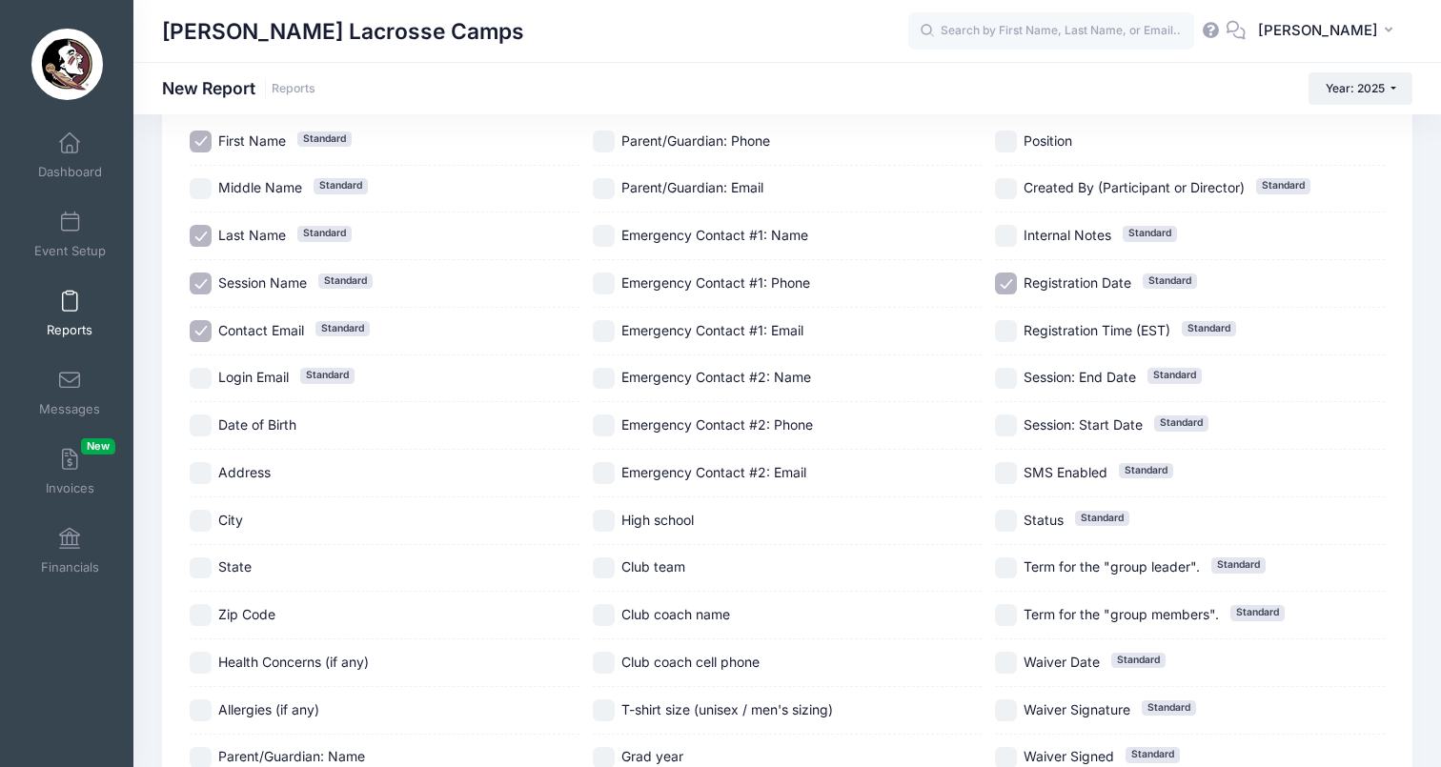
click at [1008, 140] on input "Position" at bounding box center [1006, 142] width 22 height 22
checkbox input "true"
click at [605, 565] on input "Club team" at bounding box center [604, 568] width 22 height 22
checkbox input "true"
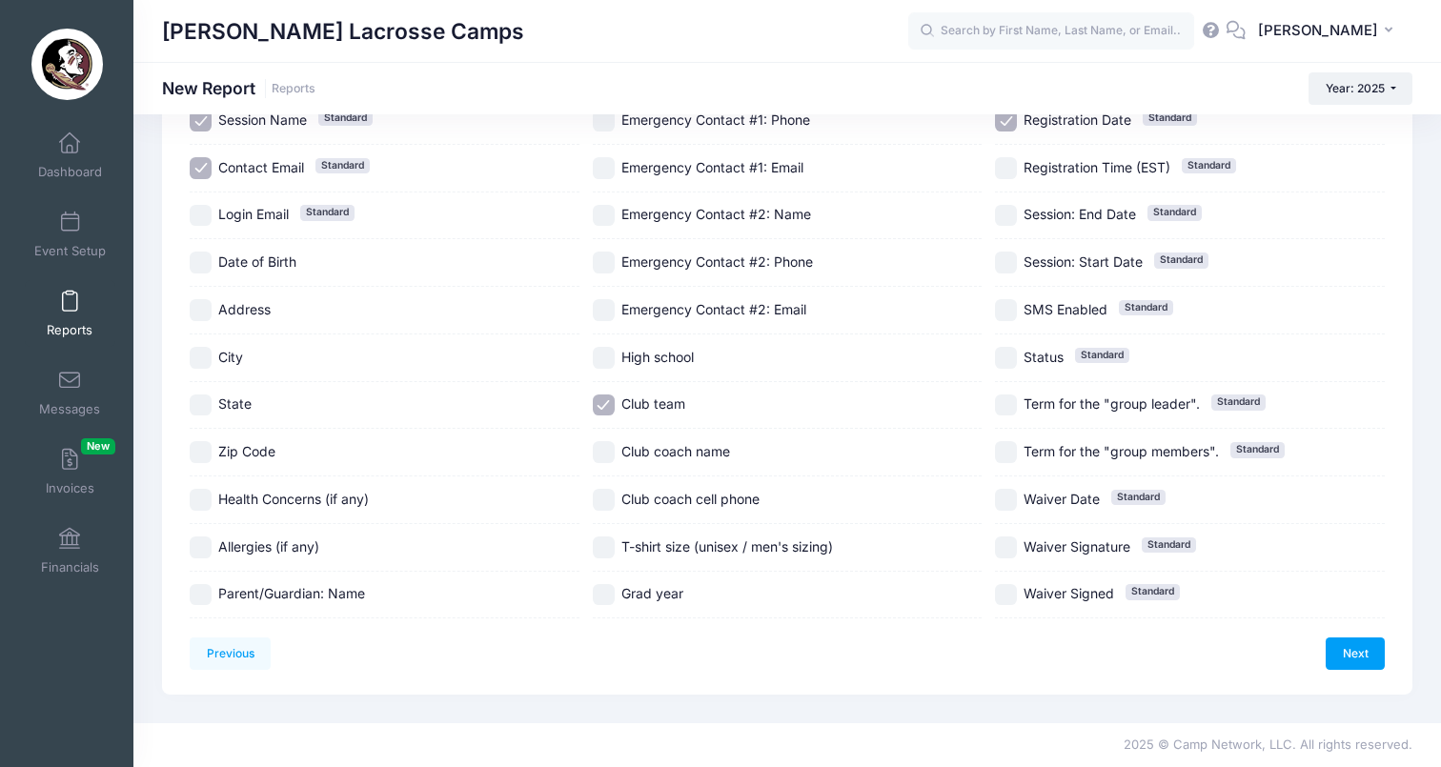
scroll to position [386, 0]
click at [609, 584] on input "Grad year" at bounding box center [604, 595] width 22 height 22
checkbox input "true"
click at [1346, 638] on link "Next" at bounding box center [1355, 654] width 59 height 32
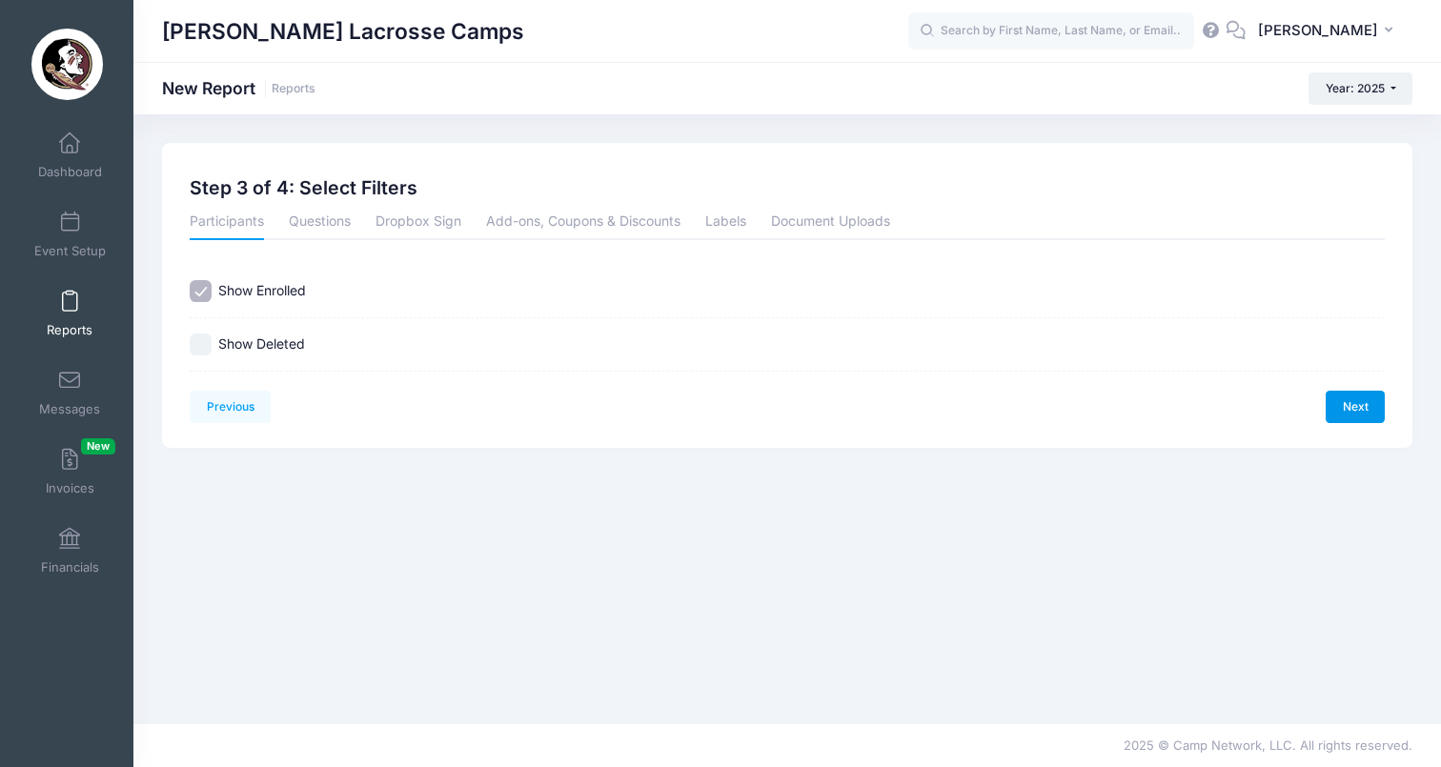
scroll to position [0, 0]
click at [1379, 408] on link "Next" at bounding box center [1355, 407] width 59 height 32
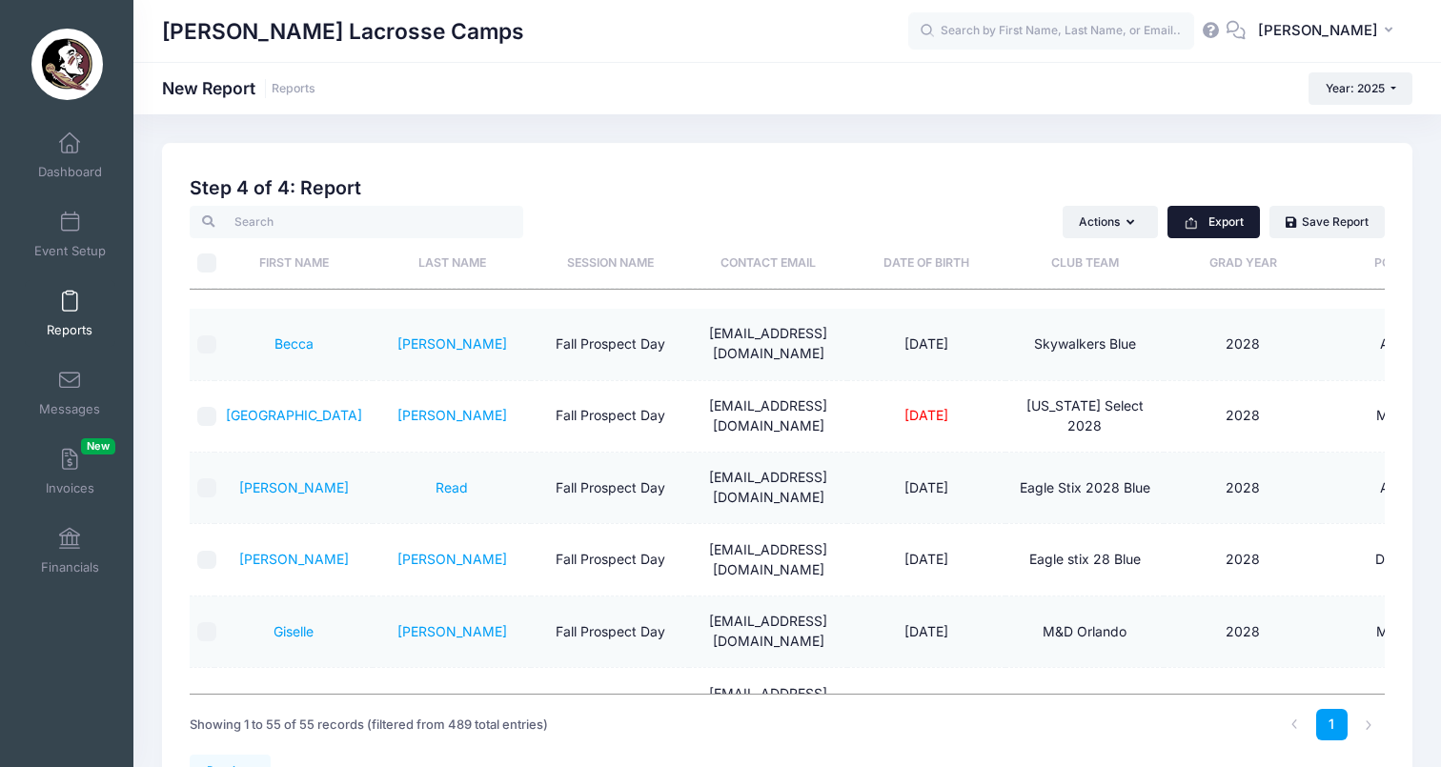
click at [1220, 223] on button "Export" at bounding box center [1213, 222] width 92 height 32
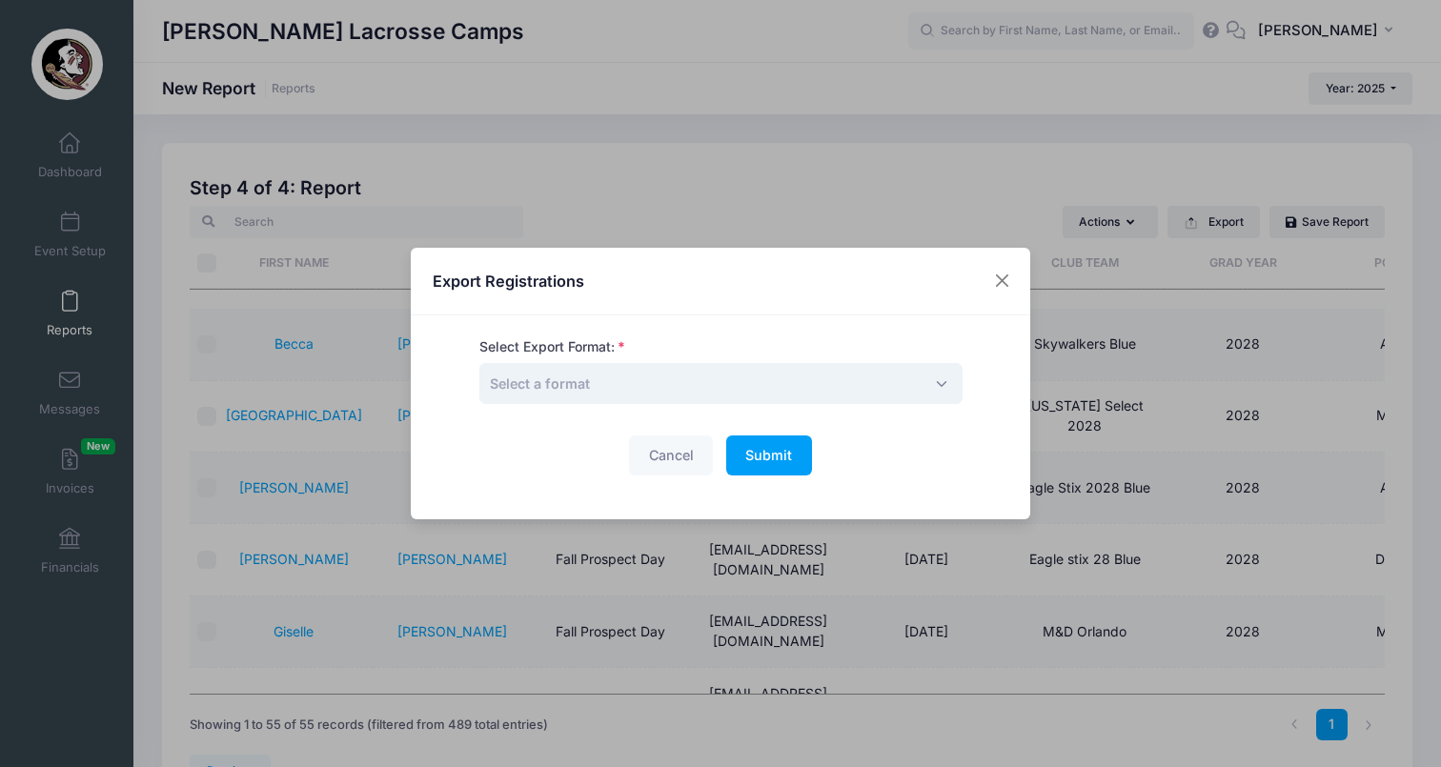
click at [770, 375] on span "Select a format" at bounding box center [720, 383] width 483 height 41
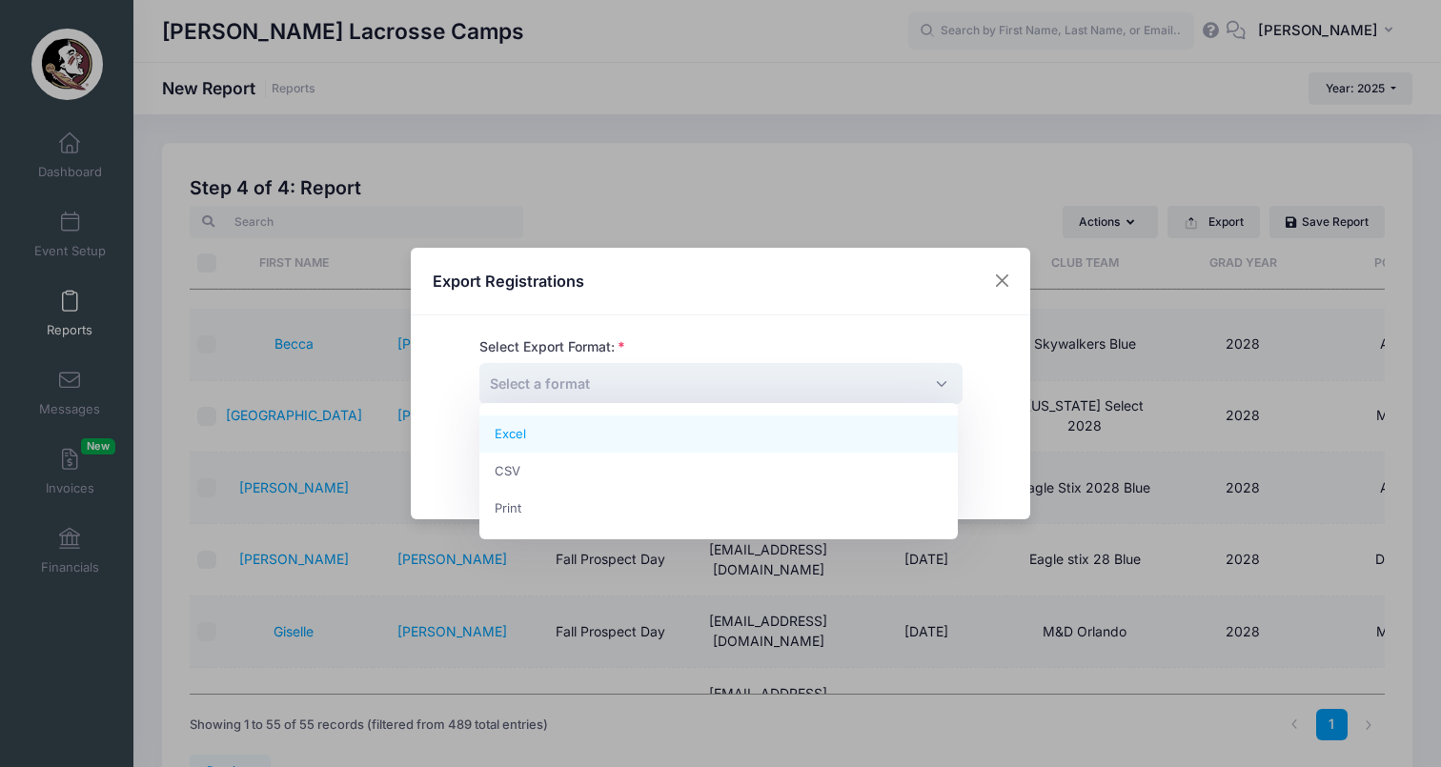
select select "excel"
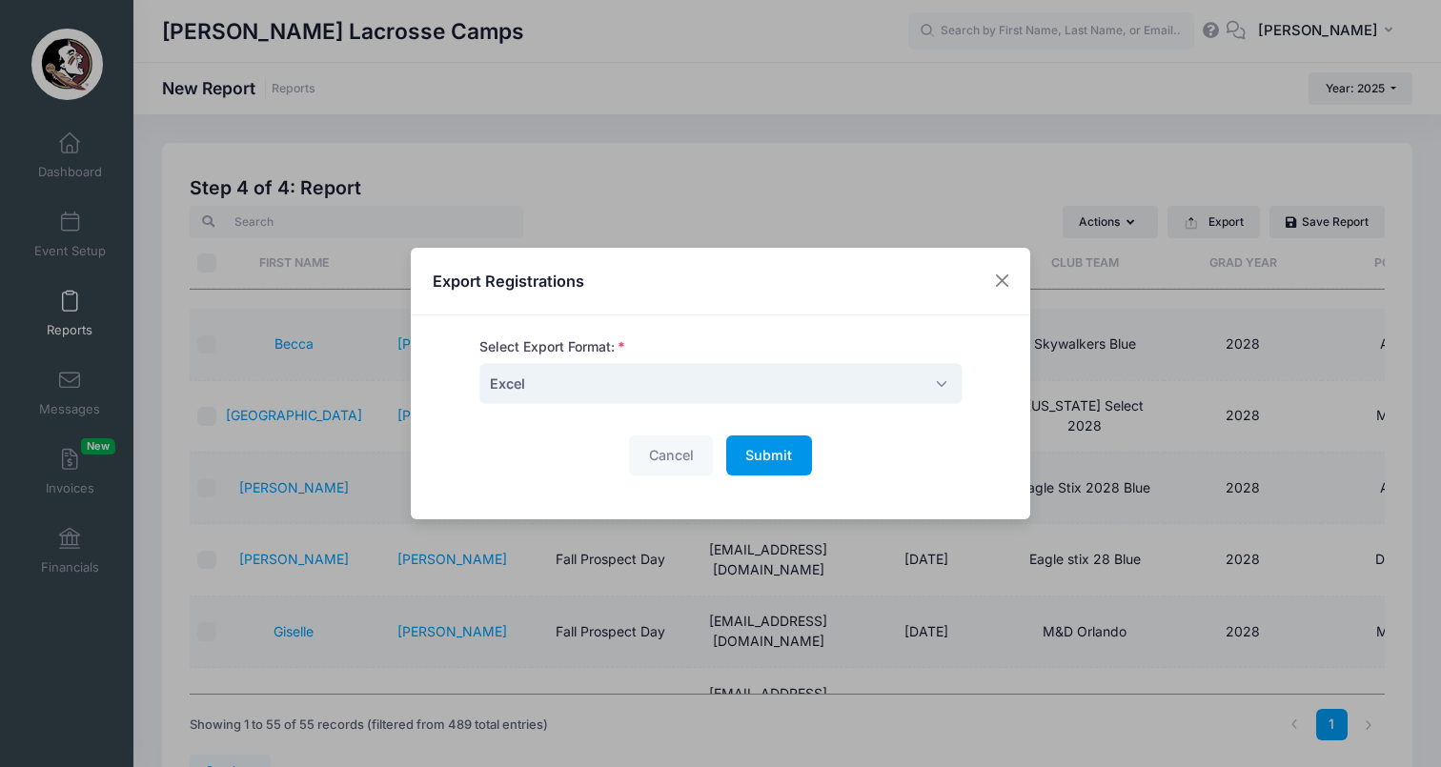
click at [745, 462] on span "Submit" at bounding box center [768, 455] width 47 height 16
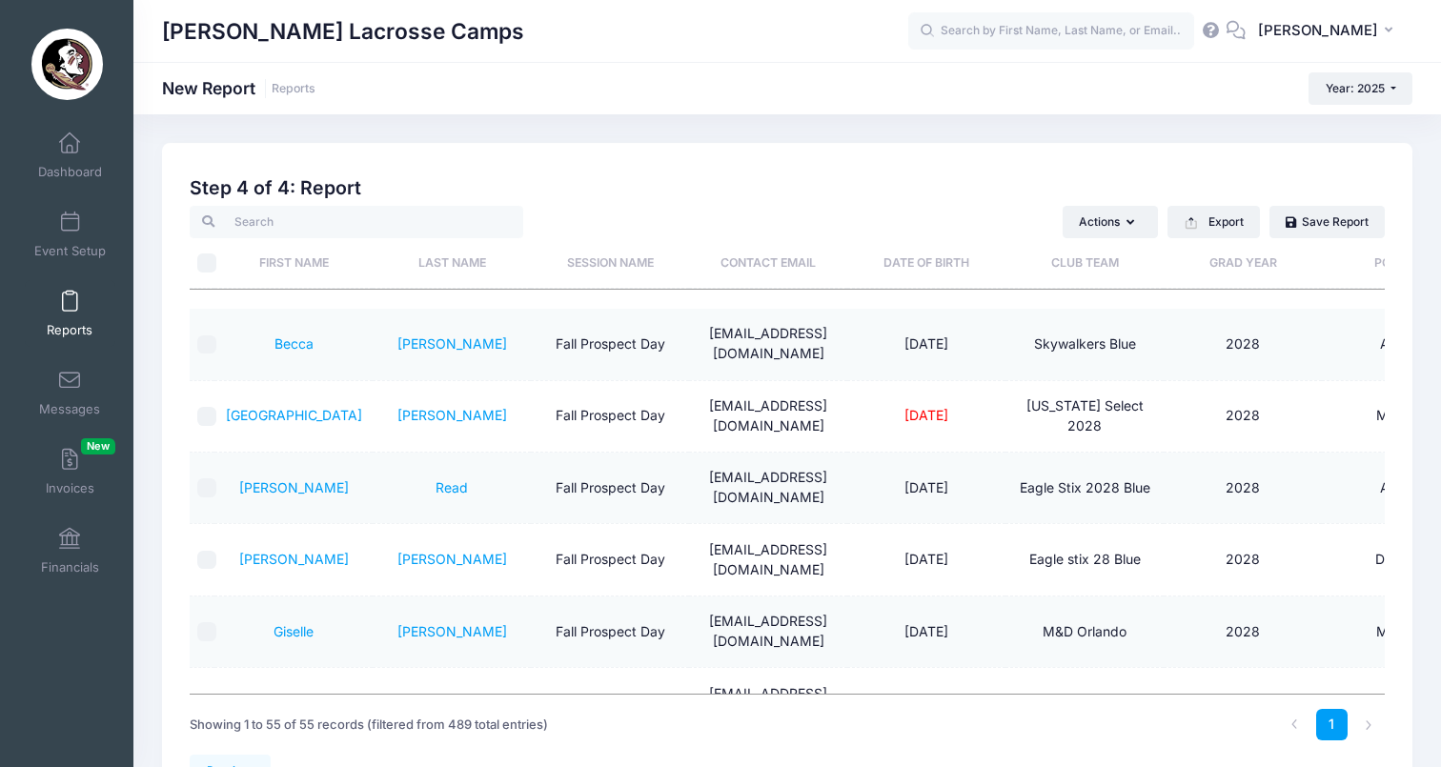
click at [1261, 79] on div "Sara Tisdale Lacrosse Camps New Report Reports Year: 2025 Year: 2025 Year: 2024" at bounding box center [786, 88] width 1307 height 32
